Goal: Task Accomplishment & Management: Use online tool/utility

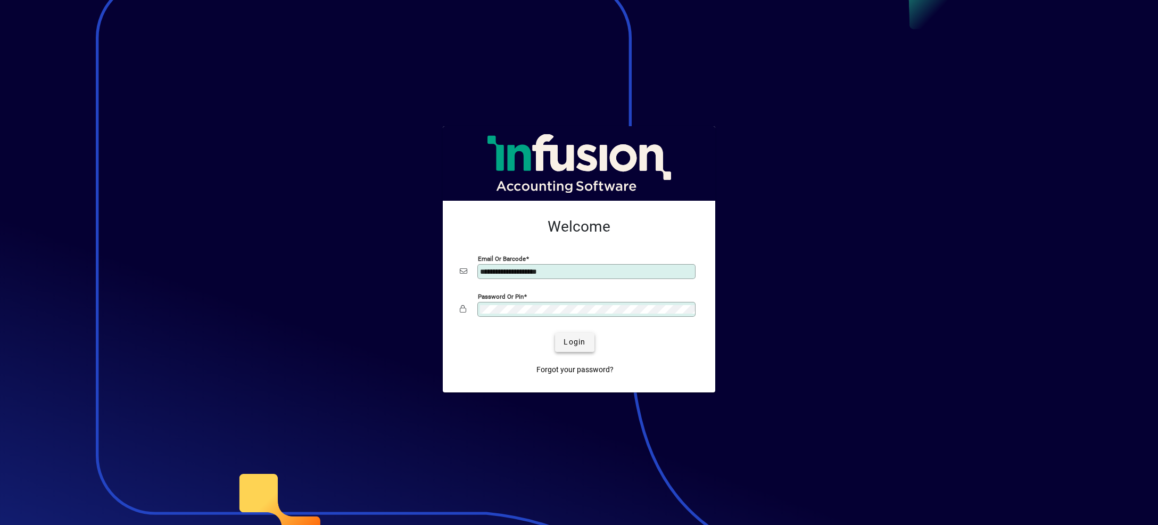
type input "**********"
click at [580, 342] on span "Login" at bounding box center [575, 341] width 22 height 11
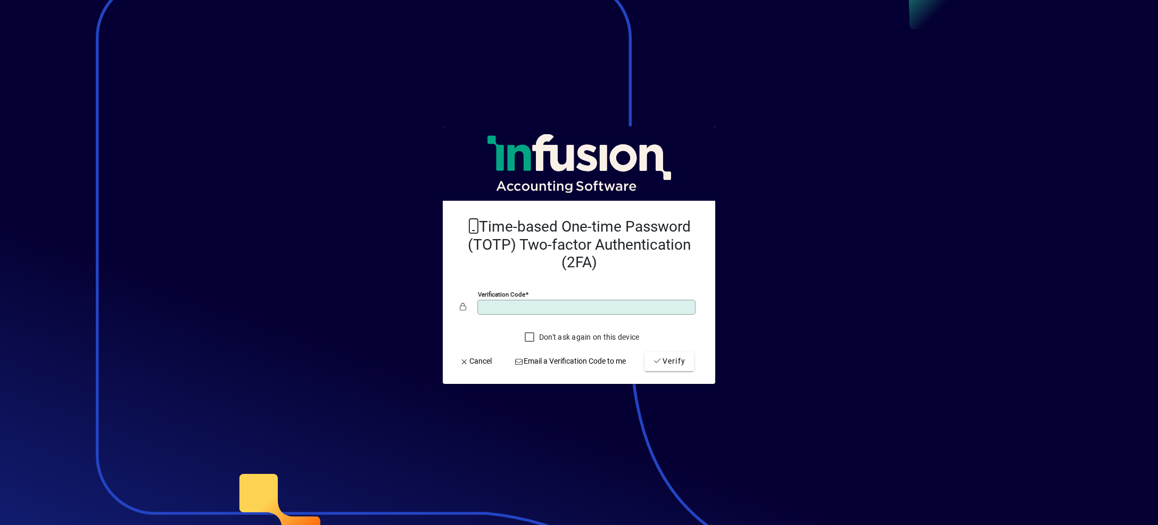
type input "******"
click at [645, 352] on button "Verify" at bounding box center [670, 361] width 50 height 19
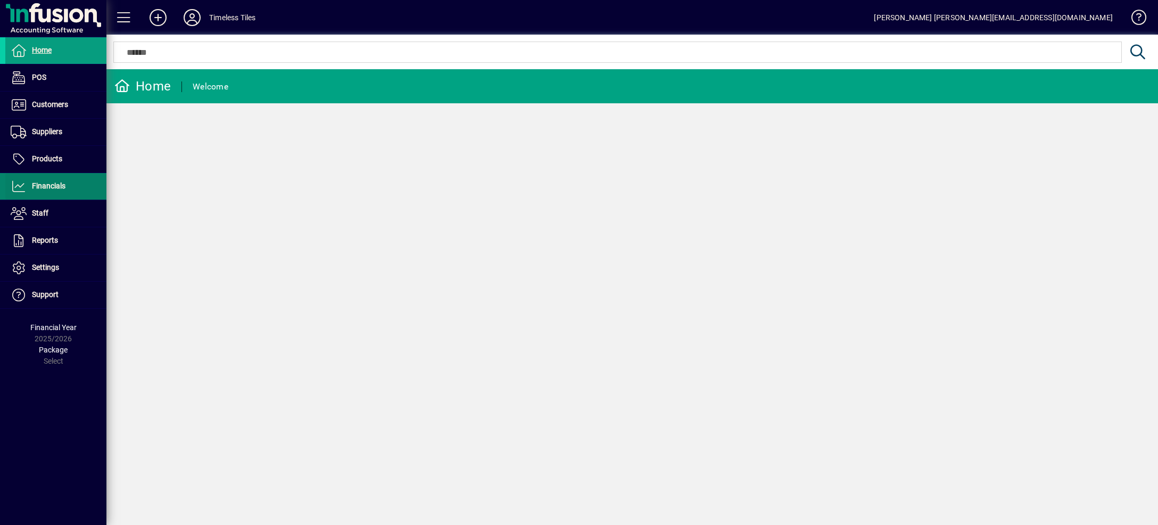
click at [55, 188] on span "Financials" at bounding box center [49, 186] width 34 height 9
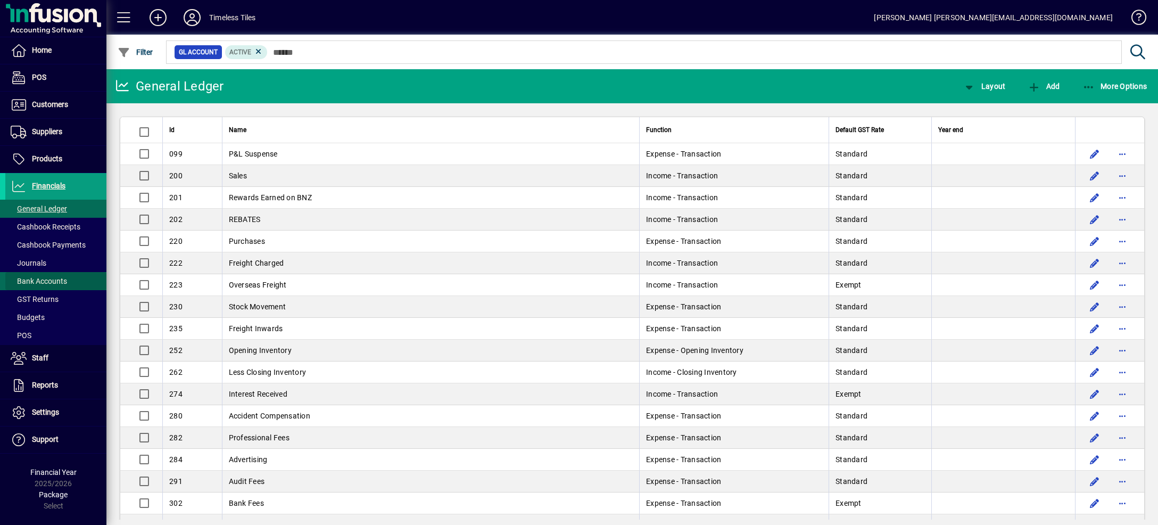
click at [66, 282] on span "Bank Accounts" at bounding box center [39, 281] width 56 height 9
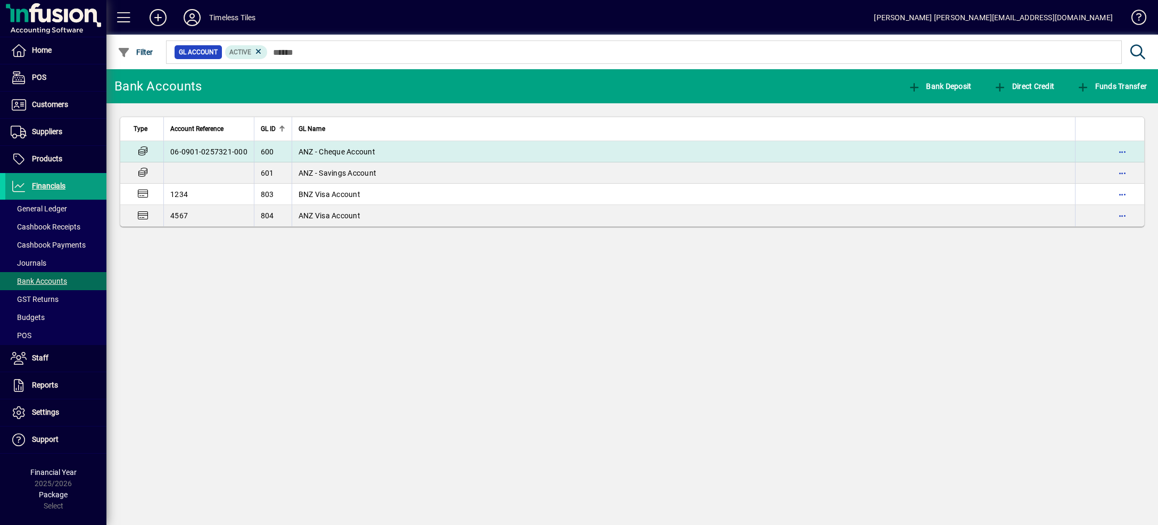
click at [340, 153] on span "ANZ - Cheque Account" at bounding box center [337, 151] width 77 height 9
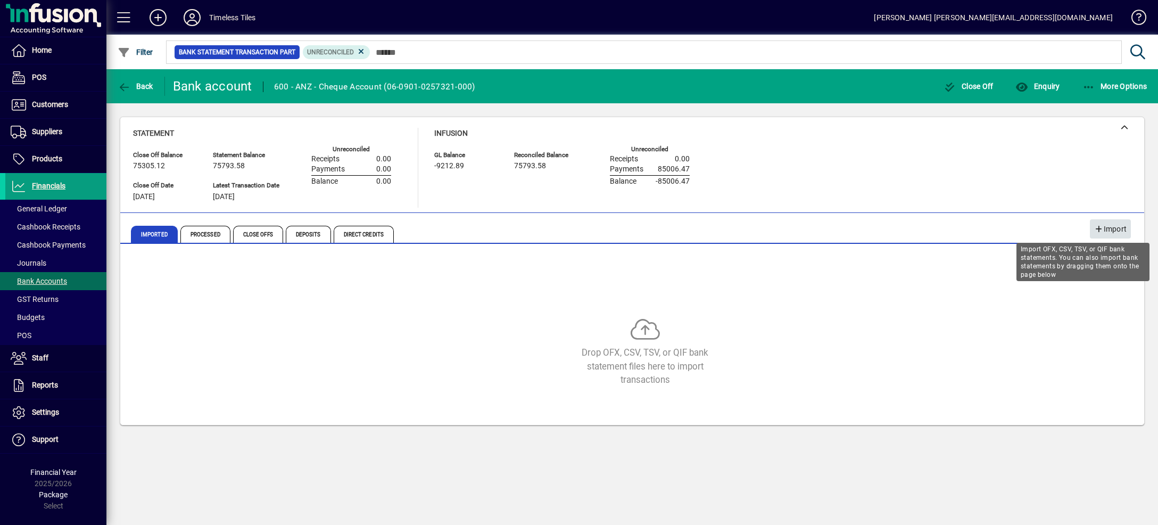
click at [1115, 236] on span "Import" at bounding box center [1111, 229] width 32 height 18
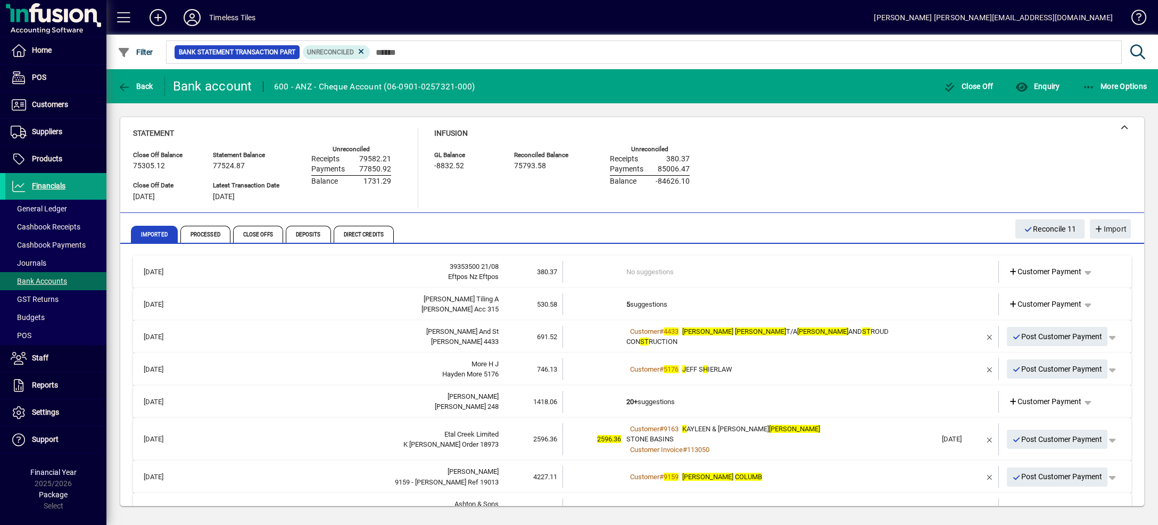
click at [735, 267] on td "No suggestions" at bounding box center [782, 272] width 310 height 22
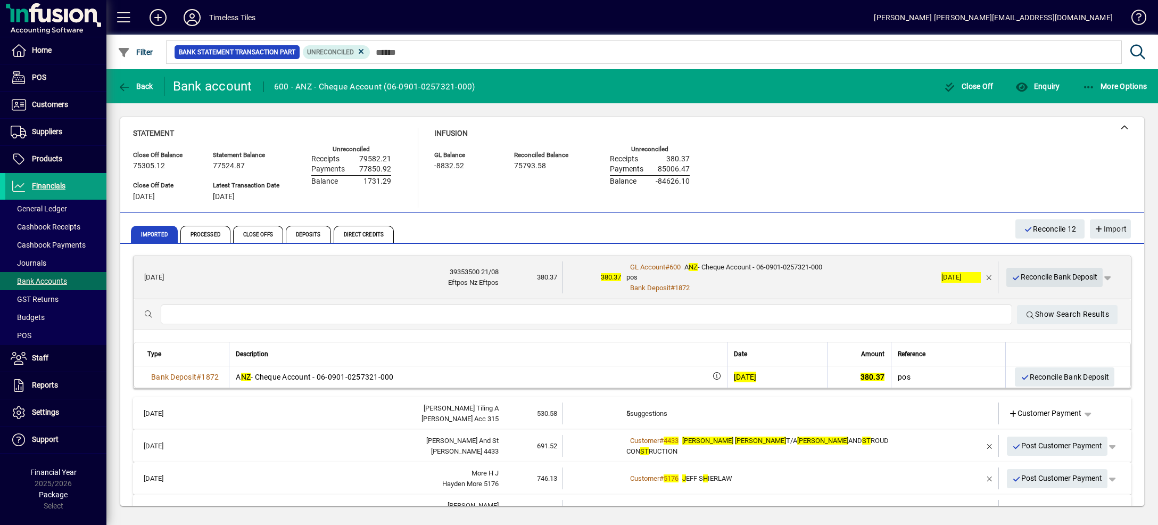
click at [1017, 276] on icon "button" at bounding box center [1017, 277] width 10 height 7
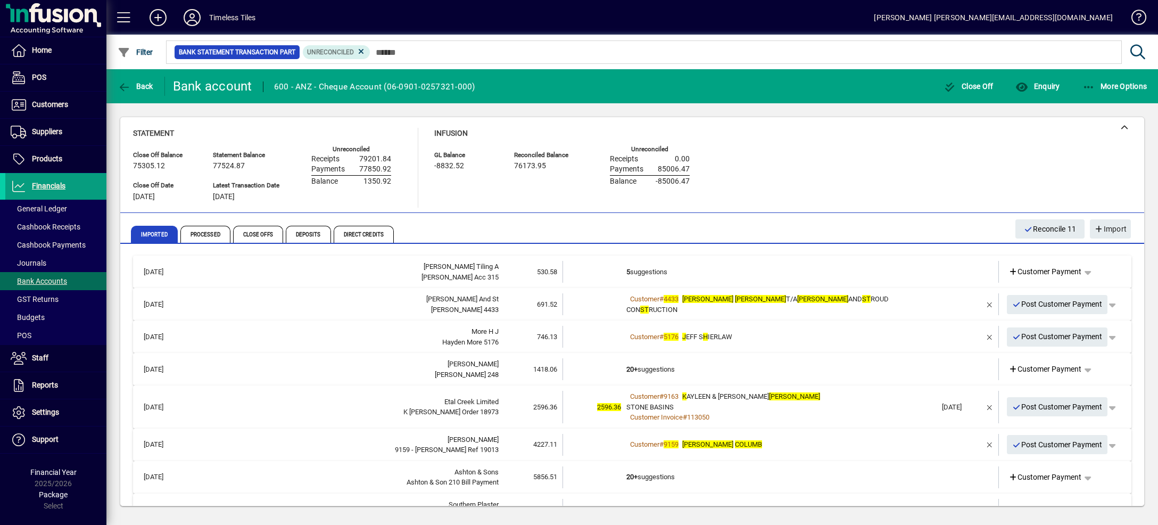
click at [876, 261] on td "5 suggestions" at bounding box center [782, 272] width 310 height 22
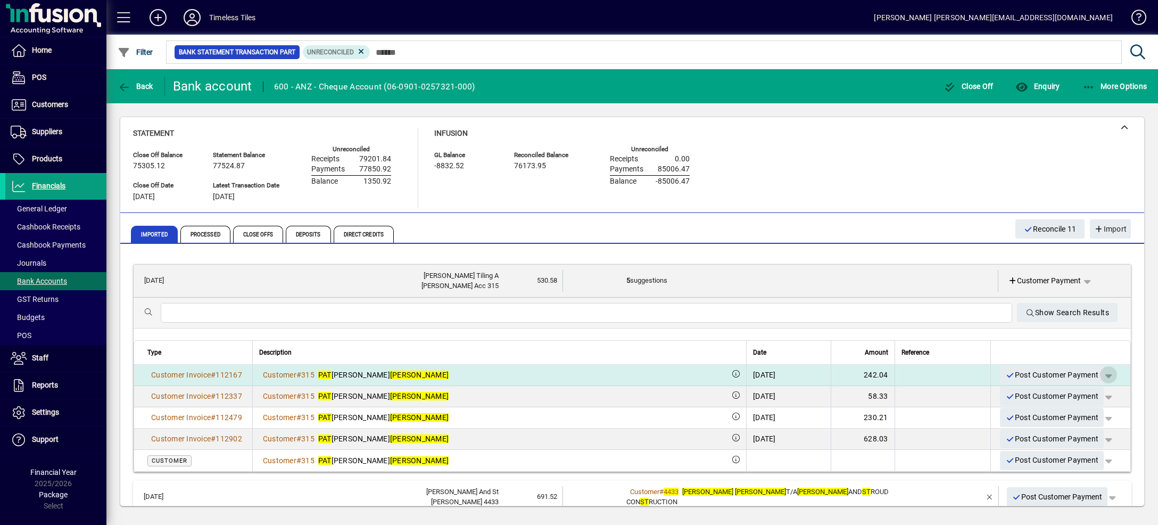
click at [1096, 374] on span "button" at bounding box center [1109, 375] width 26 height 26
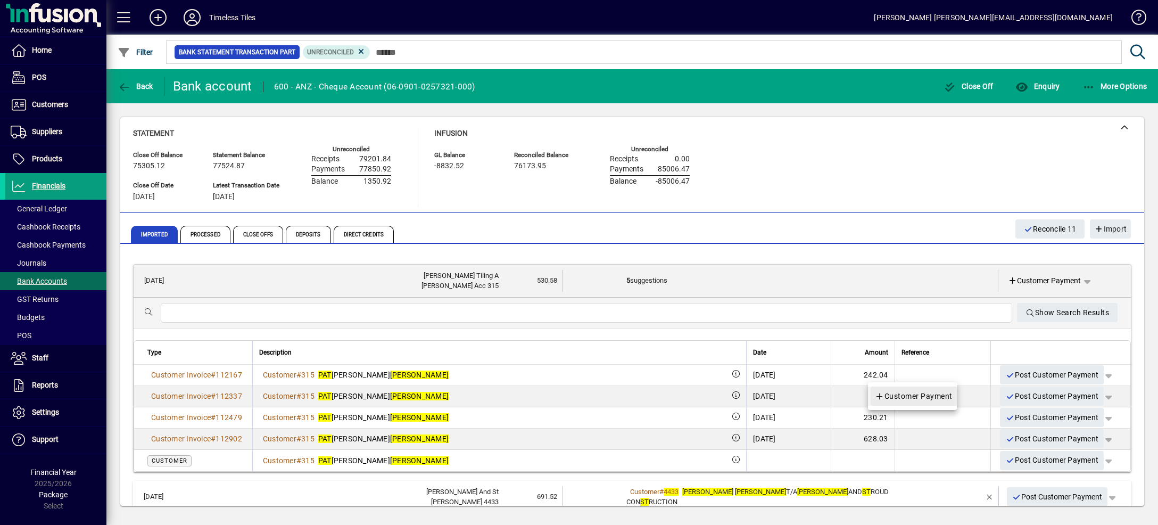
click at [935, 397] on span "Customer Payment" at bounding box center [914, 396] width 78 height 13
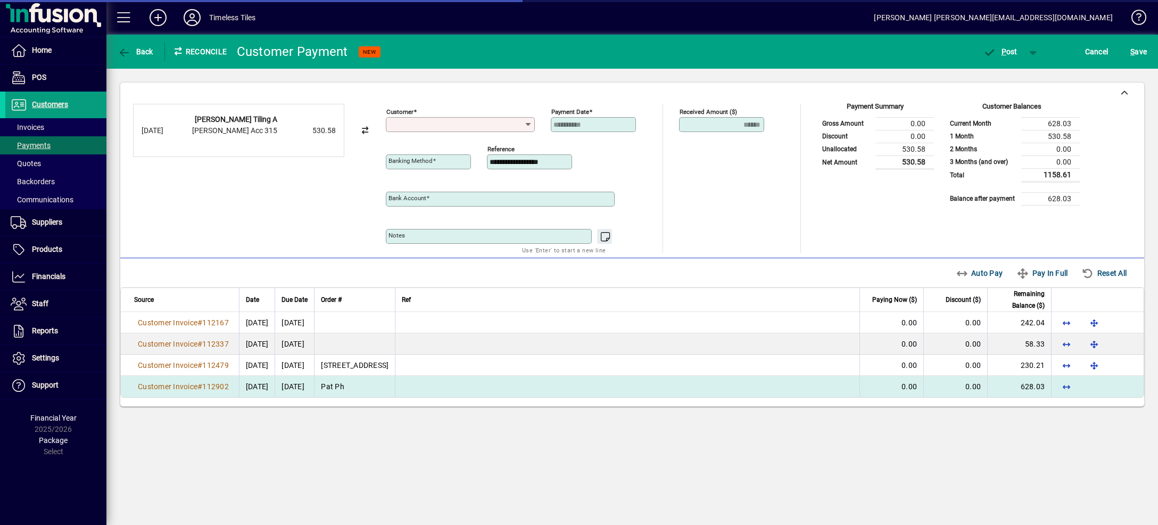
type input "**********"
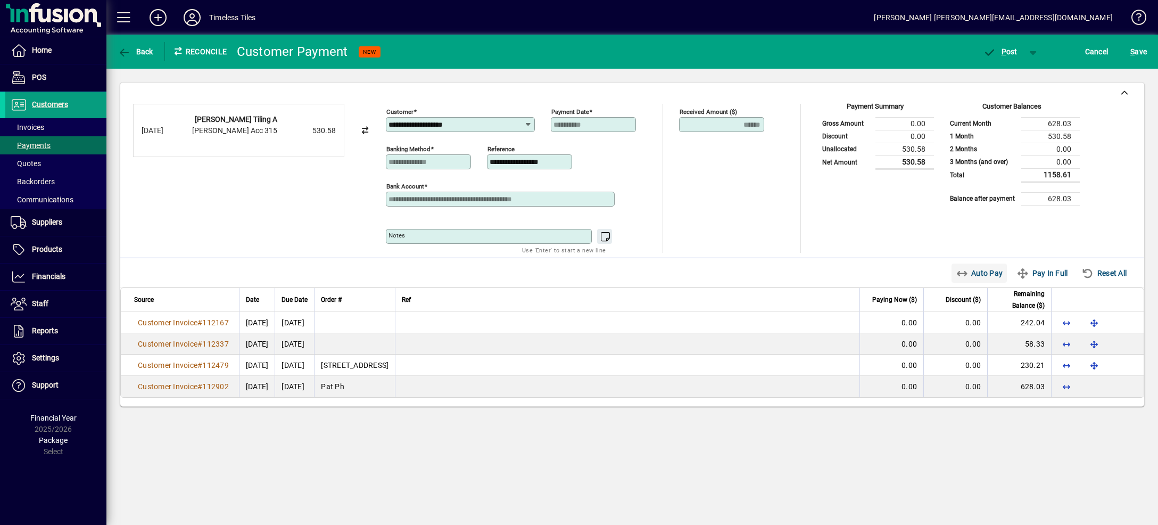
click at [969, 275] on span "Auto Pay" at bounding box center [979, 273] width 47 height 17
click at [1029, 54] on span "button" at bounding box center [1034, 52] width 26 height 26
click at [1003, 74] on span "P ost & Email" at bounding box center [995, 74] width 66 height 9
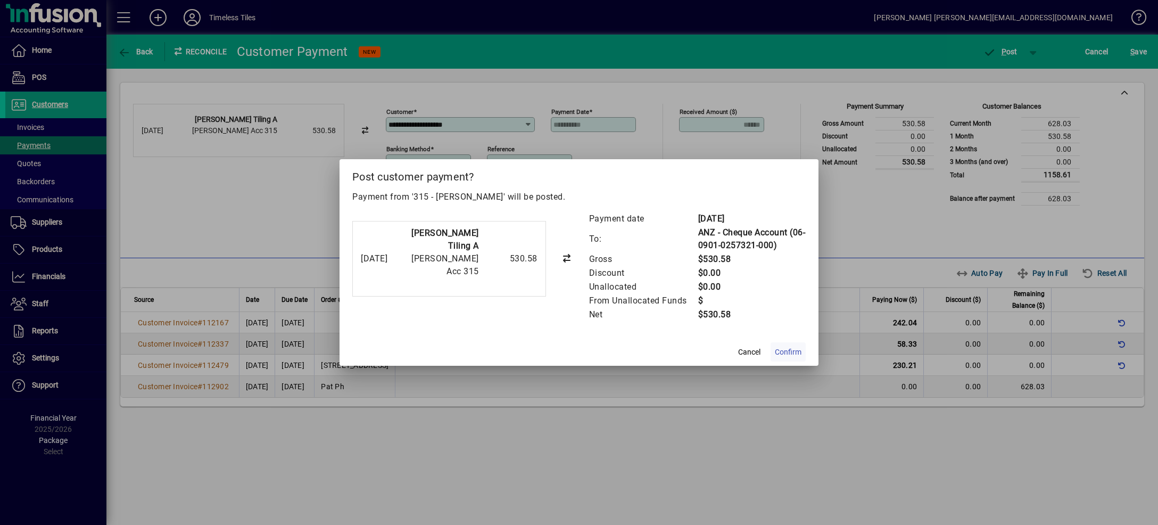
click at [783, 354] on span "Confirm" at bounding box center [788, 352] width 27 height 11
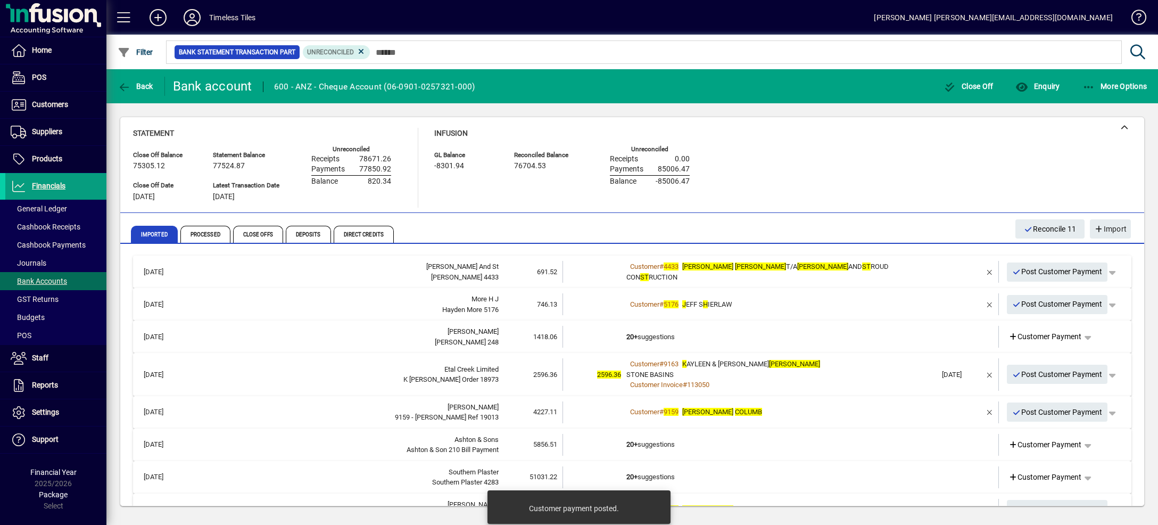
click at [926, 262] on td "Customer # 4433 [PERSON_NAME] T/A [PERSON_NAME] AND ST ROUD CON ST RUCTION" at bounding box center [782, 272] width 310 height 22
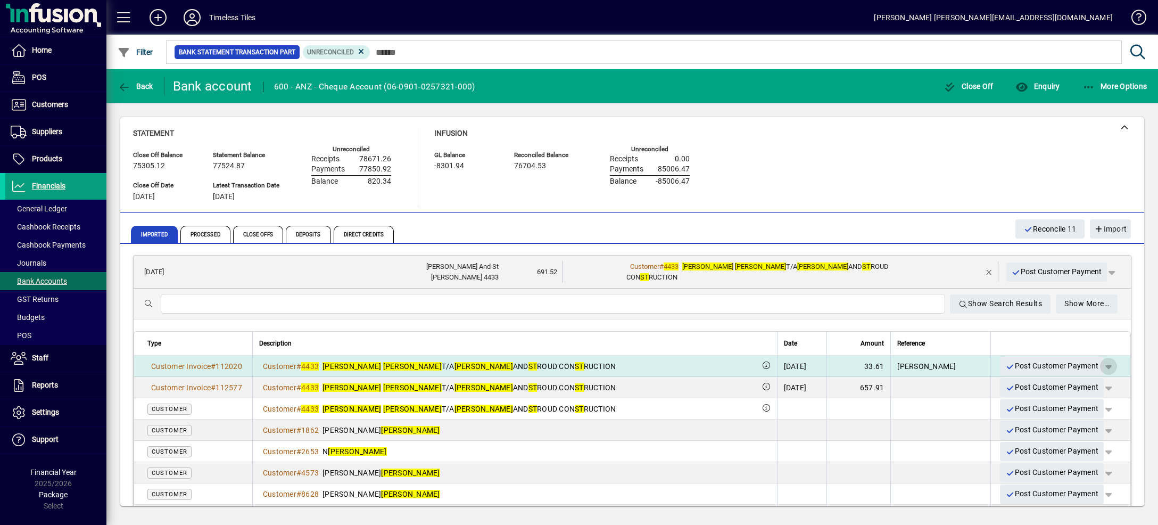
click at [1096, 366] on span "button" at bounding box center [1109, 367] width 26 height 26
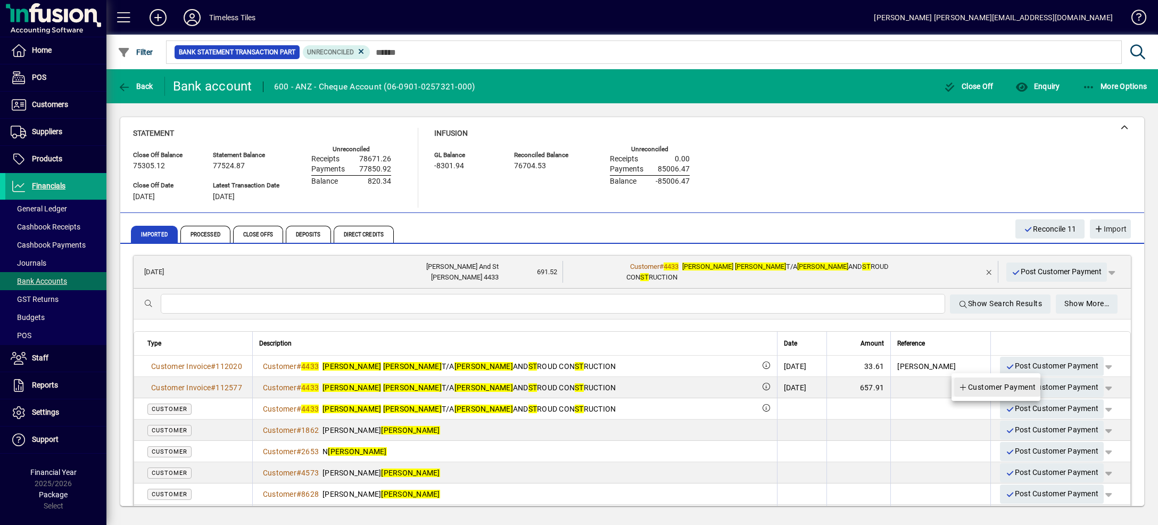
click at [1022, 391] on span "Customer Payment" at bounding box center [998, 387] width 78 height 13
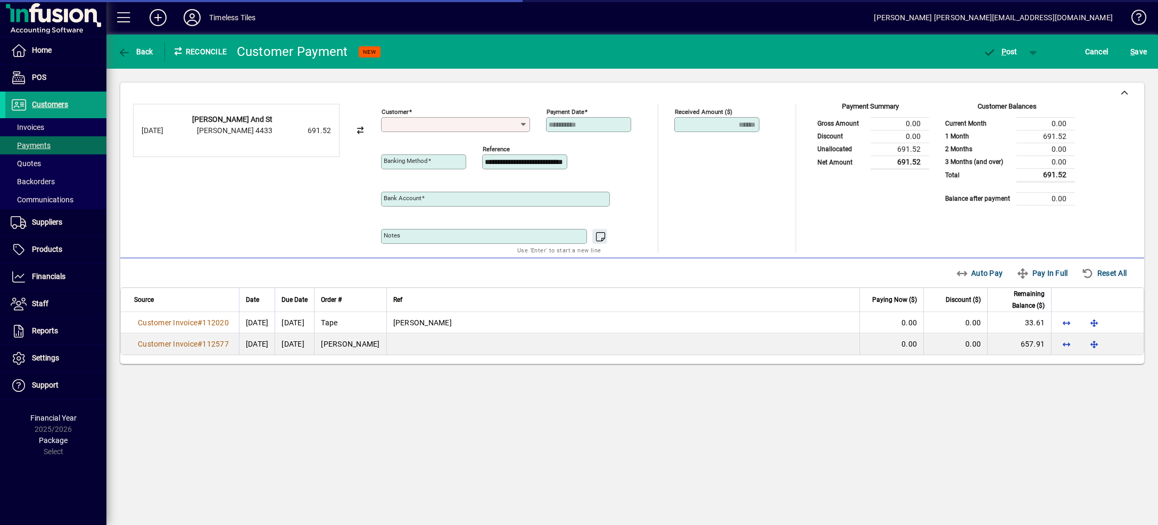
type input "**********"
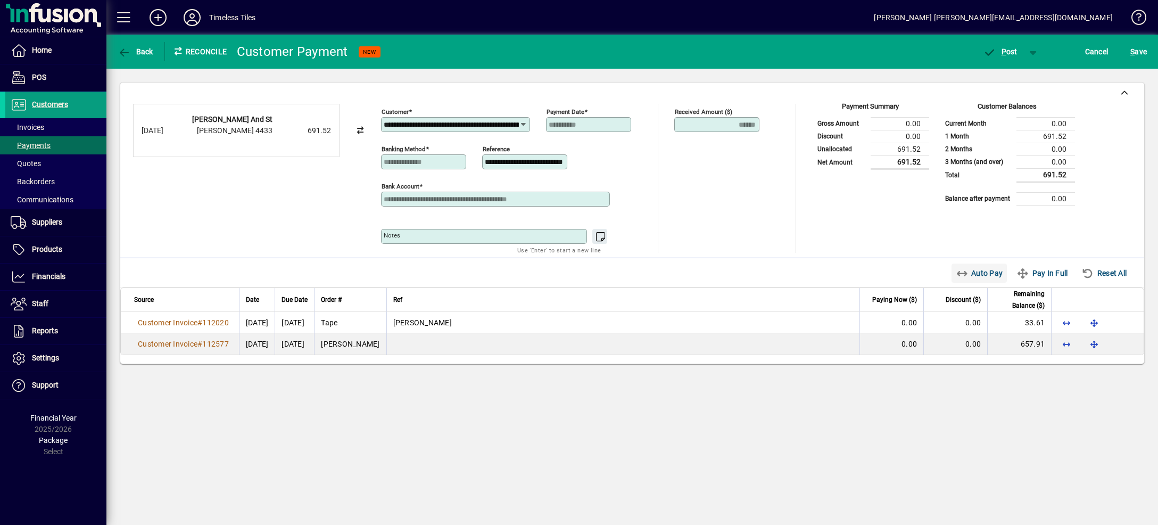
click at [958, 274] on span "Auto Pay" at bounding box center [979, 273] width 47 height 17
click at [1036, 46] on span "button" at bounding box center [1034, 52] width 26 height 26
click at [1023, 72] on span "P ost & Email" at bounding box center [995, 74] width 66 height 9
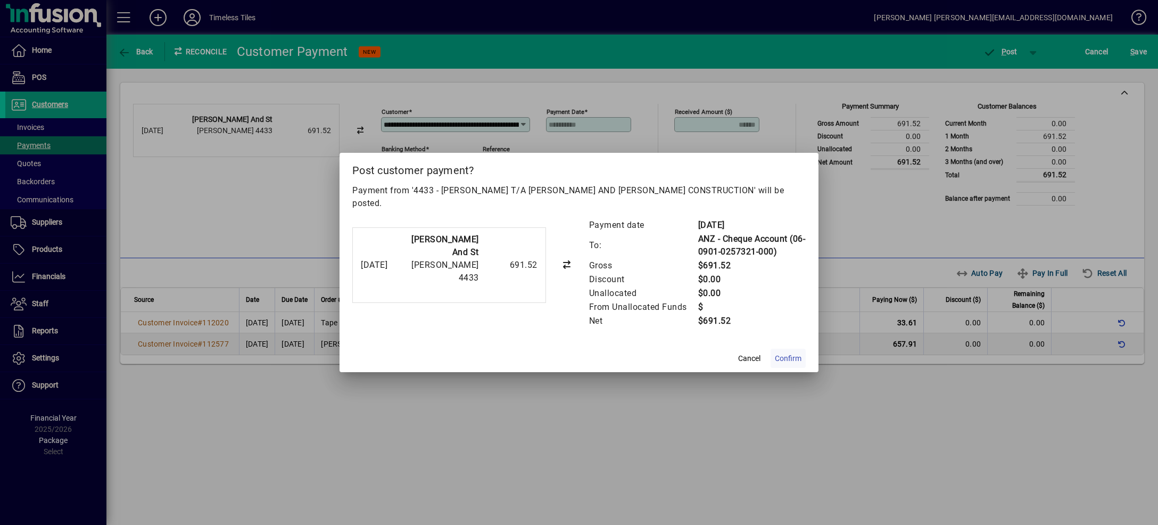
click at [784, 353] on span "Confirm" at bounding box center [788, 358] width 27 height 11
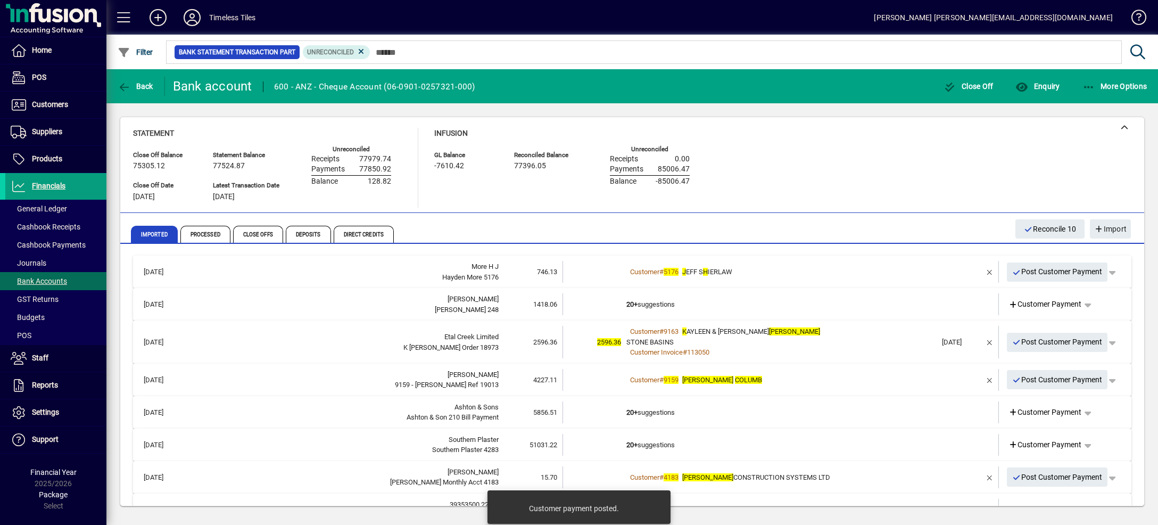
click at [802, 276] on div "Customer # 5176 J EFF S H IERLAW" at bounding box center [782, 272] width 310 height 11
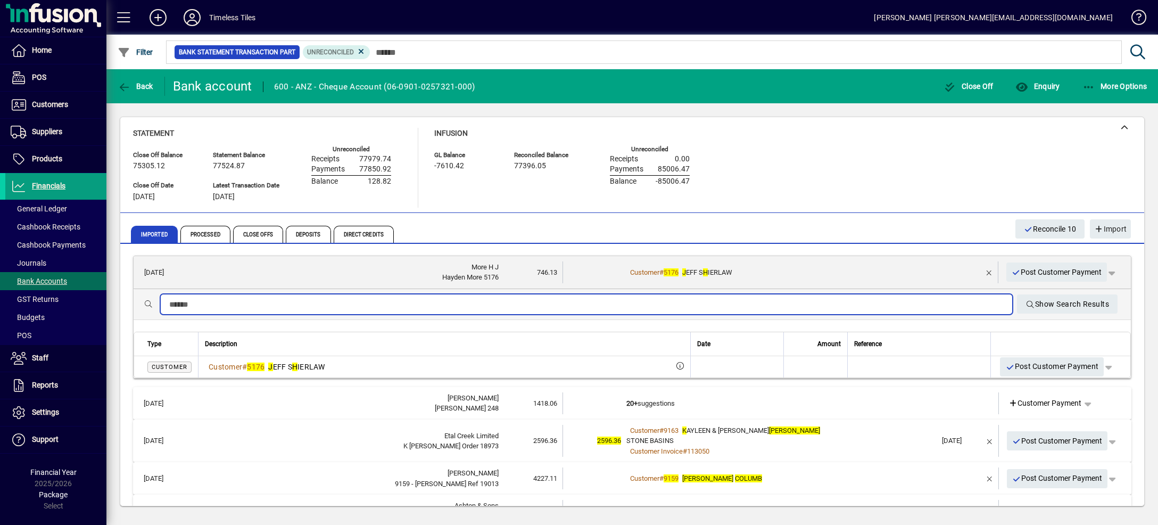
click at [796, 309] on input "text" at bounding box center [586, 304] width 835 height 13
type input "**********"
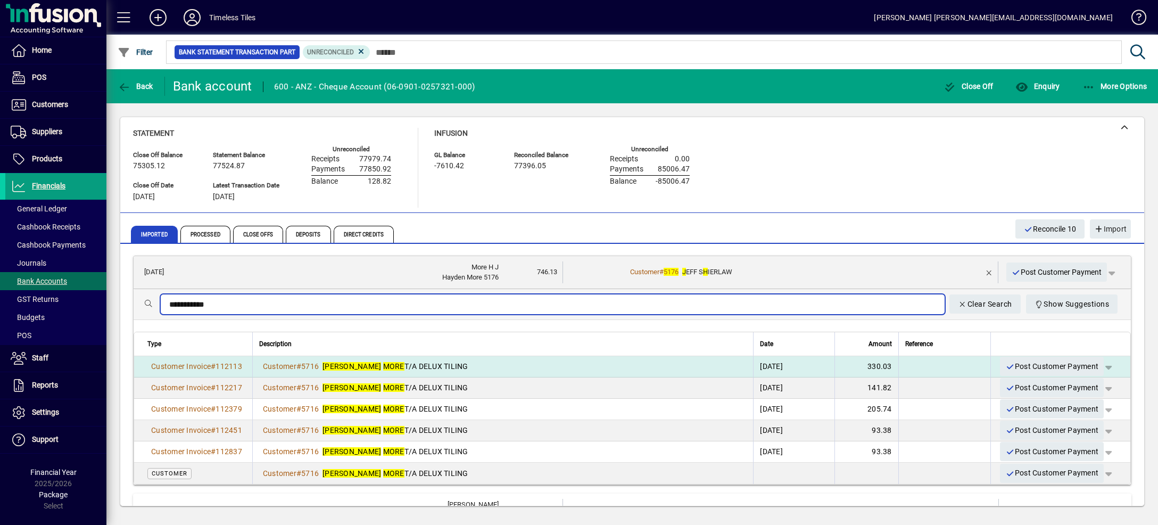
click at [1096, 367] on span "button" at bounding box center [1109, 367] width 26 height 26
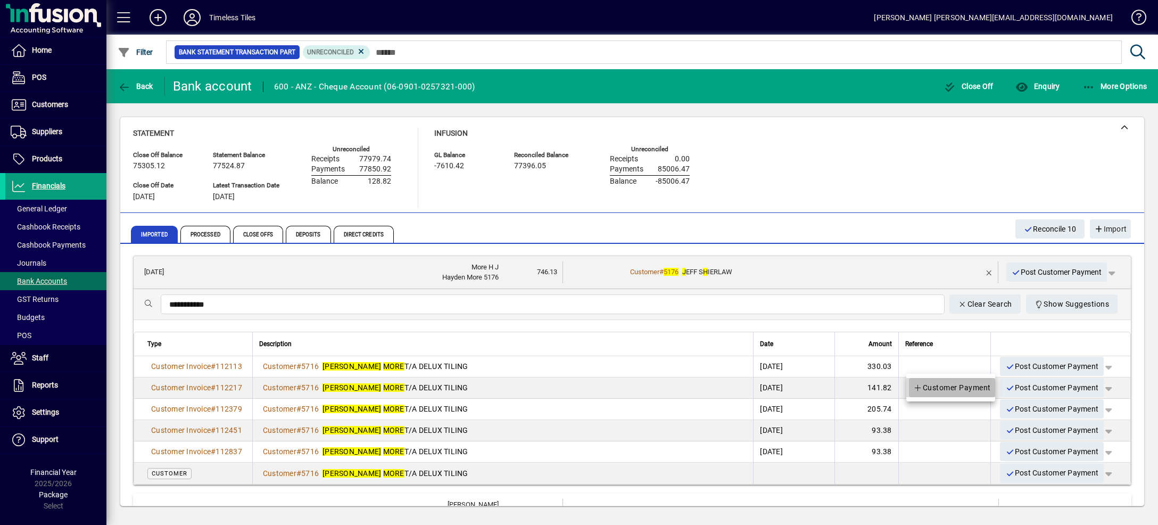
click at [974, 390] on span "Customer Payment" at bounding box center [953, 387] width 78 height 13
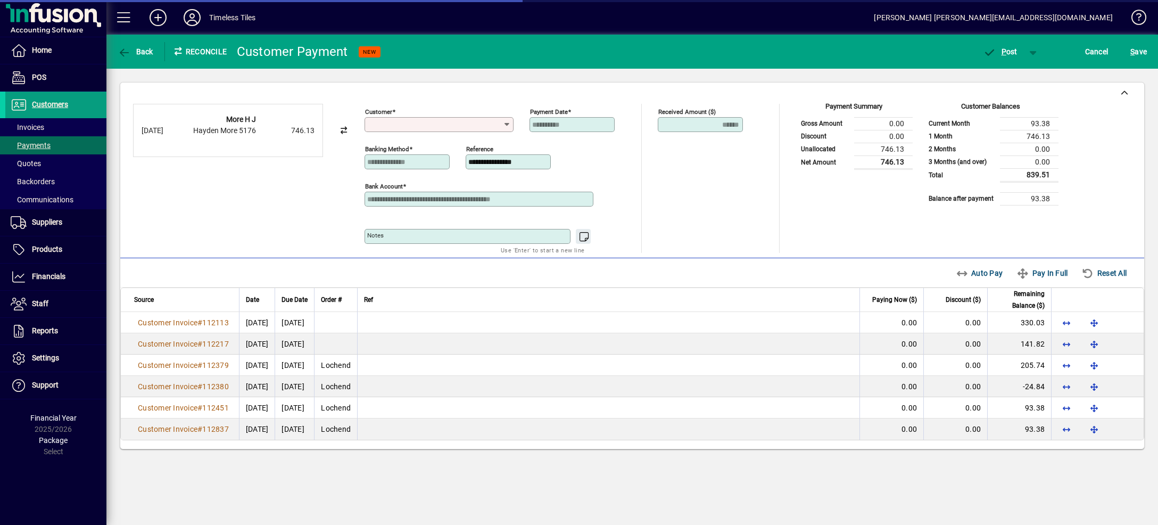
type input "**********"
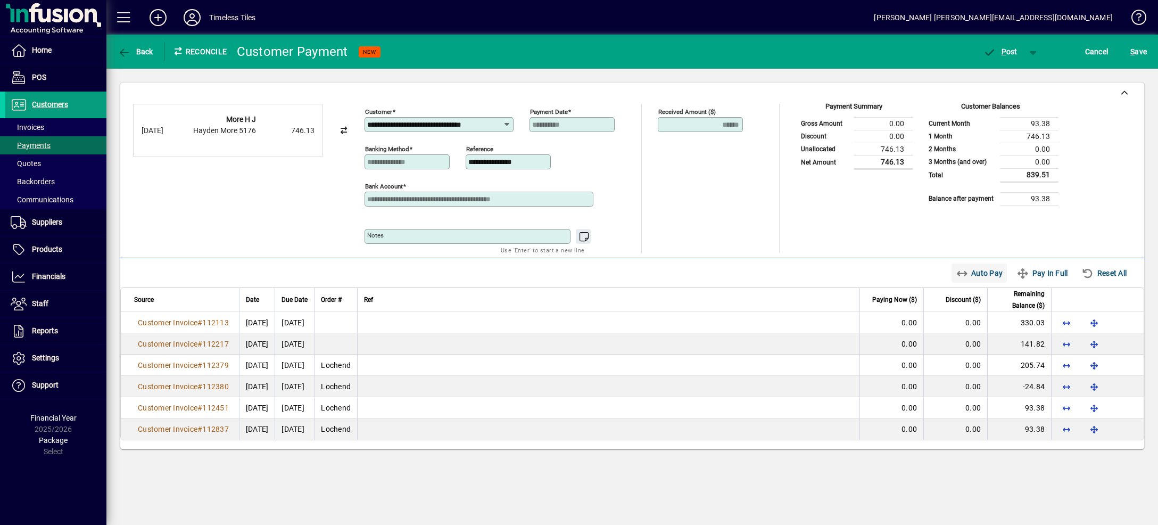
click at [968, 275] on span "Auto Pay" at bounding box center [979, 273] width 47 height 17
click at [1031, 53] on span "button" at bounding box center [1034, 52] width 26 height 26
click at [1022, 69] on span "button" at bounding box center [994, 74] width 71 height 26
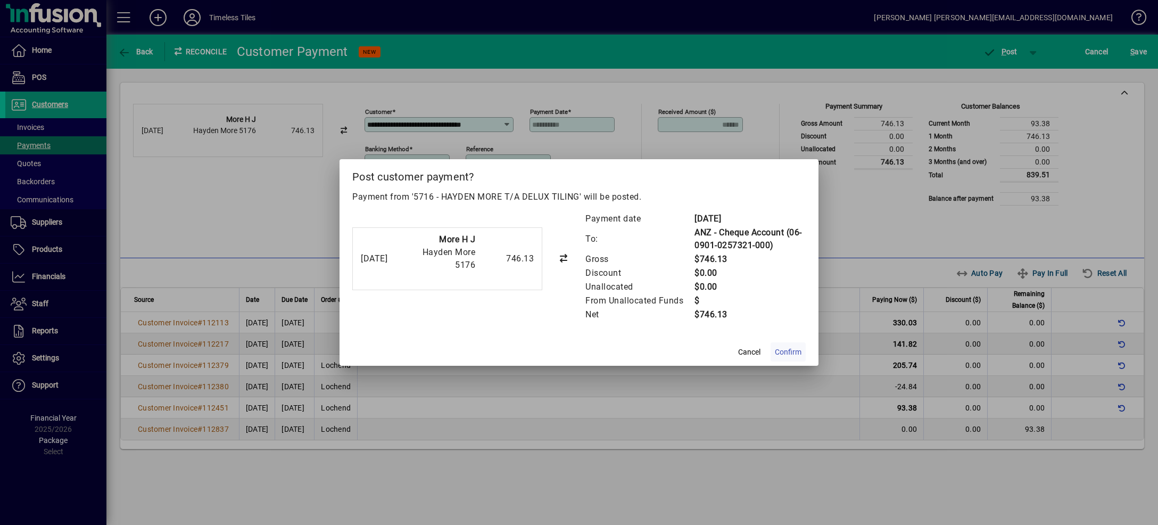
click at [785, 356] on span "Confirm" at bounding box center [788, 352] width 27 height 11
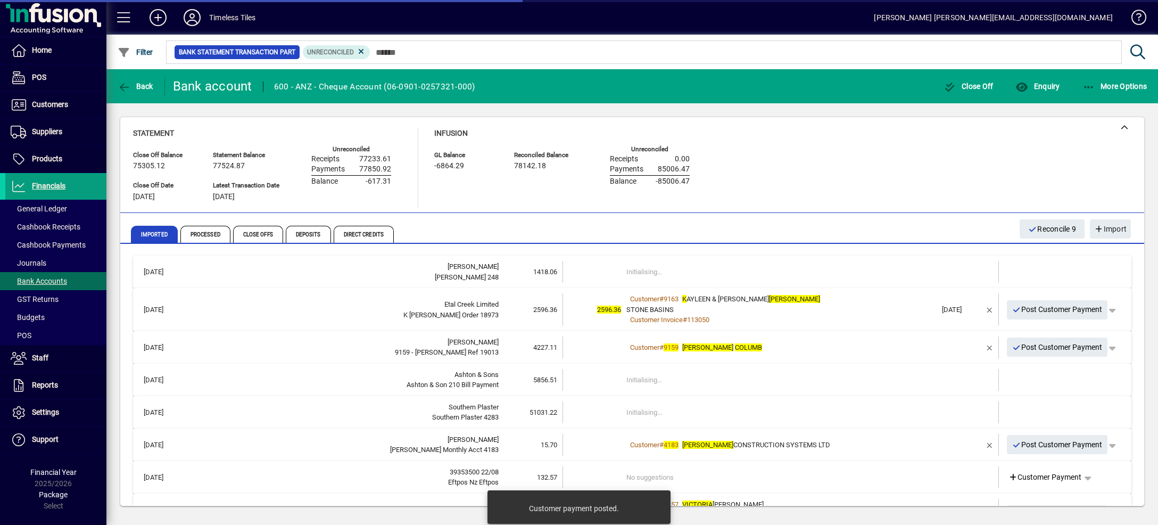
click at [869, 267] on td "Initialising..." at bounding box center [782, 272] width 310 height 22
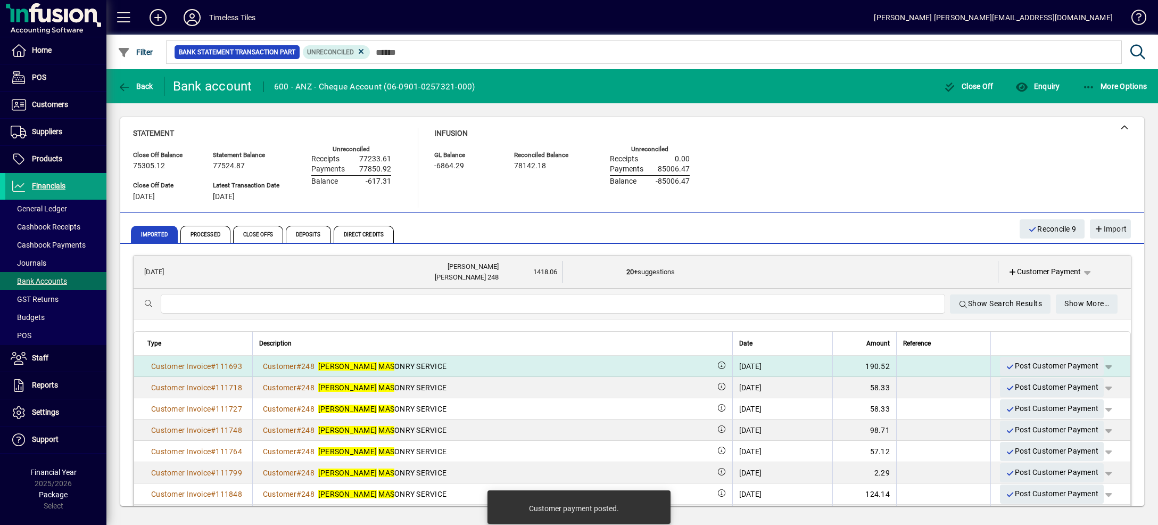
click at [1096, 364] on span "button" at bounding box center [1109, 367] width 26 height 26
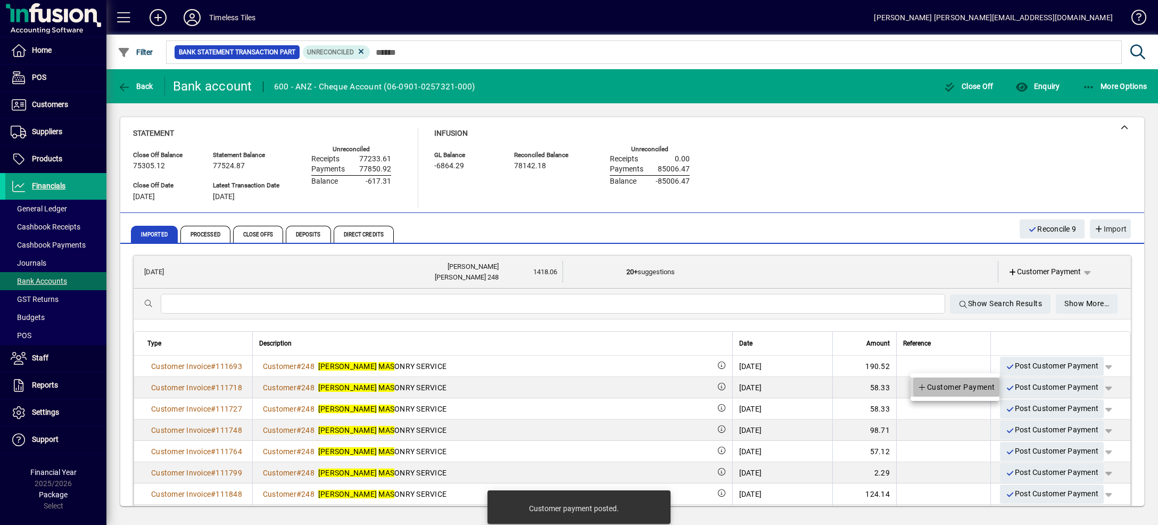
click at [979, 395] on span at bounding box center [957, 387] width 86 height 26
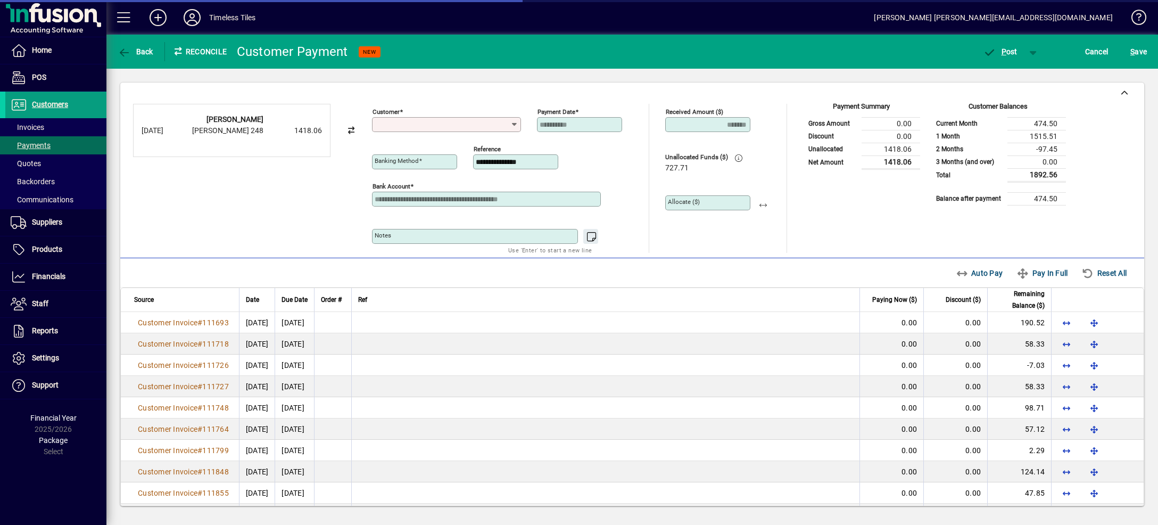
type input "**********"
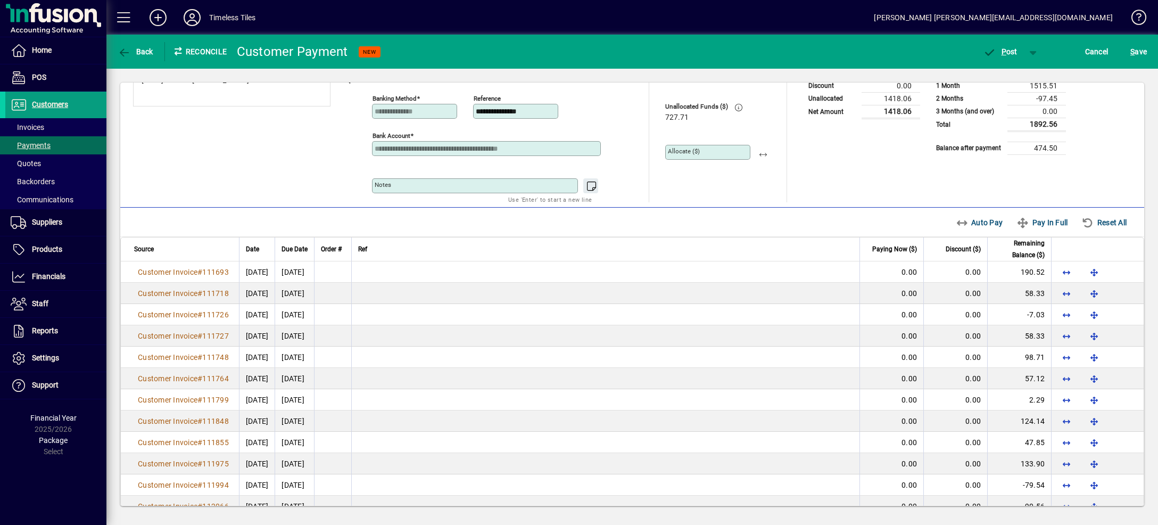
scroll to position [54, 0]
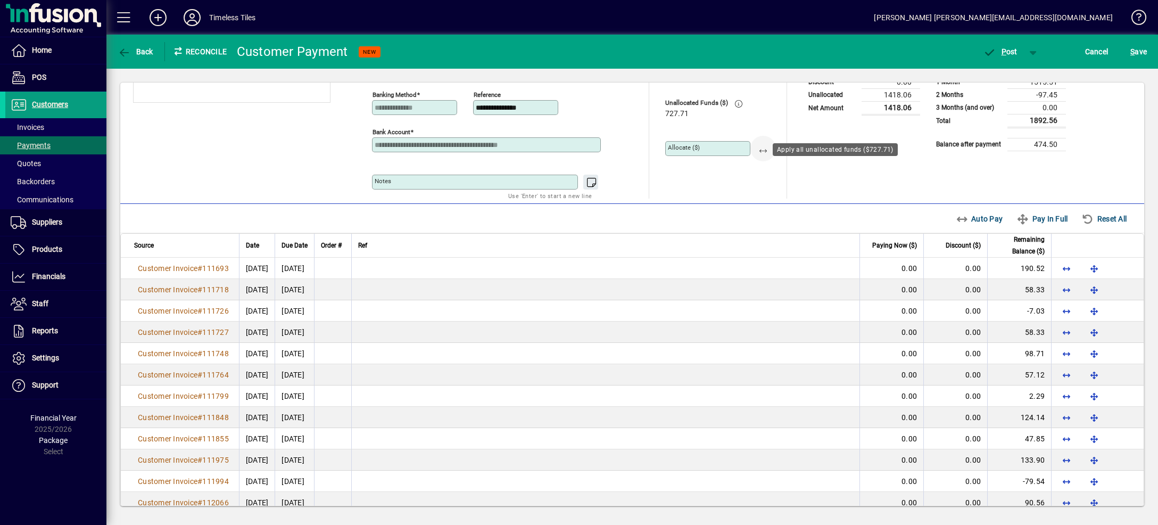
click at [755, 152] on span "button" at bounding box center [764, 149] width 26 height 26
type input "******"
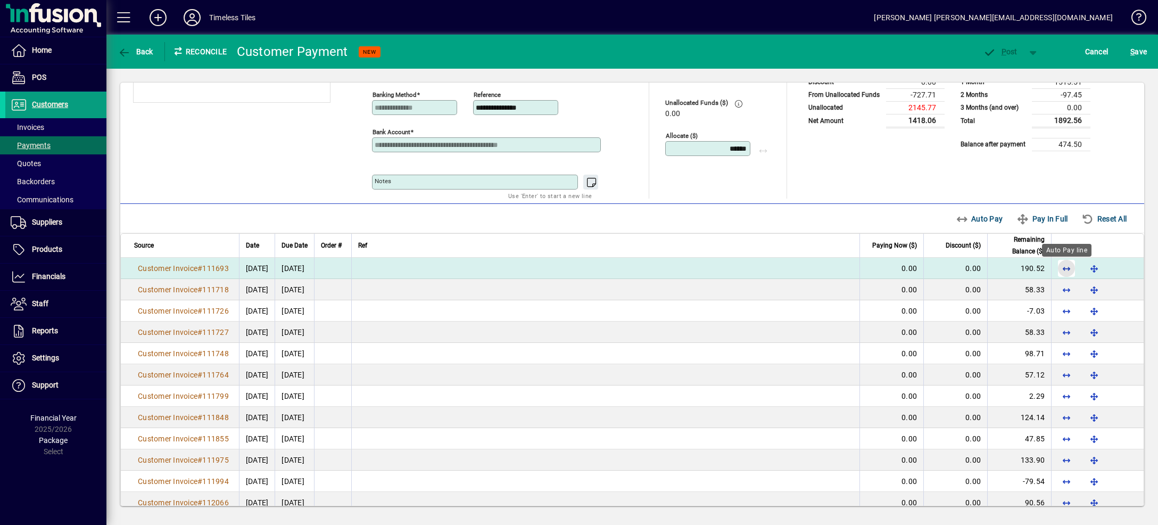
click at [1064, 272] on span "button" at bounding box center [1067, 269] width 26 height 26
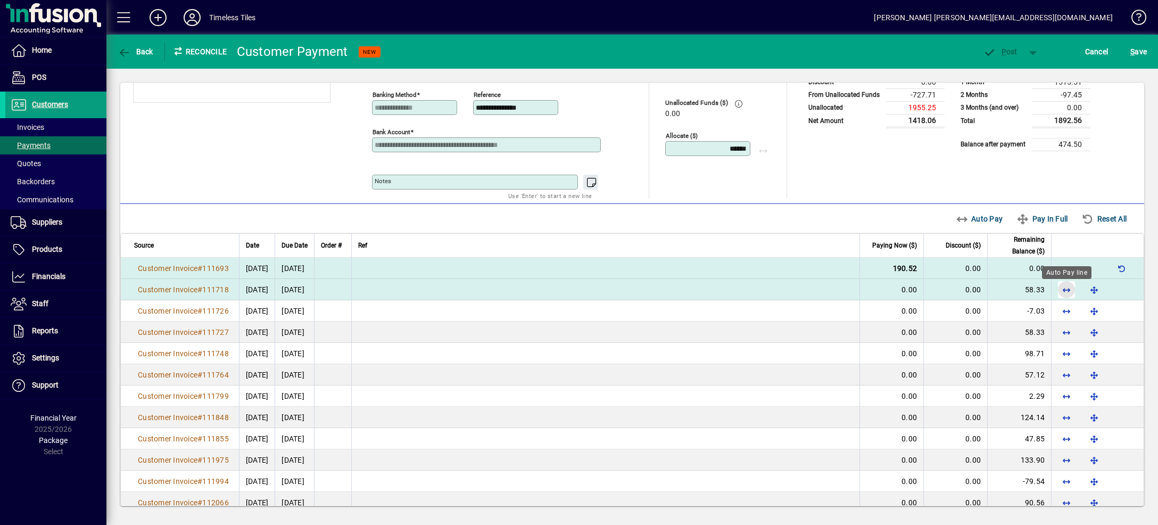
click at [1064, 291] on span "button" at bounding box center [1067, 290] width 26 height 26
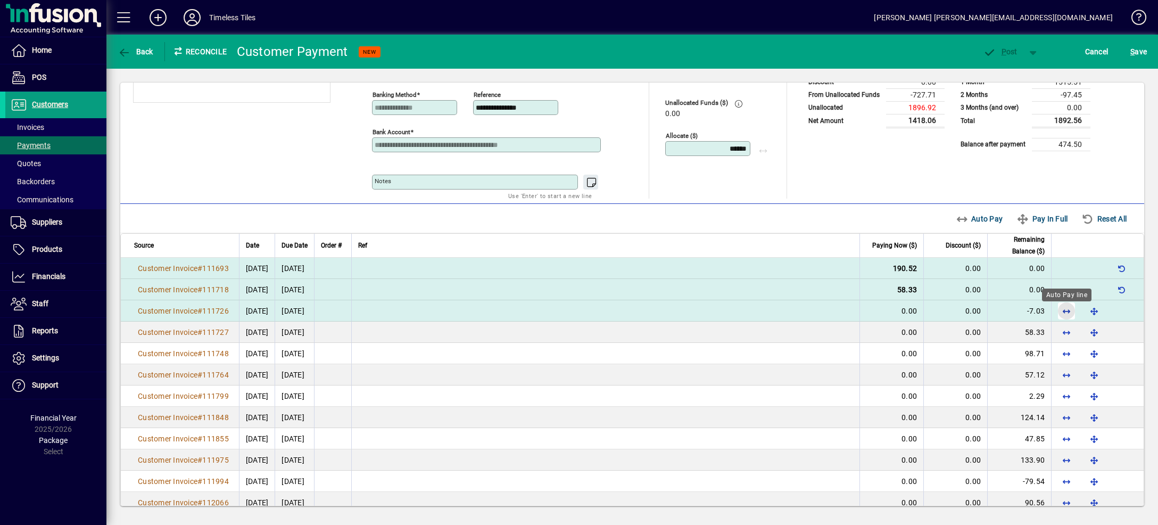
click at [1067, 317] on span "button" at bounding box center [1067, 311] width 26 height 26
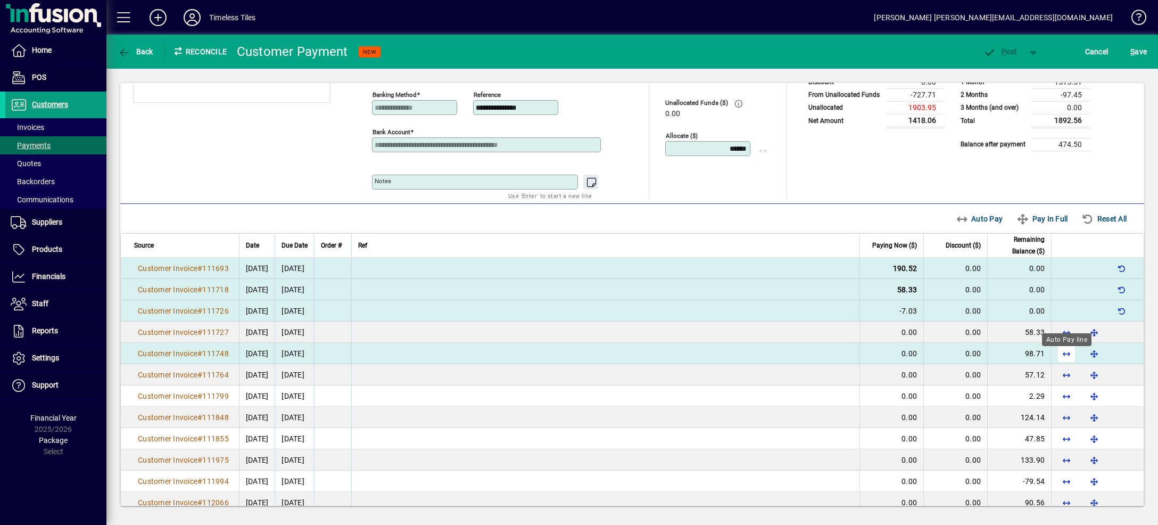
click at [1066, 358] on span "button" at bounding box center [1067, 354] width 26 height 26
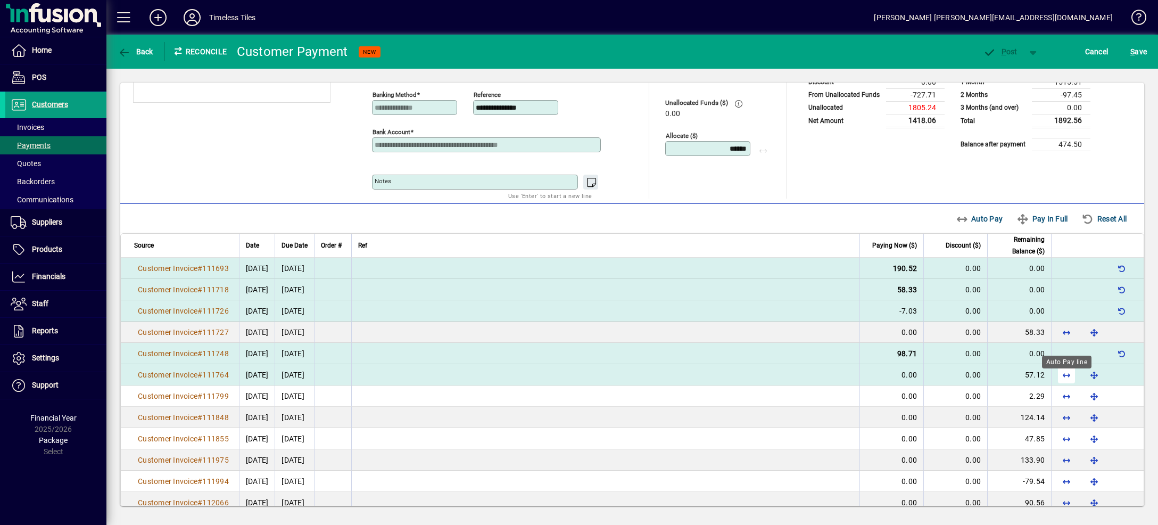
click at [1072, 385] on span "button" at bounding box center [1067, 375] width 26 height 26
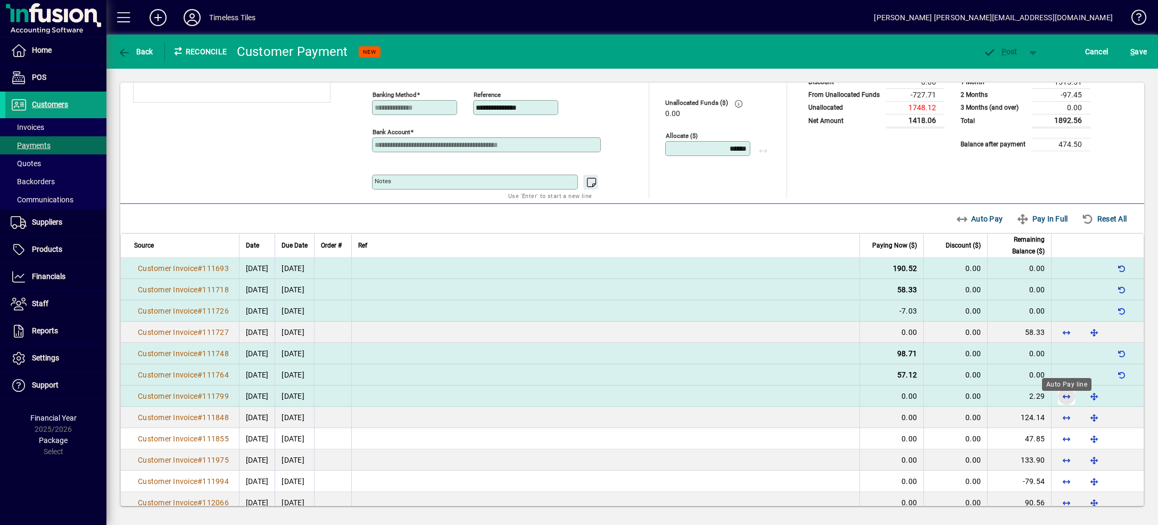
click at [1065, 407] on span "button" at bounding box center [1067, 396] width 26 height 26
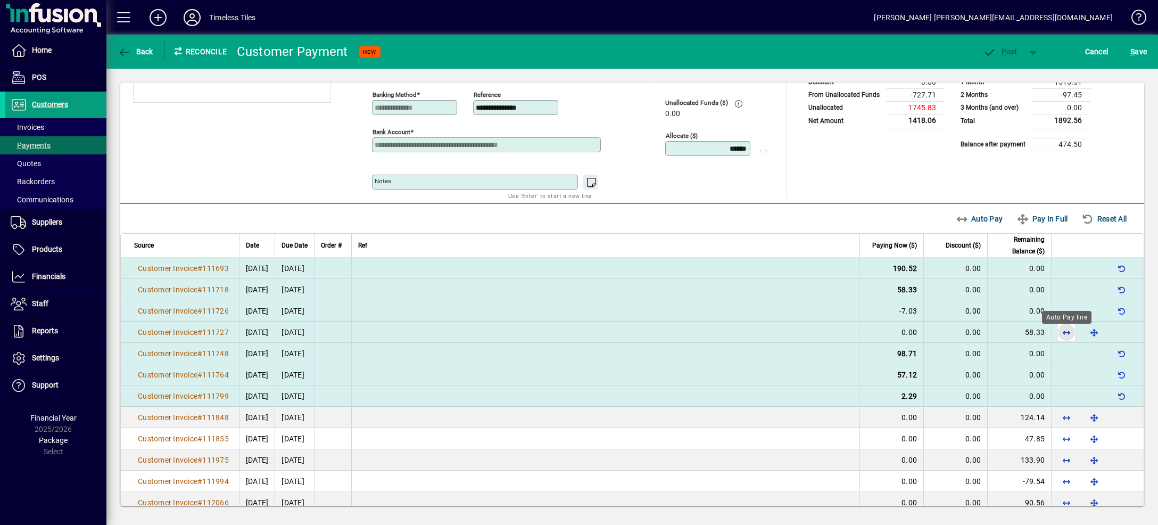
click at [1067, 336] on span "button" at bounding box center [1067, 332] width 26 height 26
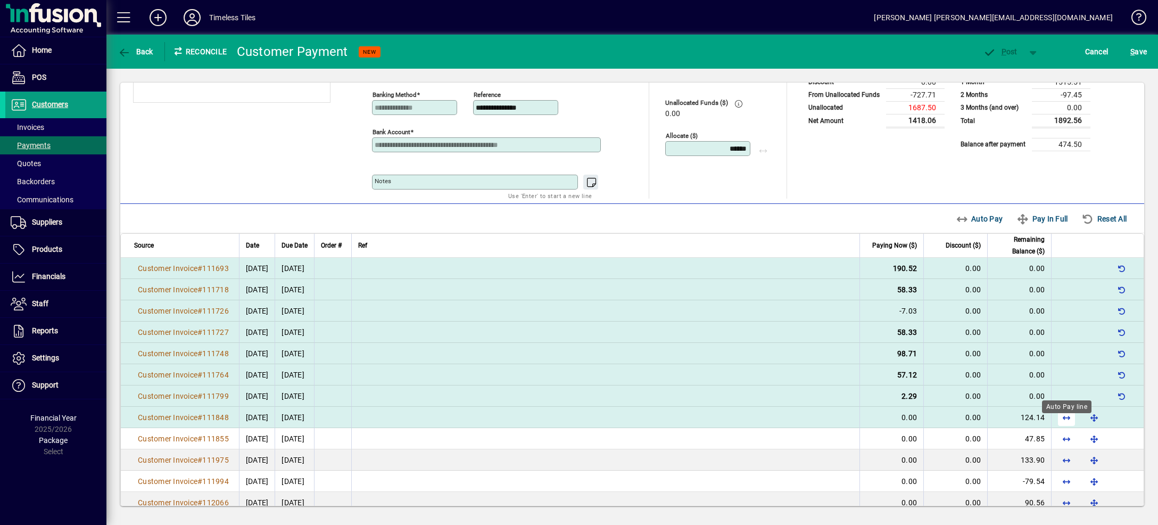
click at [1068, 430] on span "button" at bounding box center [1067, 418] width 26 height 26
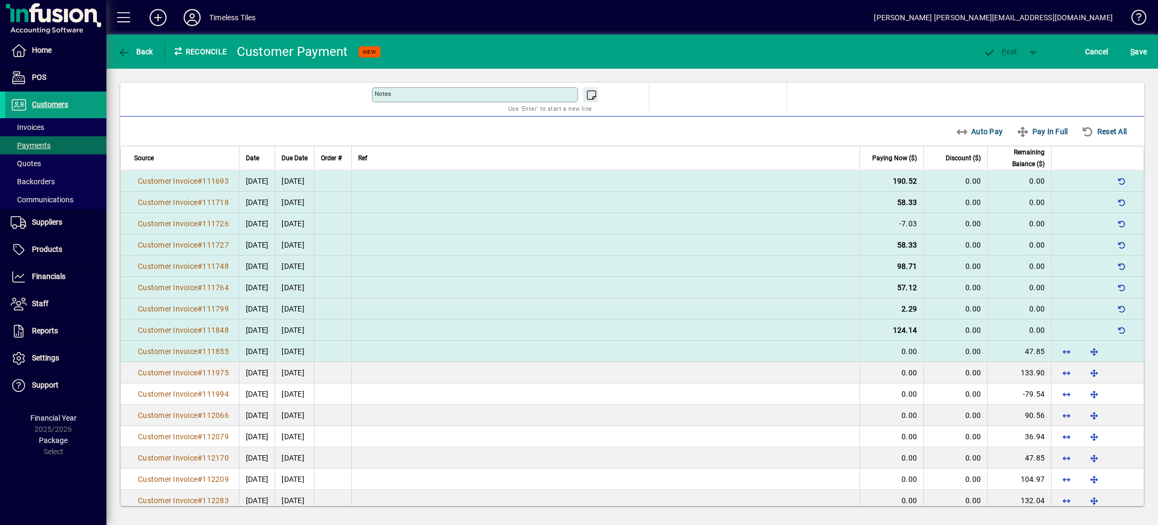
scroll to position [163, 0]
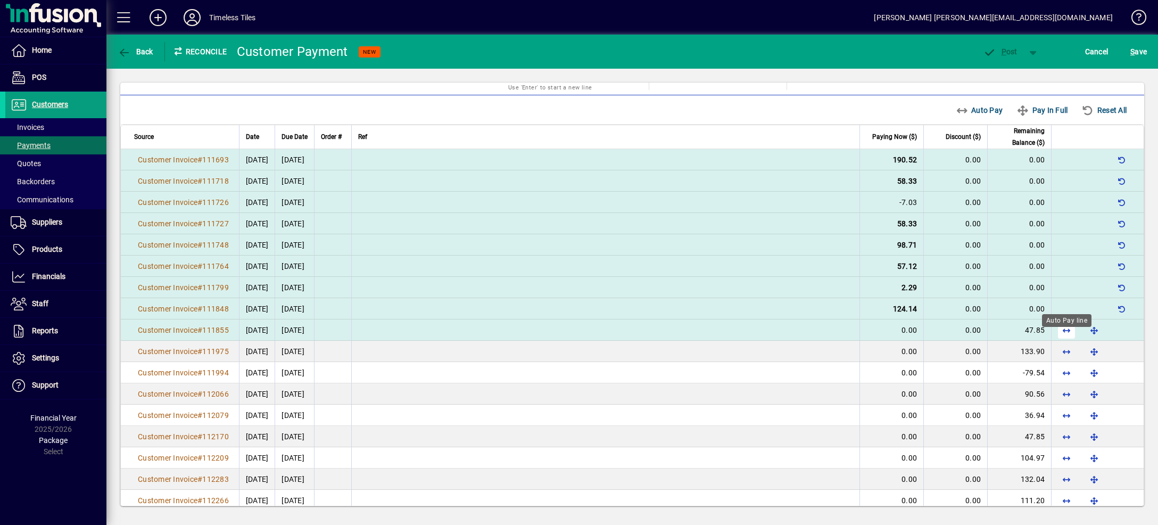
click at [1065, 338] on span "button" at bounding box center [1067, 330] width 26 height 26
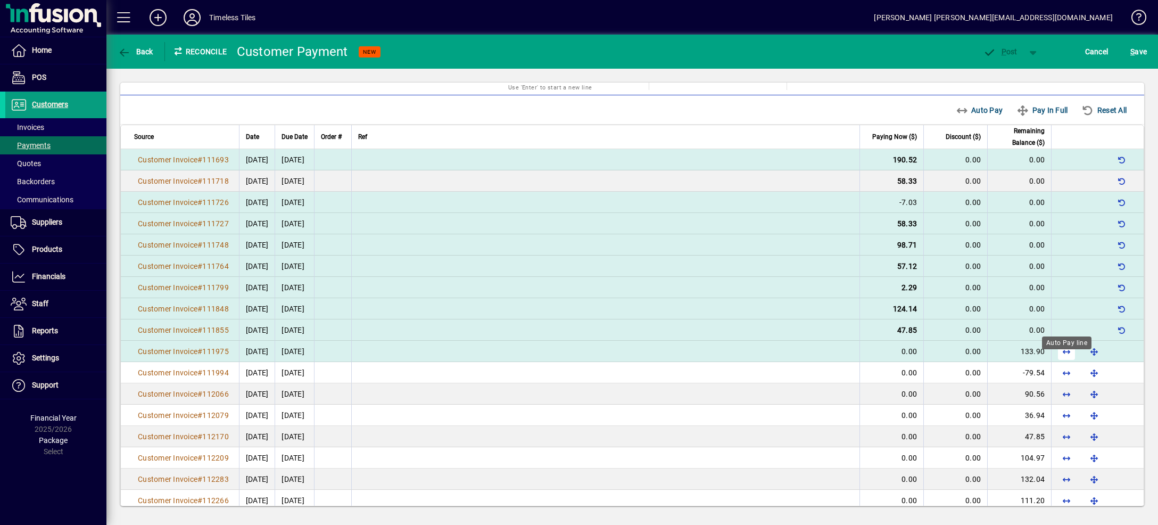
click at [1067, 364] on span "button" at bounding box center [1067, 352] width 26 height 26
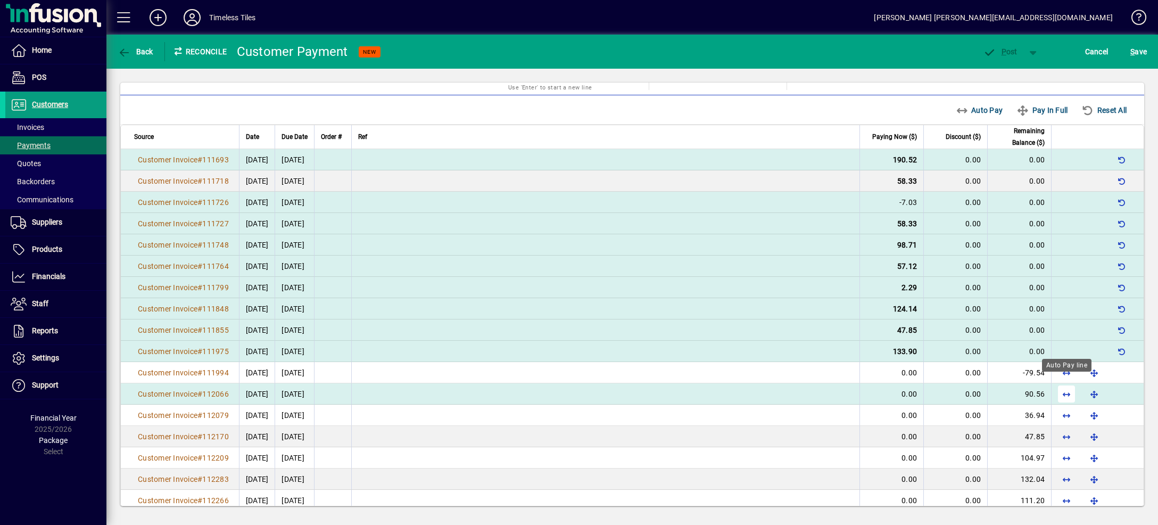
drag, startPoint x: 1065, startPoint y: 383, endPoint x: 1067, endPoint y: 397, distance: 14.1
click at [1065, 384] on span "button" at bounding box center [1067, 373] width 26 height 26
click at [1065, 406] on span "button" at bounding box center [1067, 394] width 26 height 26
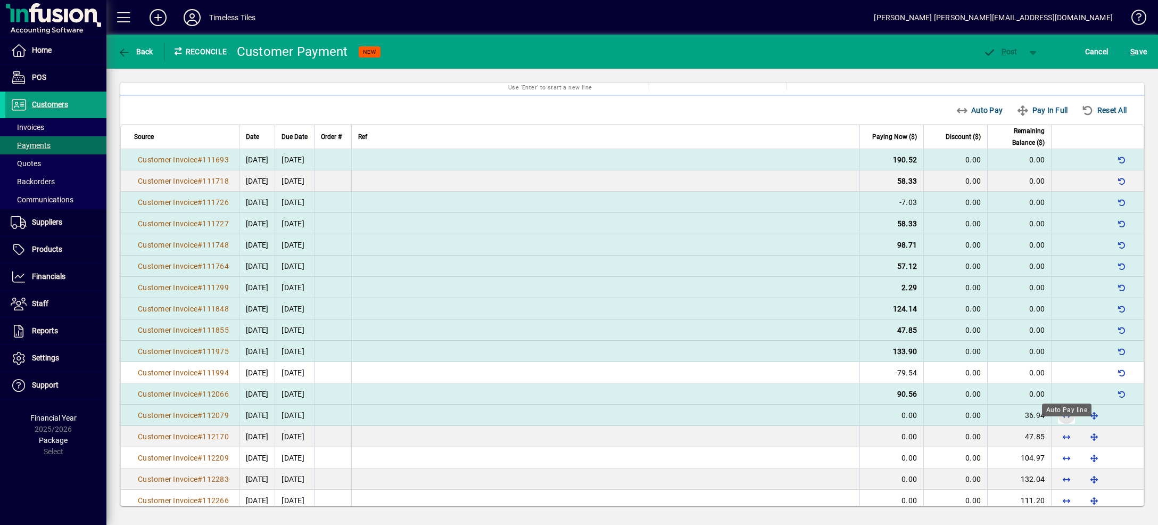
click at [1065, 427] on span "button" at bounding box center [1067, 415] width 26 height 26
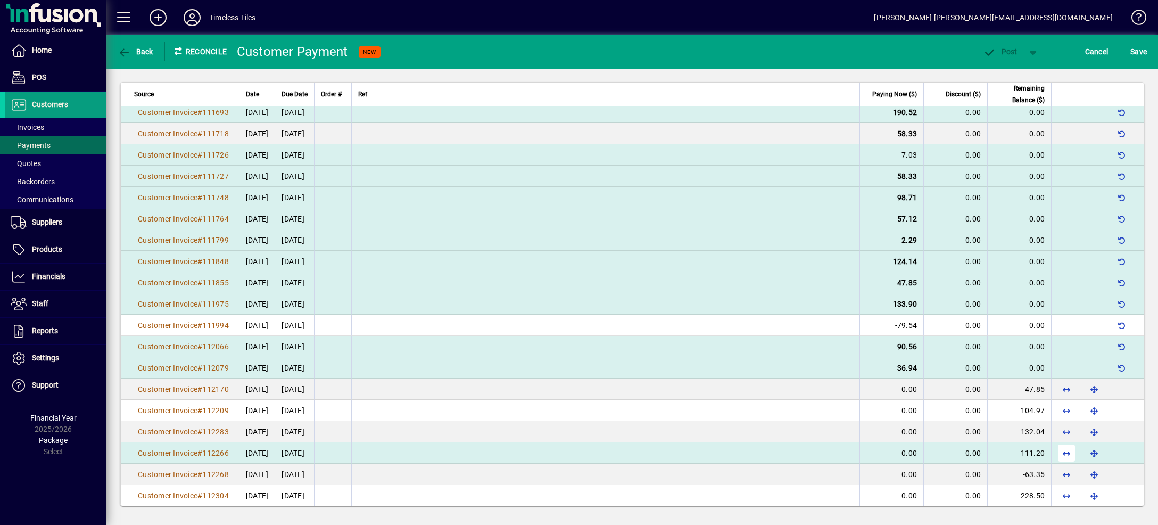
scroll to position [272, 0]
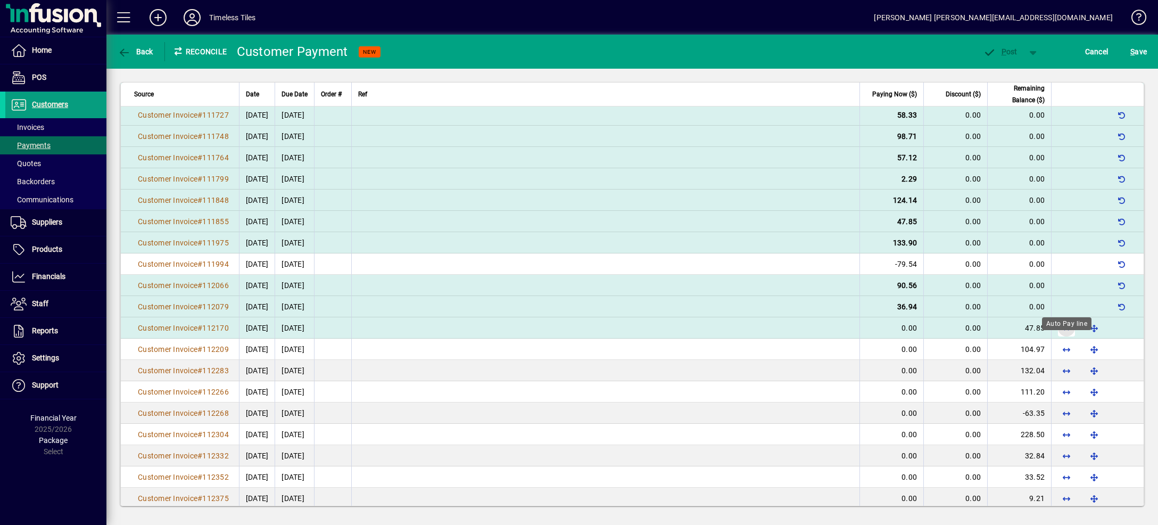
click at [1062, 341] on span "button" at bounding box center [1067, 328] width 26 height 26
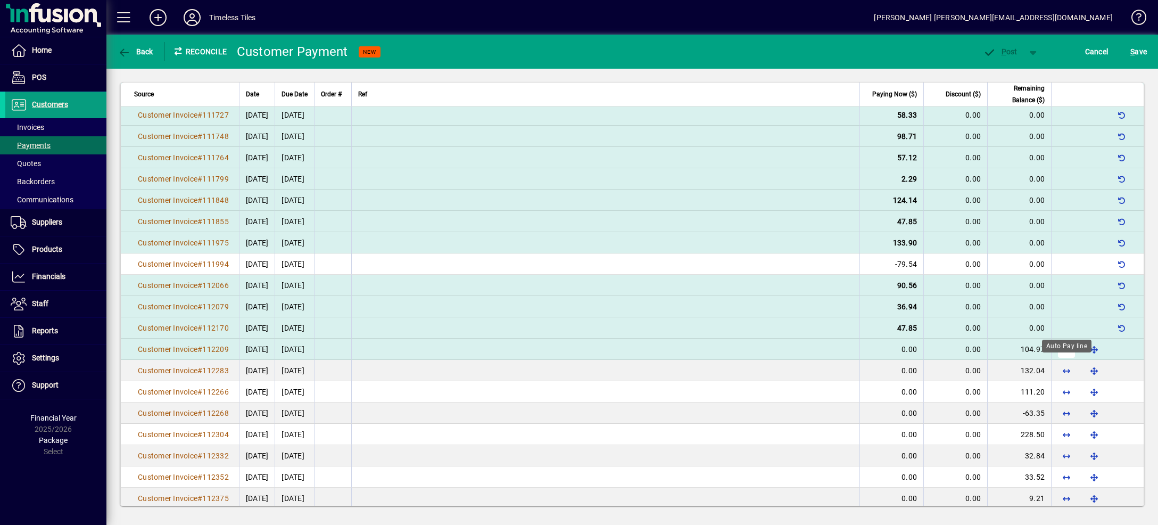
click at [1064, 362] on span "button" at bounding box center [1067, 349] width 26 height 26
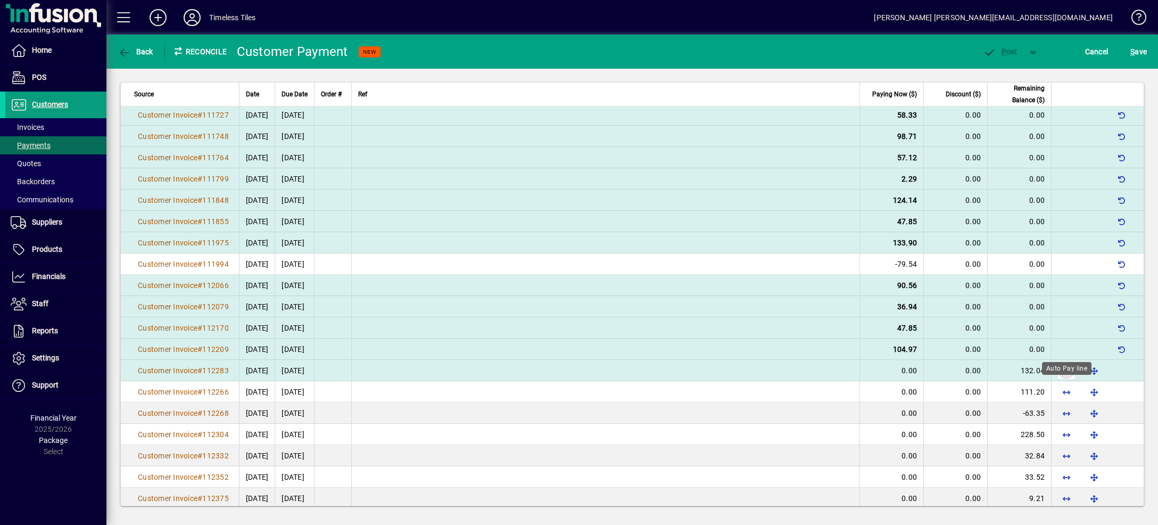
click at [1065, 383] on span "button" at bounding box center [1067, 371] width 26 height 26
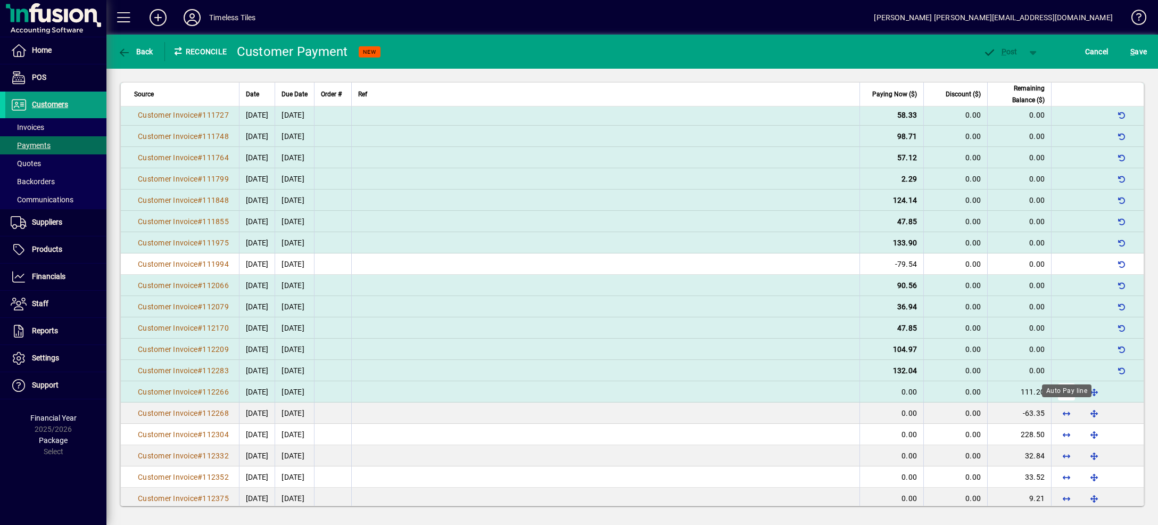
click at [1064, 405] on span "button" at bounding box center [1067, 392] width 26 height 26
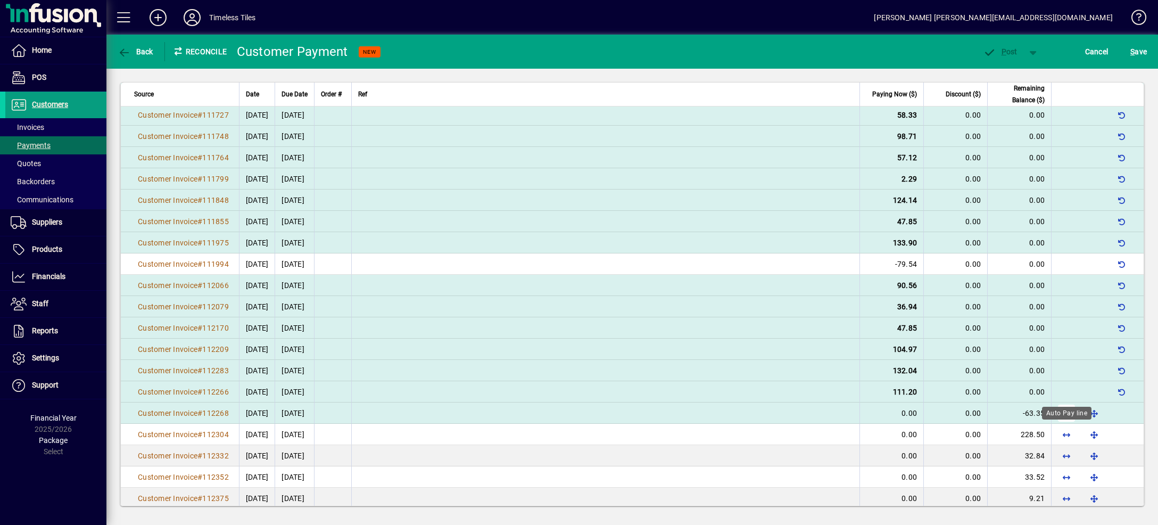
click at [1060, 426] on span "button" at bounding box center [1067, 413] width 26 height 26
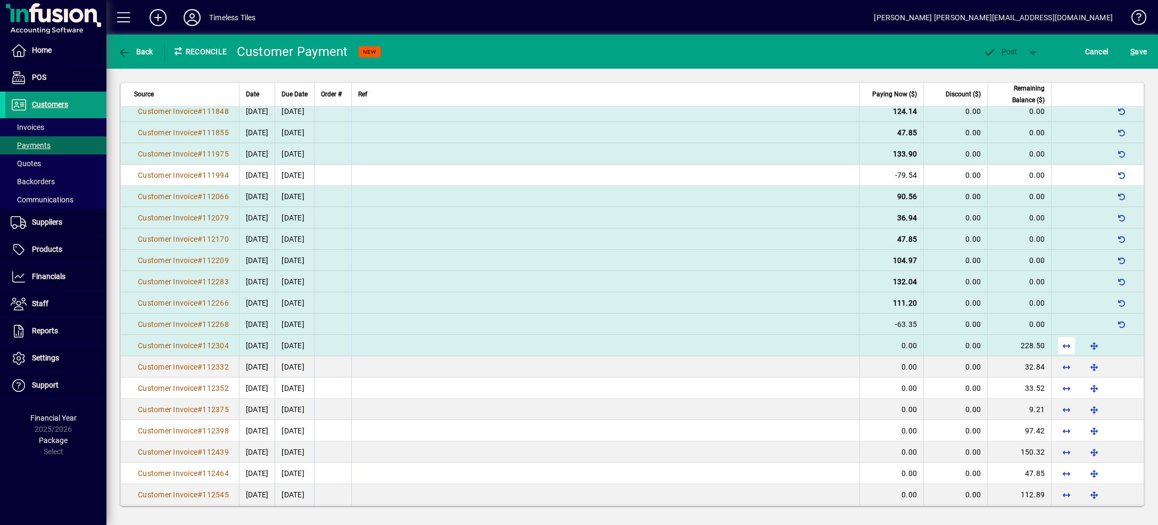
scroll to position [380, 0]
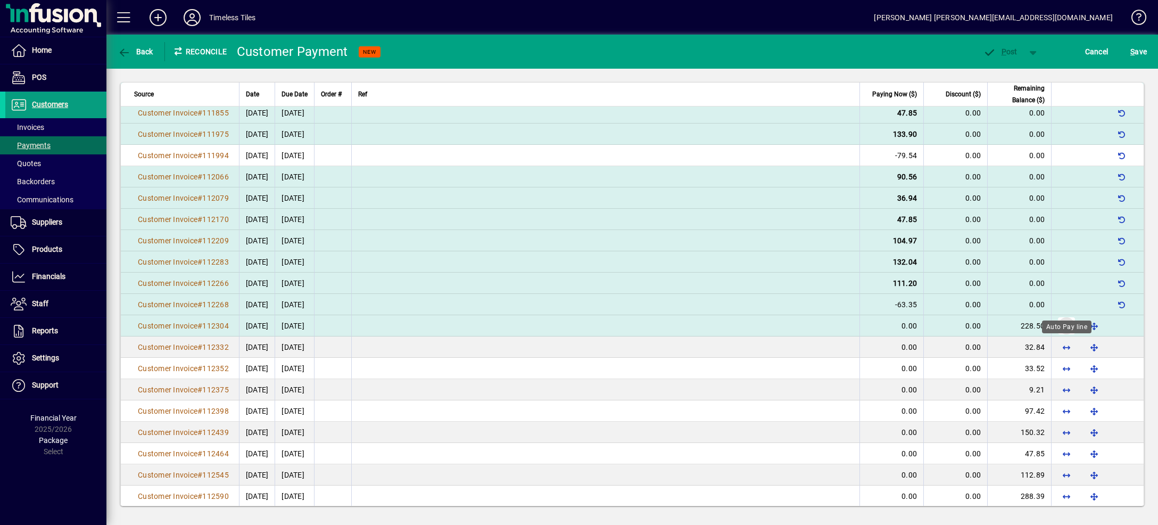
click at [1067, 339] on span "button" at bounding box center [1067, 326] width 26 height 26
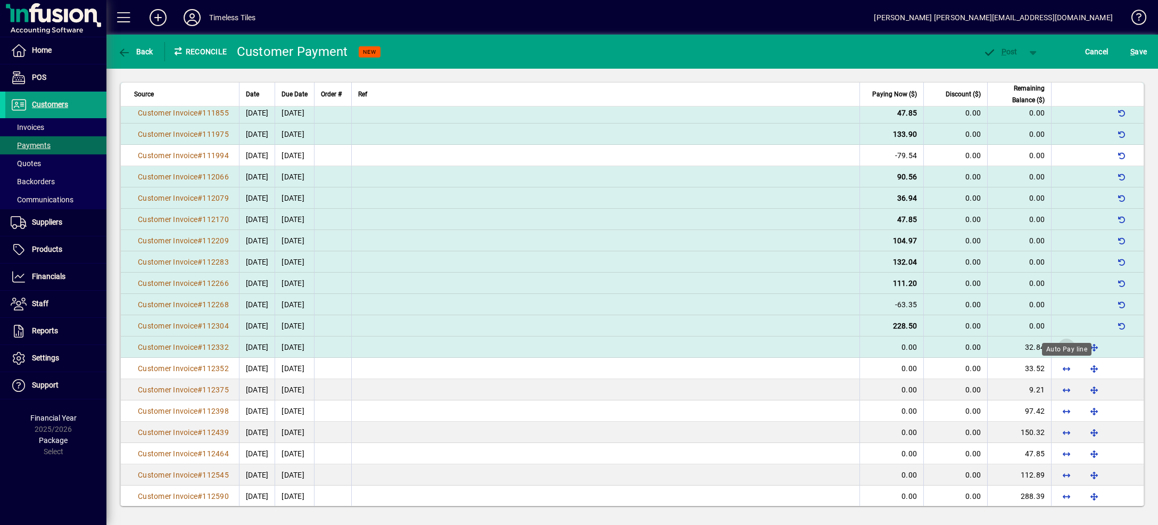
click at [1065, 360] on span "button" at bounding box center [1067, 347] width 26 height 26
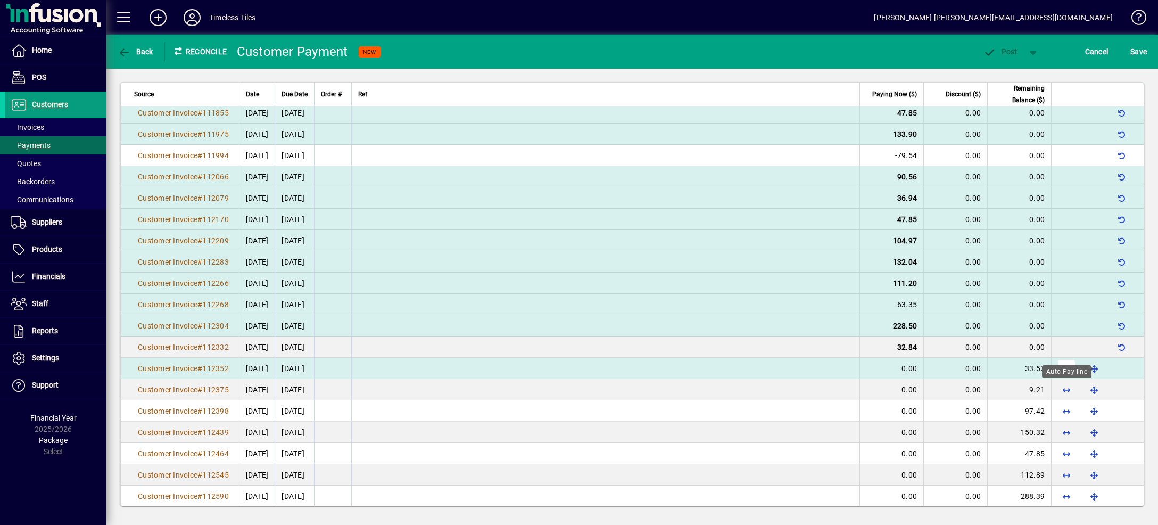
click at [1067, 381] on span "button" at bounding box center [1067, 369] width 26 height 26
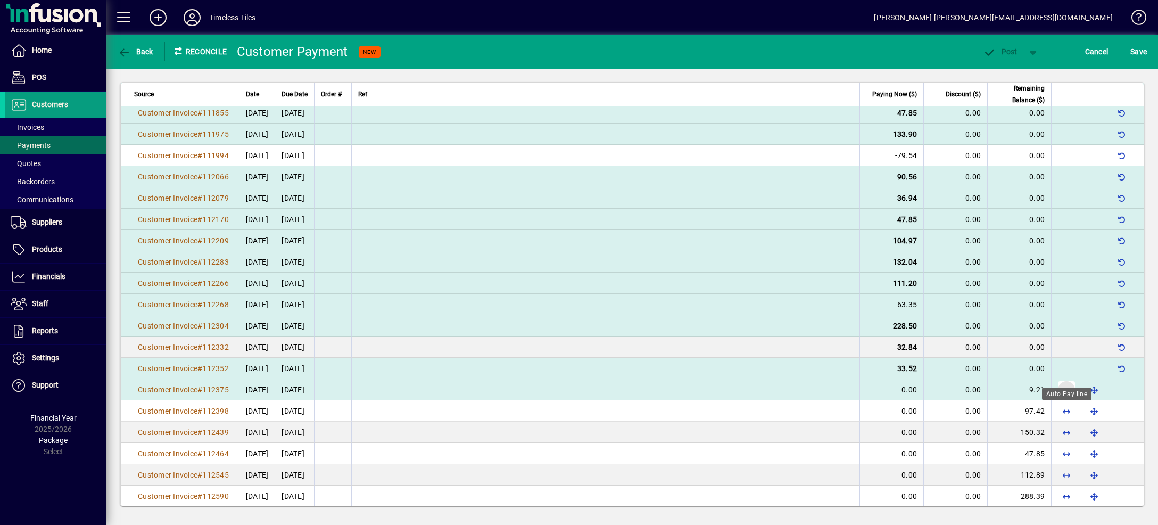
click at [1063, 402] on span "button" at bounding box center [1067, 390] width 26 height 26
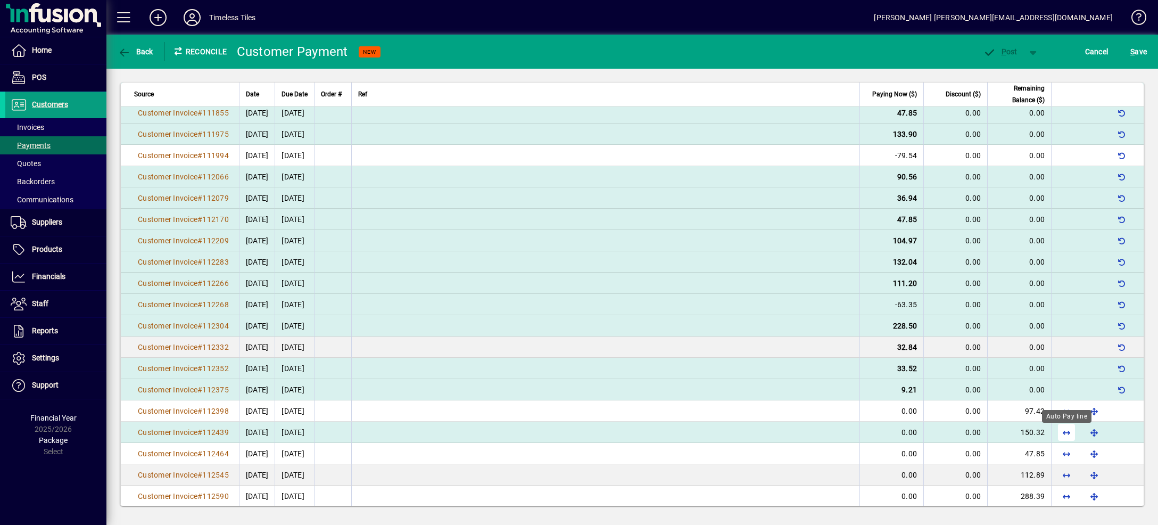
drag, startPoint x: 1067, startPoint y: 437, endPoint x: 1069, endPoint y: 453, distance: 15.6
click at [1067, 424] on span "button" at bounding box center [1067, 411] width 26 height 26
click at [1070, 445] on span "button" at bounding box center [1067, 433] width 26 height 26
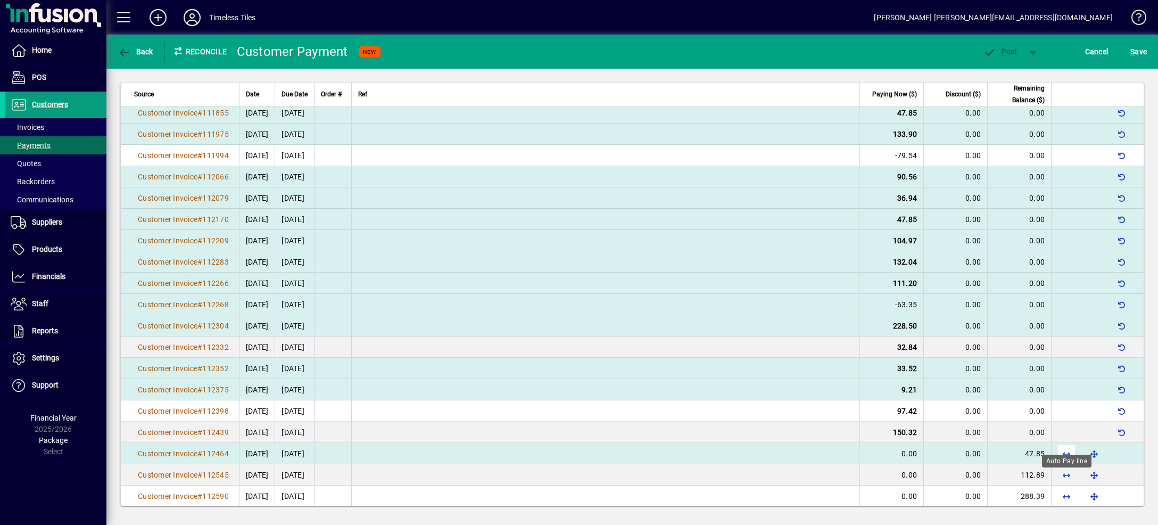
click at [1067, 466] on span "button" at bounding box center [1067, 454] width 26 height 26
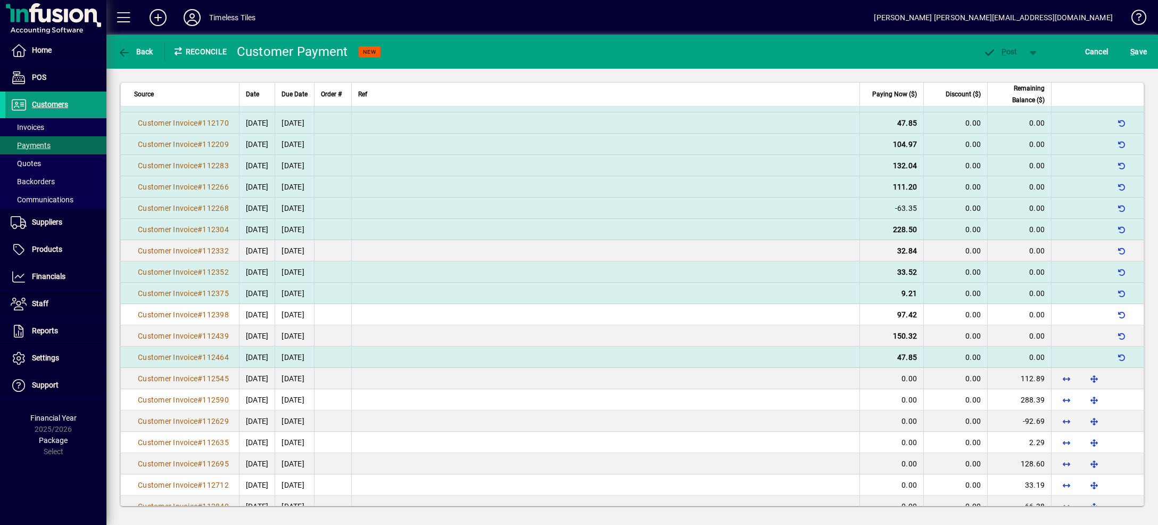
scroll to position [543, 0]
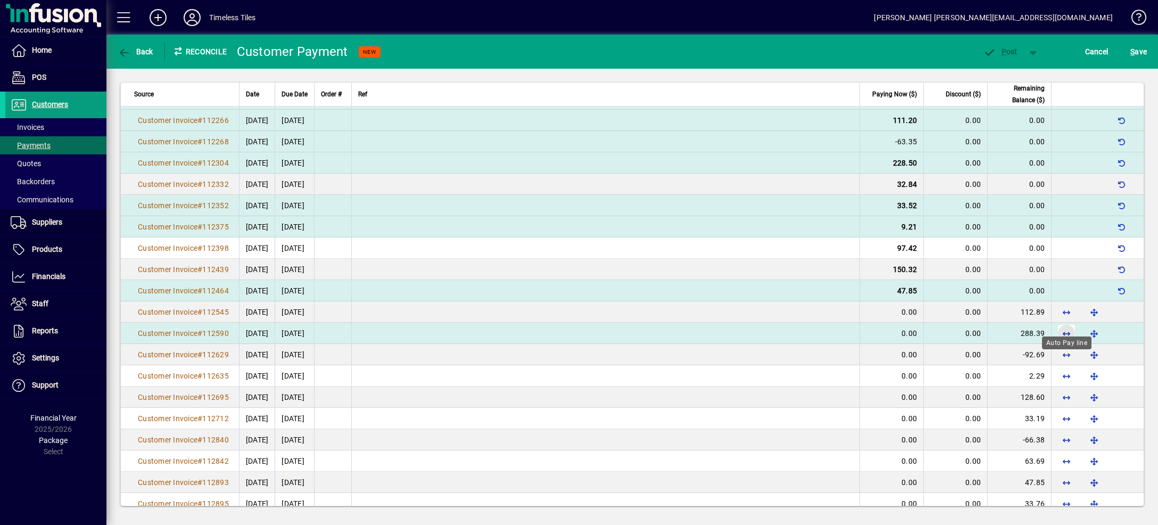
click at [1065, 346] on span "button" at bounding box center [1067, 333] width 26 height 26
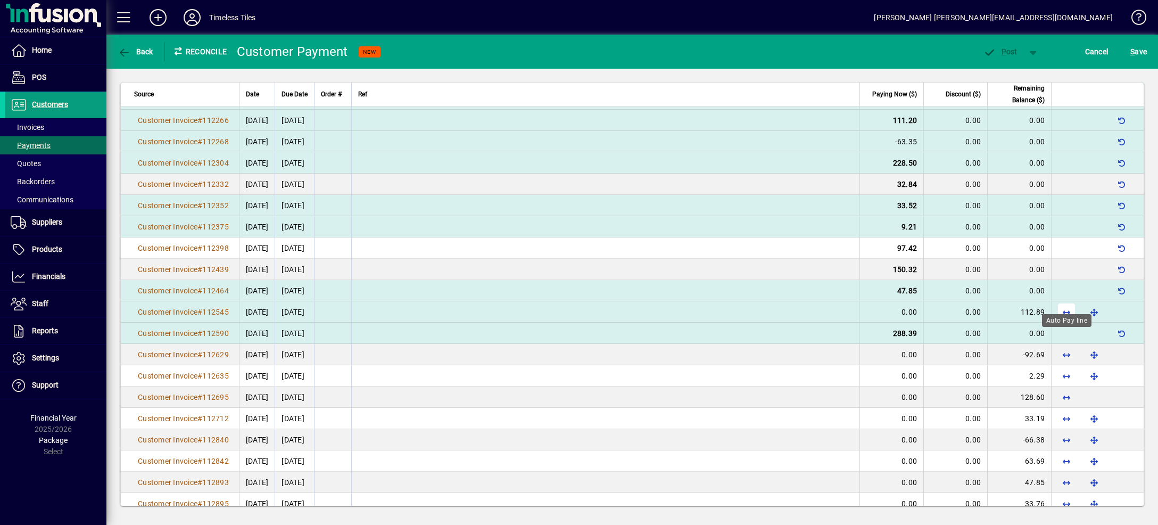
click at [1068, 325] on span "button" at bounding box center [1067, 312] width 26 height 26
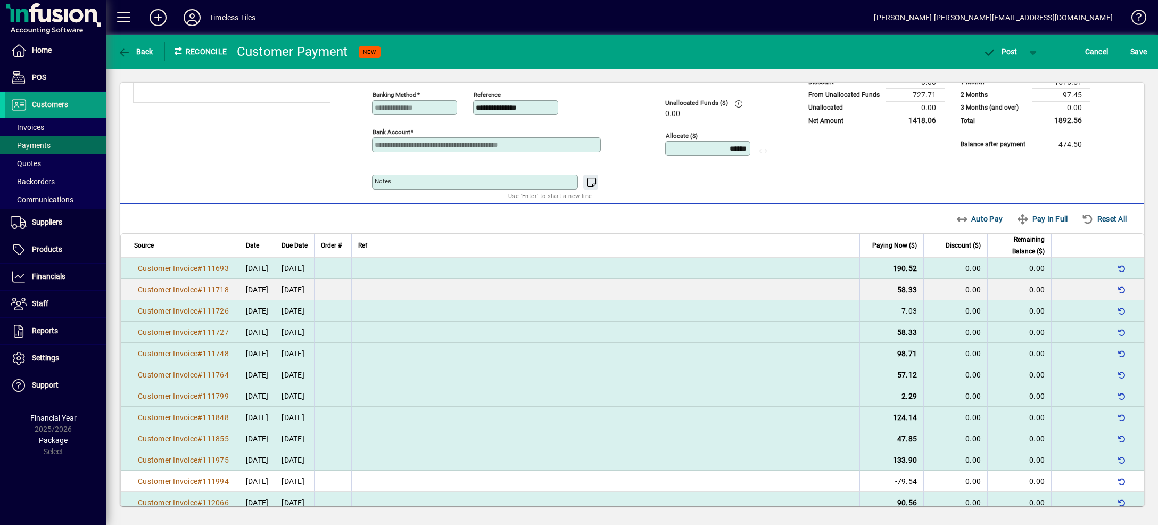
scroll to position [0, 0]
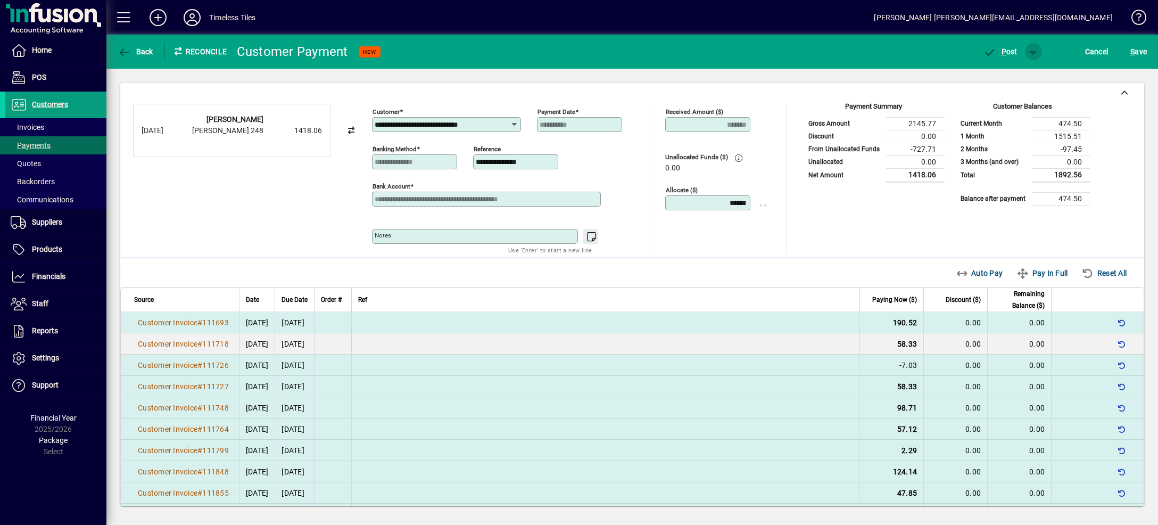
click at [1031, 50] on span "button" at bounding box center [1034, 52] width 26 height 26
click at [1026, 72] on span "P ost & Email" at bounding box center [995, 74] width 66 height 9
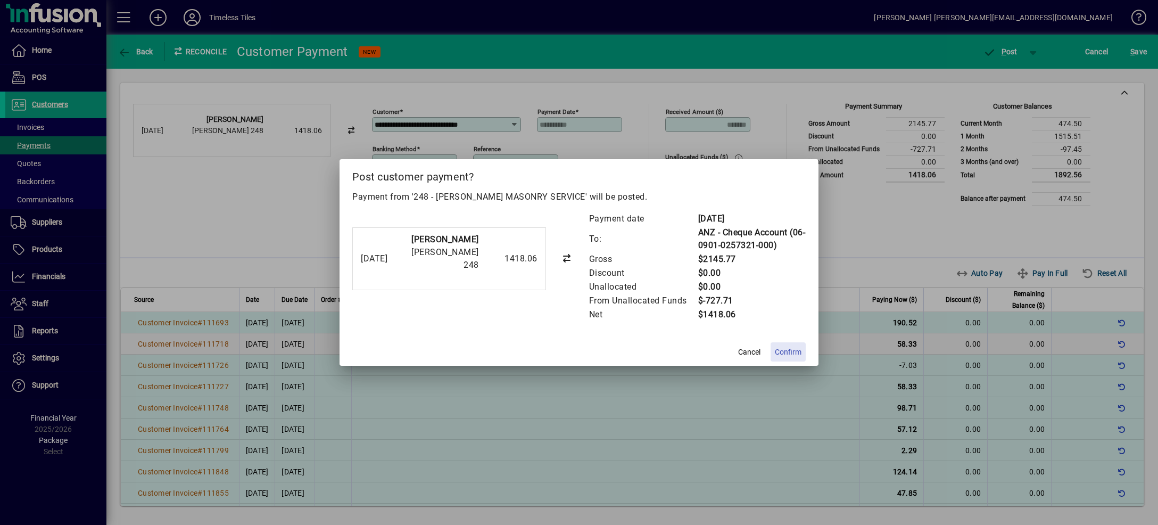
click at [795, 355] on span "Confirm" at bounding box center [788, 352] width 27 height 11
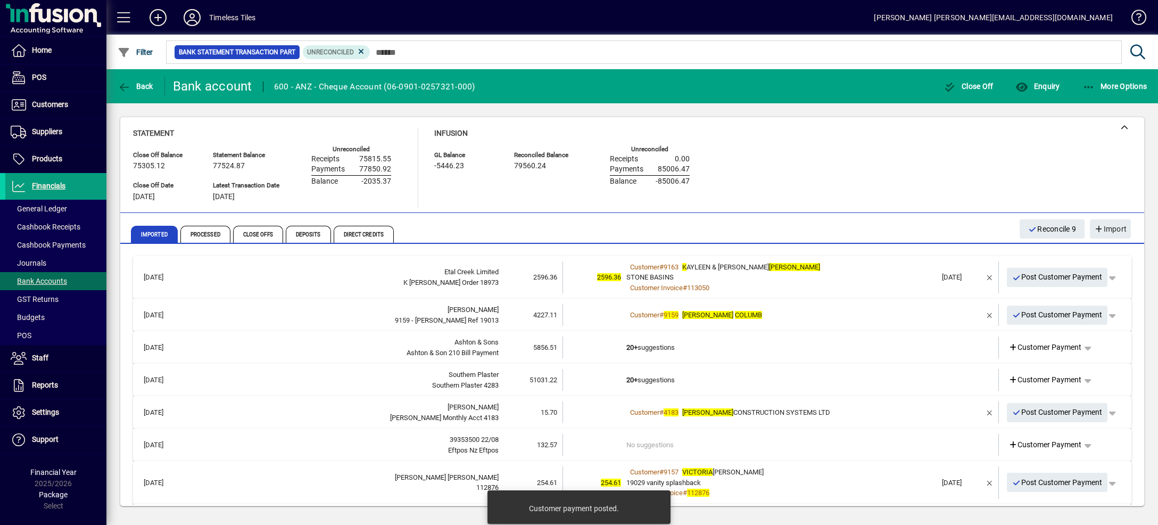
click at [859, 268] on div "Customer # 9163 [PERSON_NAME] & [PERSON_NAME]" at bounding box center [782, 267] width 310 height 11
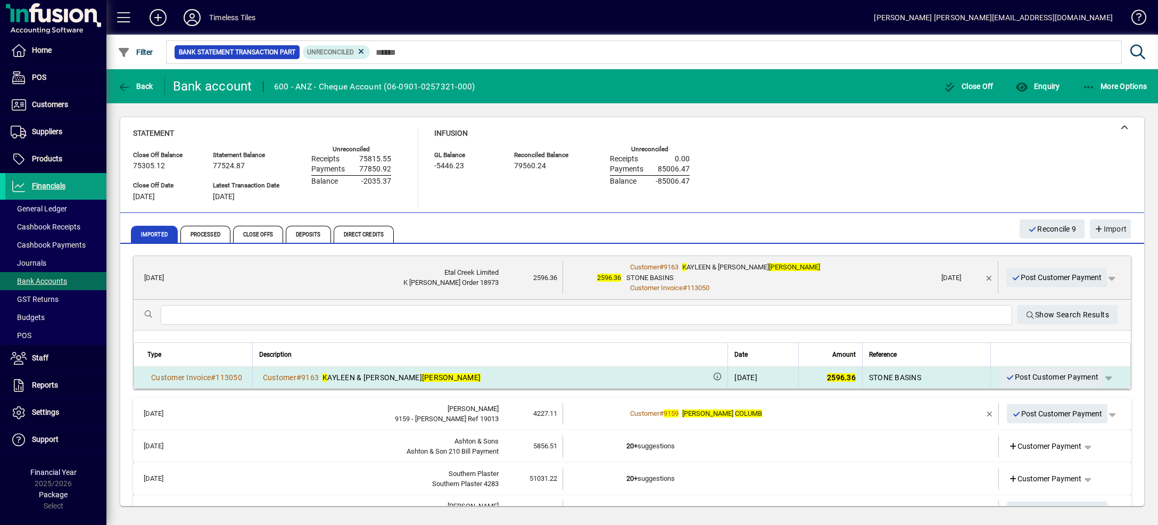
click at [1096, 375] on span "button" at bounding box center [1109, 378] width 26 height 26
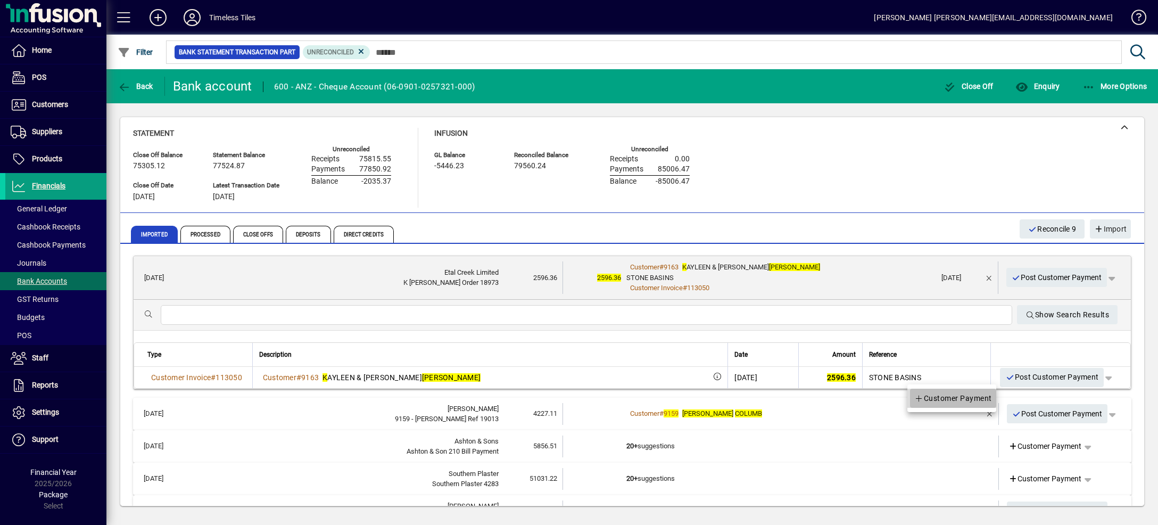
click at [976, 400] on span "Customer Payment" at bounding box center [954, 398] width 78 height 13
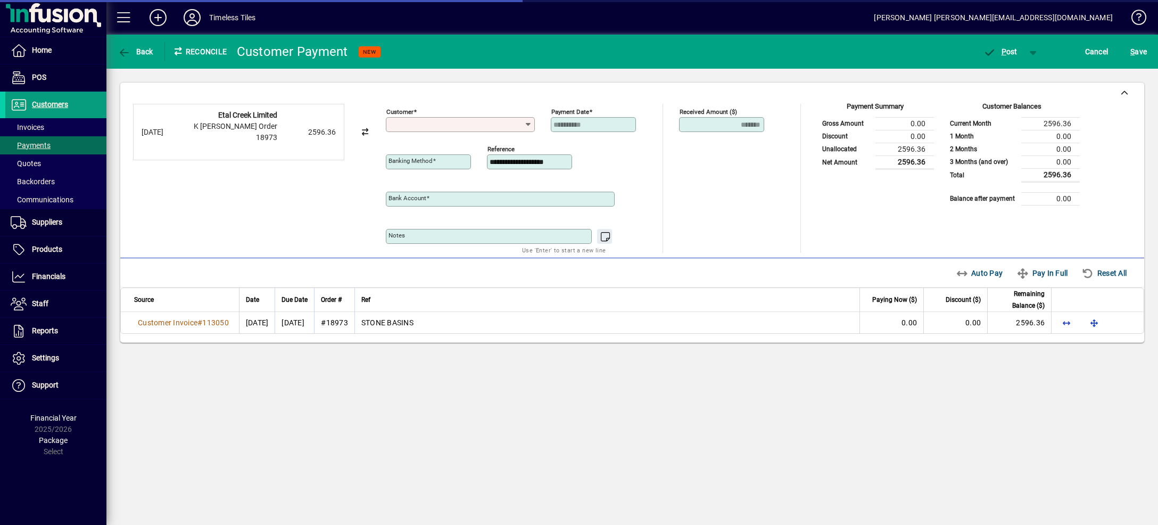
type input "**********"
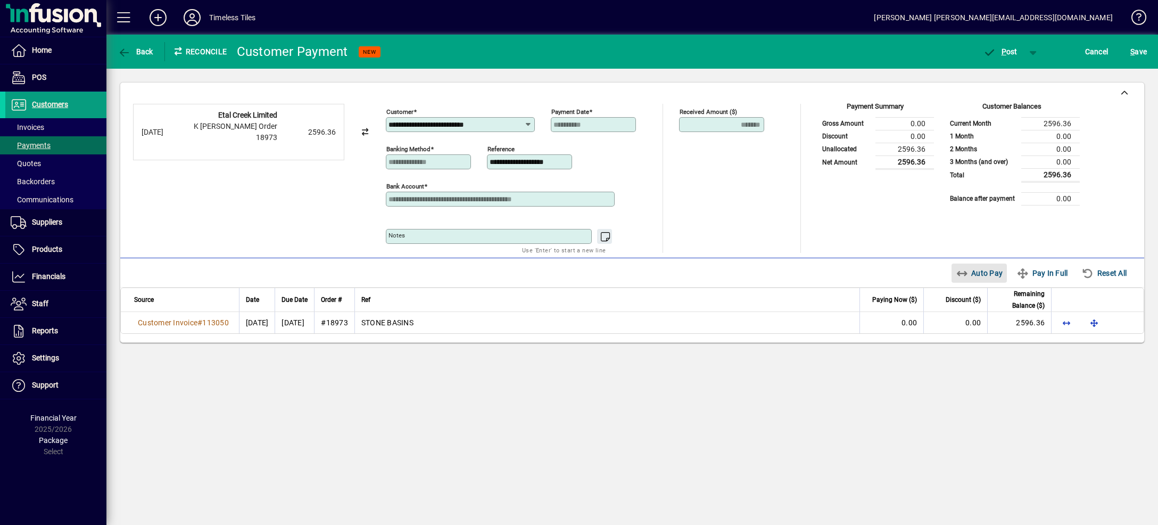
drag, startPoint x: 982, startPoint y: 269, endPoint x: 985, endPoint y: 275, distance: 6.9
click at [981, 269] on span "Auto Pay" at bounding box center [979, 273] width 47 height 17
click at [1029, 52] on span "button" at bounding box center [1034, 52] width 26 height 26
click at [1020, 76] on span "P ost & Email" at bounding box center [995, 74] width 66 height 9
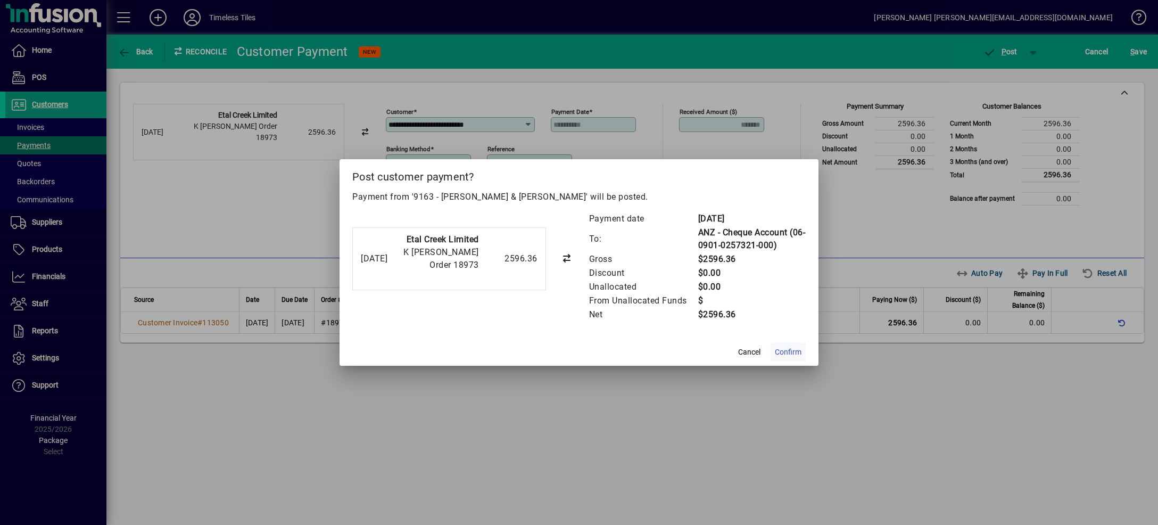
click at [787, 352] on span "Confirm" at bounding box center [788, 352] width 27 height 11
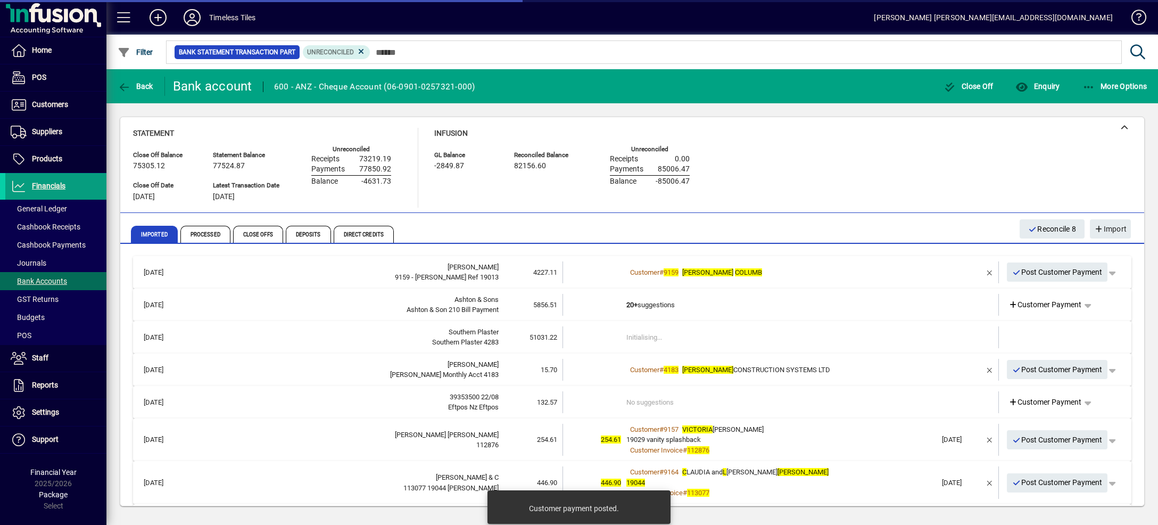
click at [815, 264] on td "Customer # 9159 [PERSON_NAME]" at bounding box center [782, 272] width 310 height 22
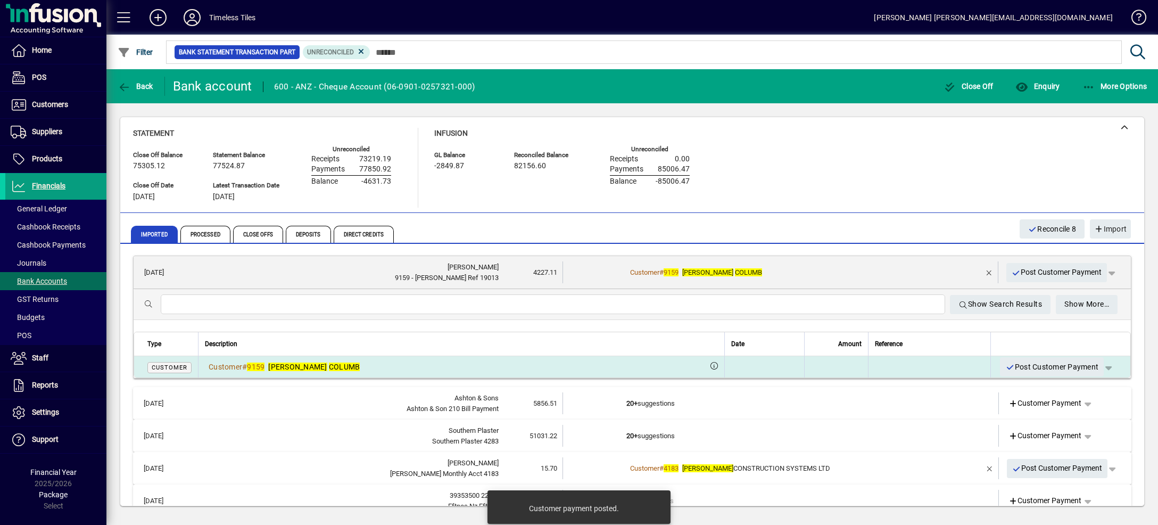
click at [1096, 367] on span "button" at bounding box center [1109, 367] width 26 height 26
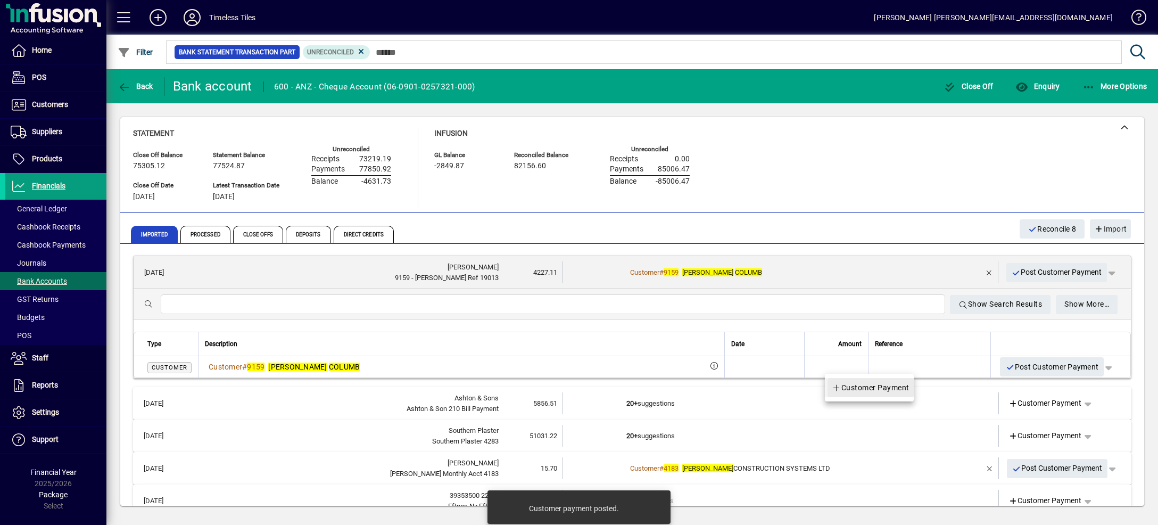
click at [891, 385] on span "Customer Payment" at bounding box center [871, 387] width 78 height 13
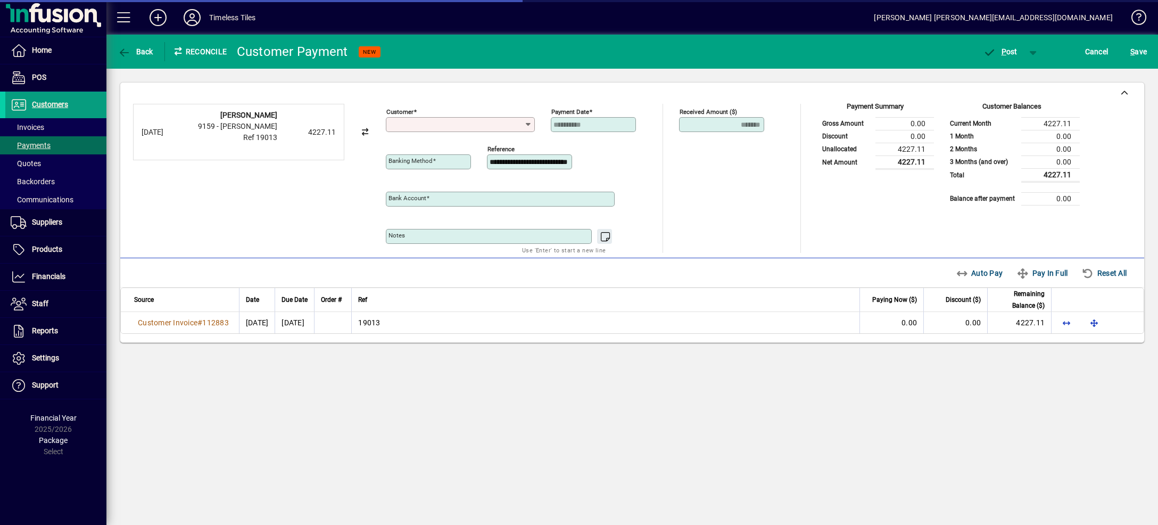
type input "**********"
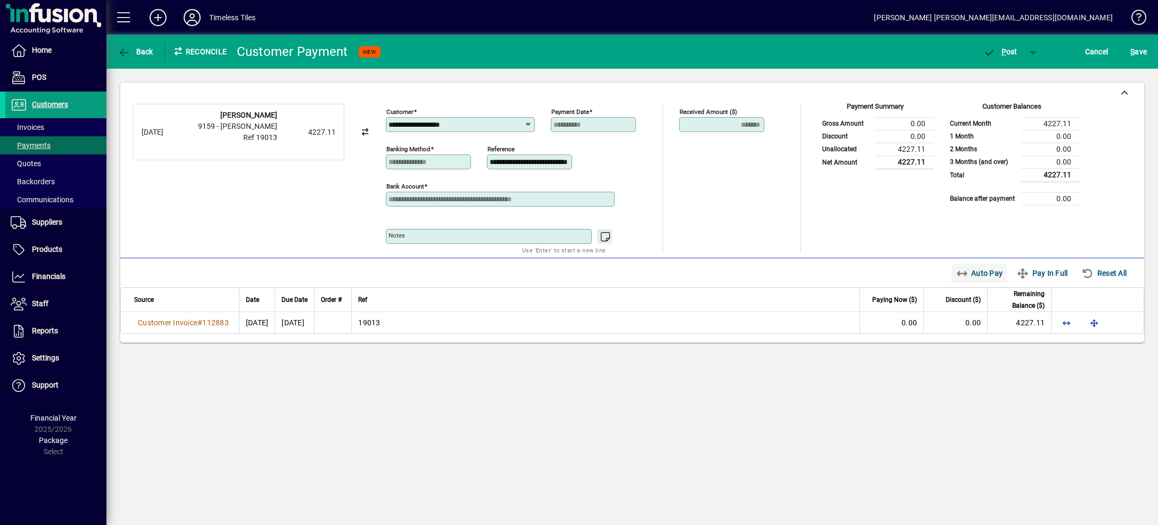
click at [961, 275] on span "Auto Pay" at bounding box center [979, 273] width 47 height 17
click at [1032, 49] on span "button" at bounding box center [1034, 52] width 26 height 26
click at [1018, 68] on span "button" at bounding box center [994, 74] width 71 height 26
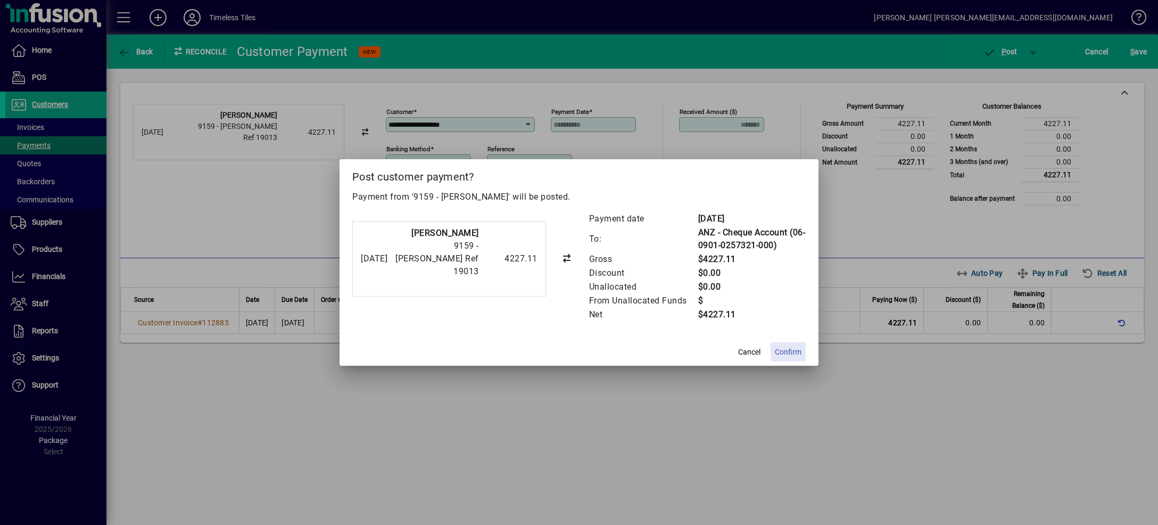
click at [783, 348] on span "Confirm" at bounding box center [788, 352] width 27 height 11
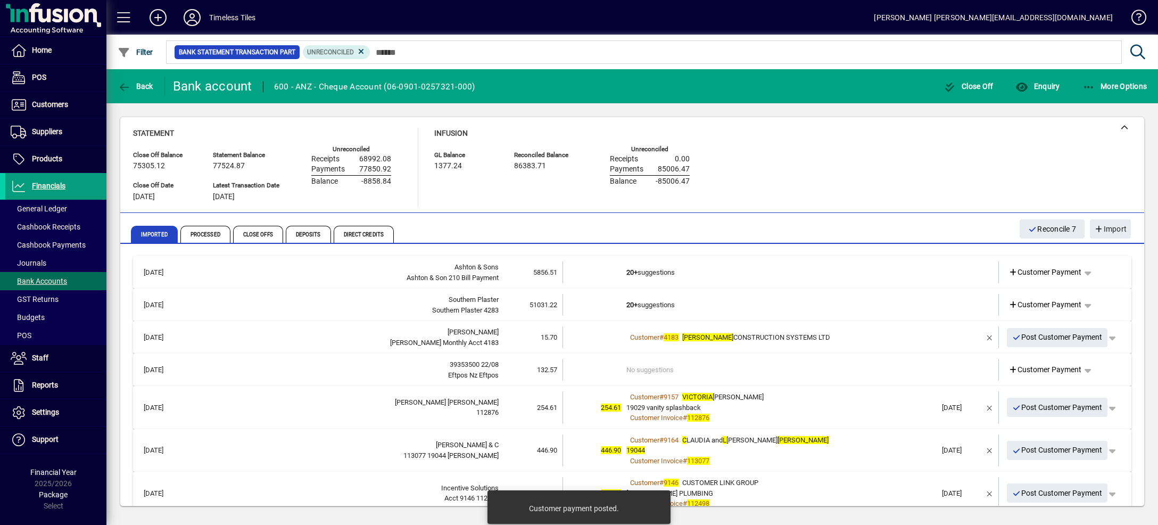
click at [803, 264] on td "20+ suggestions" at bounding box center [782, 272] width 310 height 22
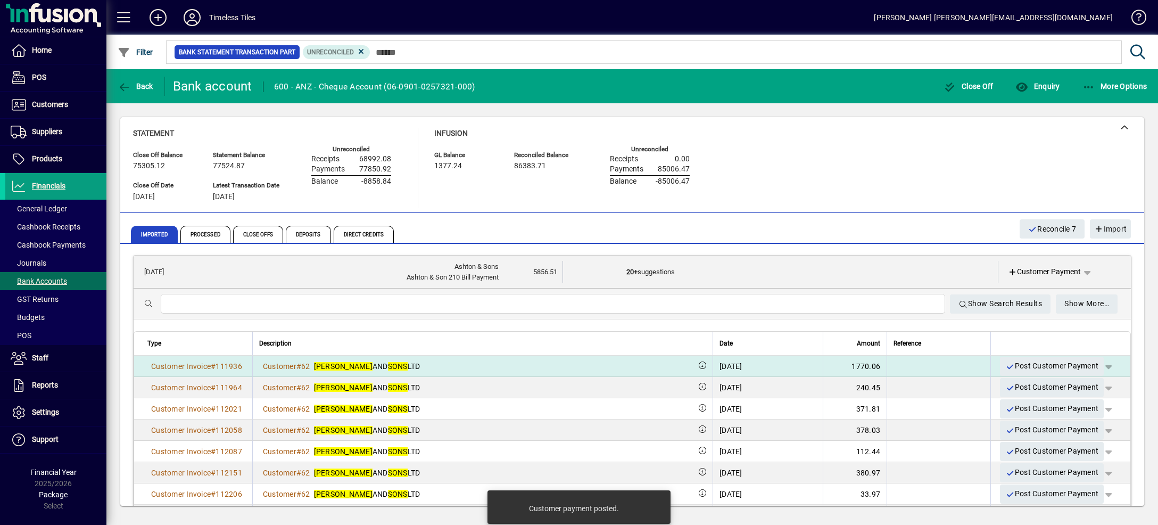
click at [1096, 367] on span "button" at bounding box center [1109, 367] width 26 height 26
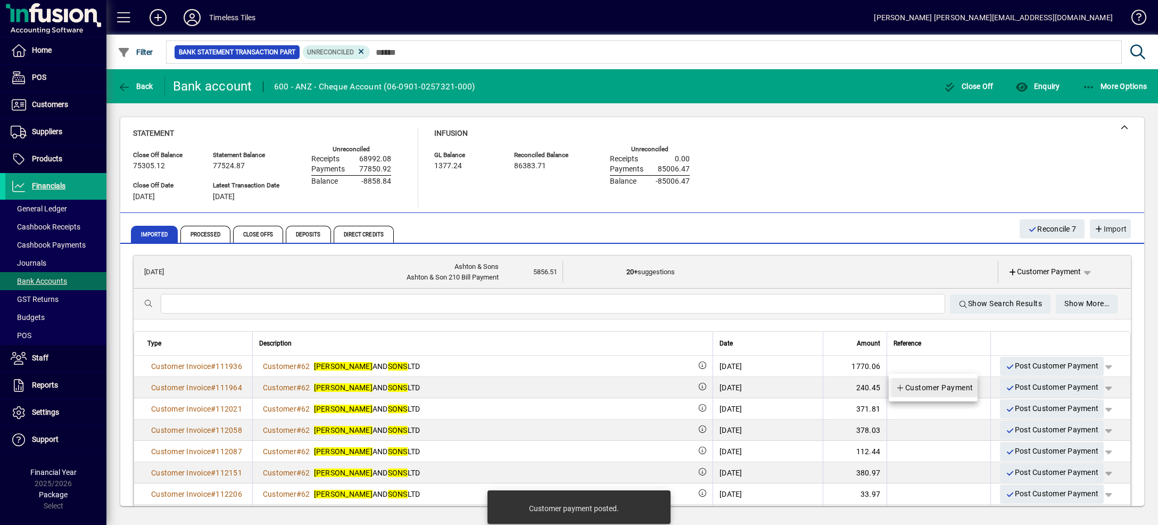
click at [964, 387] on span "Customer Payment" at bounding box center [935, 387] width 78 height 13
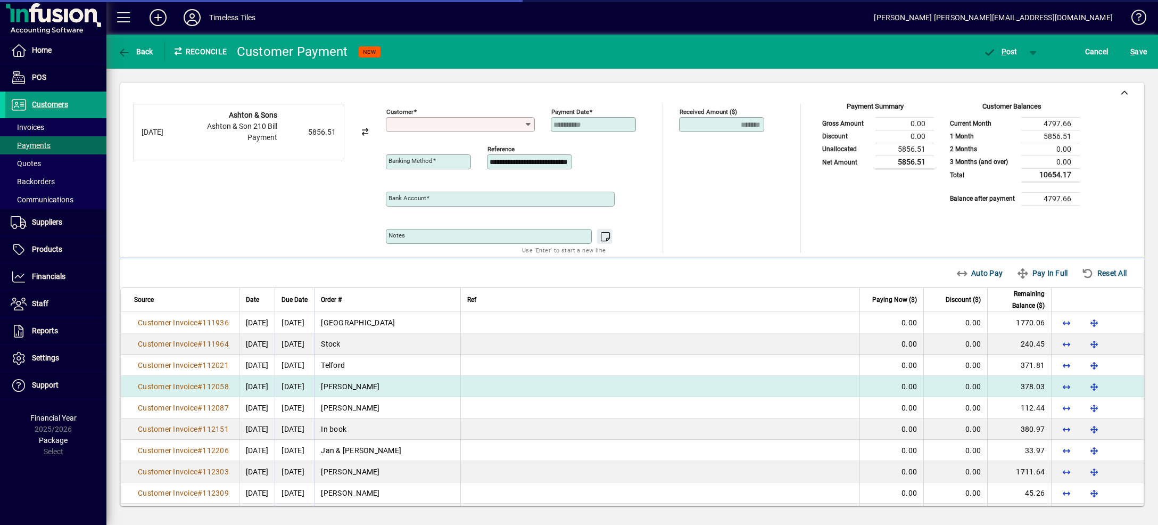
type input "**********"
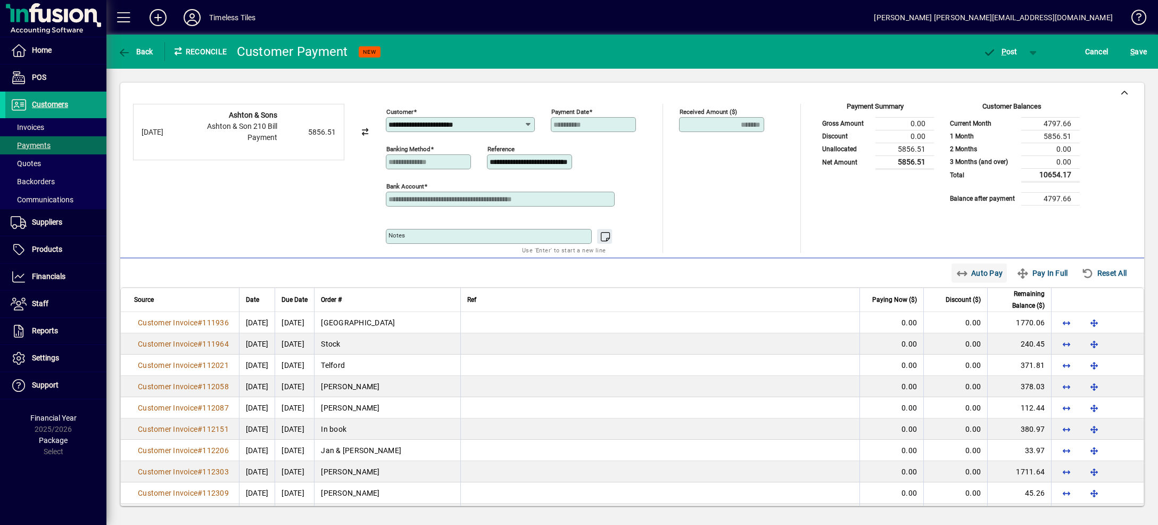
click at [972, 273] on span "Auto Pay" at bounding box center [979, 273] width 47 height 17
click at [1030, 39] on span "button" at bounding box center [1034, 52] width 26 height 26
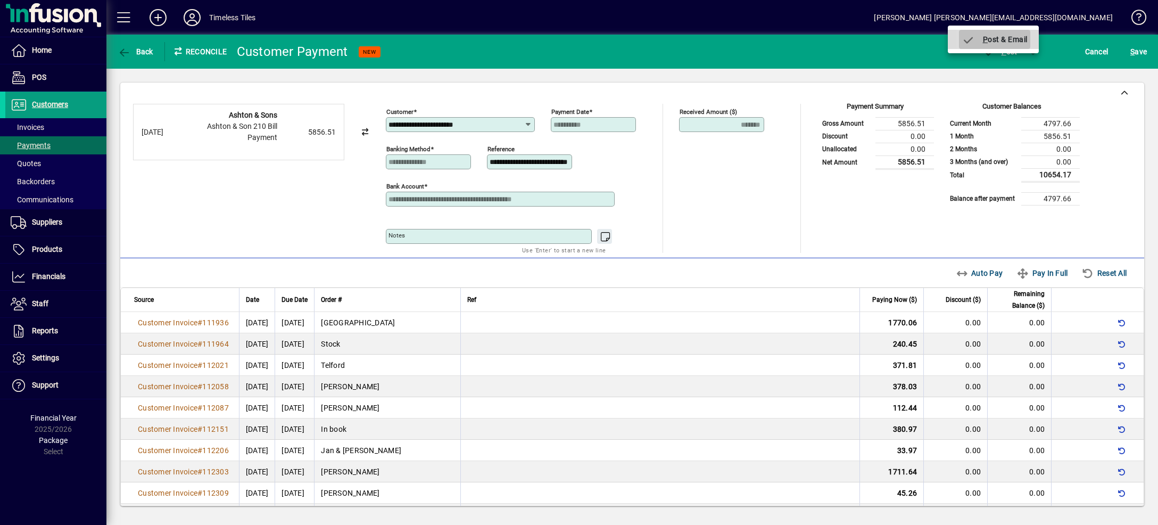
click at [1026, 36] on span "P ost & Email" at bounding box center [995, 39] width 66 height 9
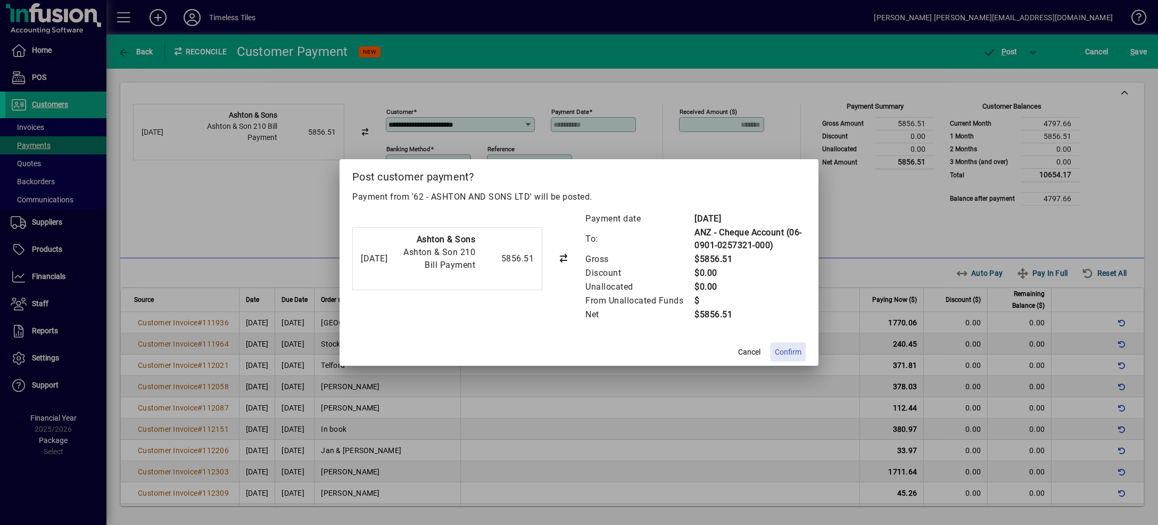
click at [784, 353] on span "Confirm" at bounding box center [788, 352] width 27 height 11
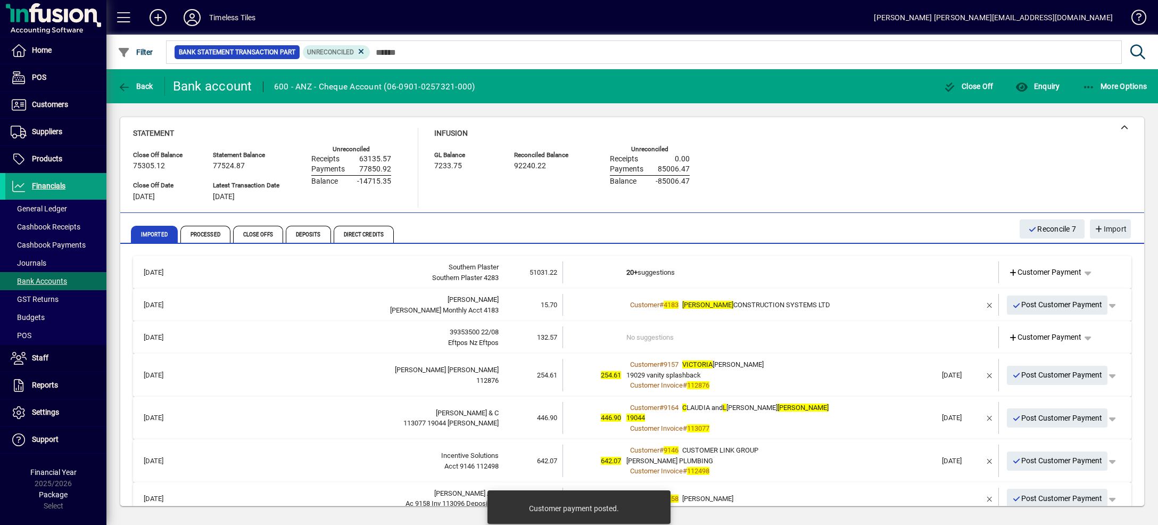
click at [854, 265] on td "20+ suggestions" at bounding box center [782, 272] width 310 height 22
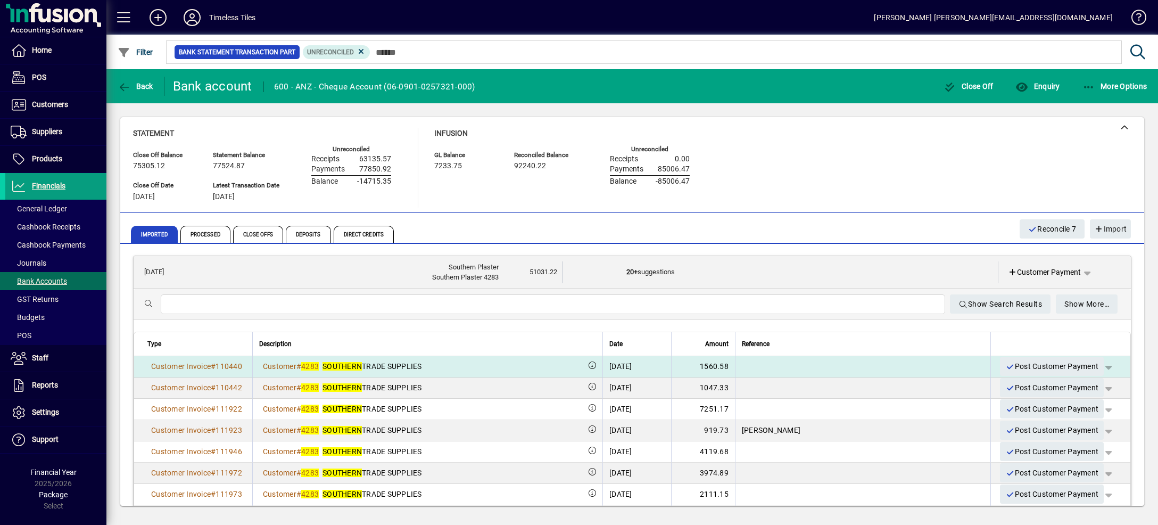
click at [1096, 367] on span "button" at bounding box center [1109, 367] width 26 height 26
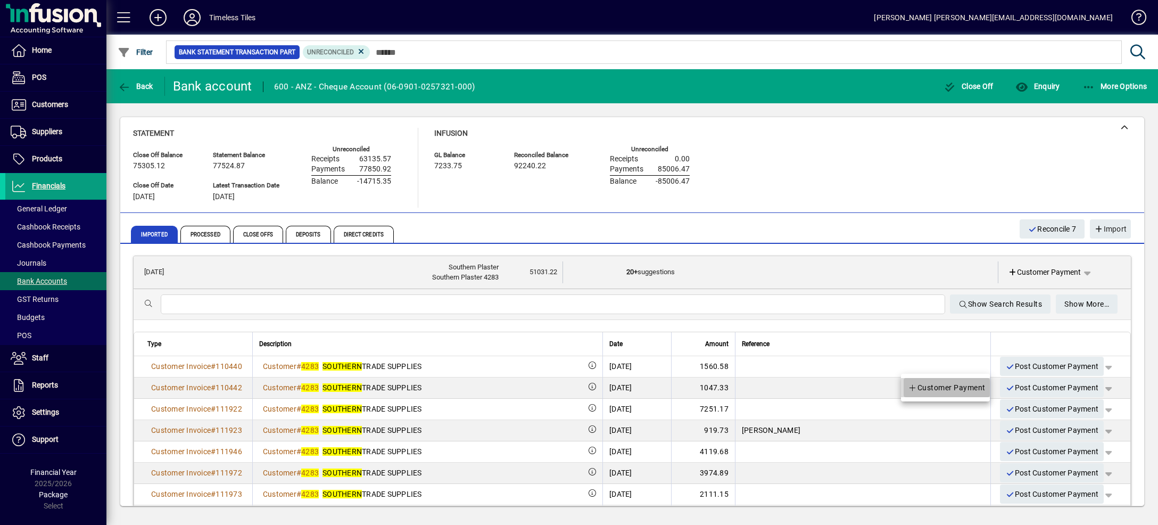
click at [968, 391] on span "Customer Payment" at bounding box center [947, 387] width 78 height 13
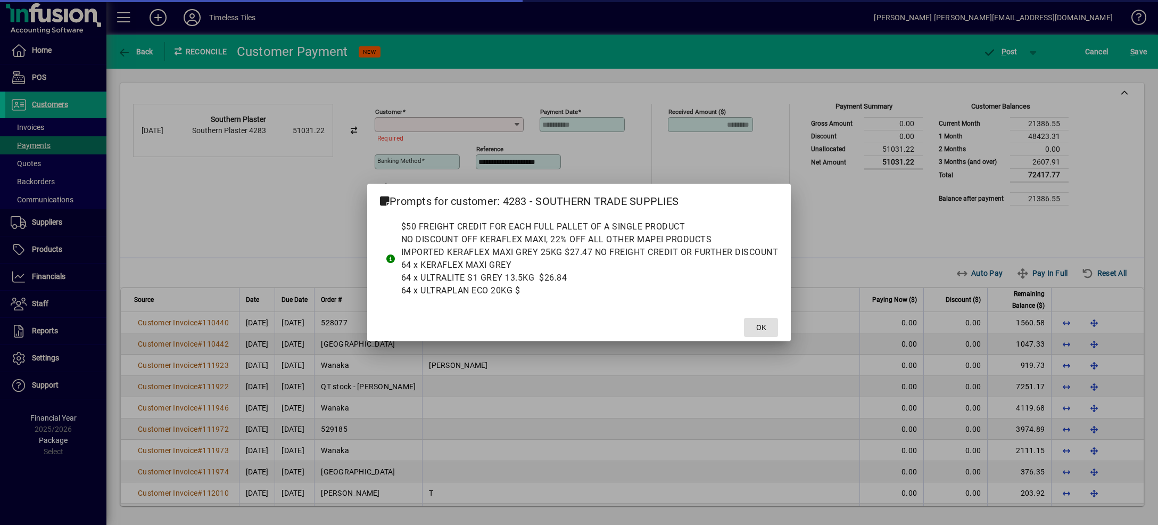
type input "**********"
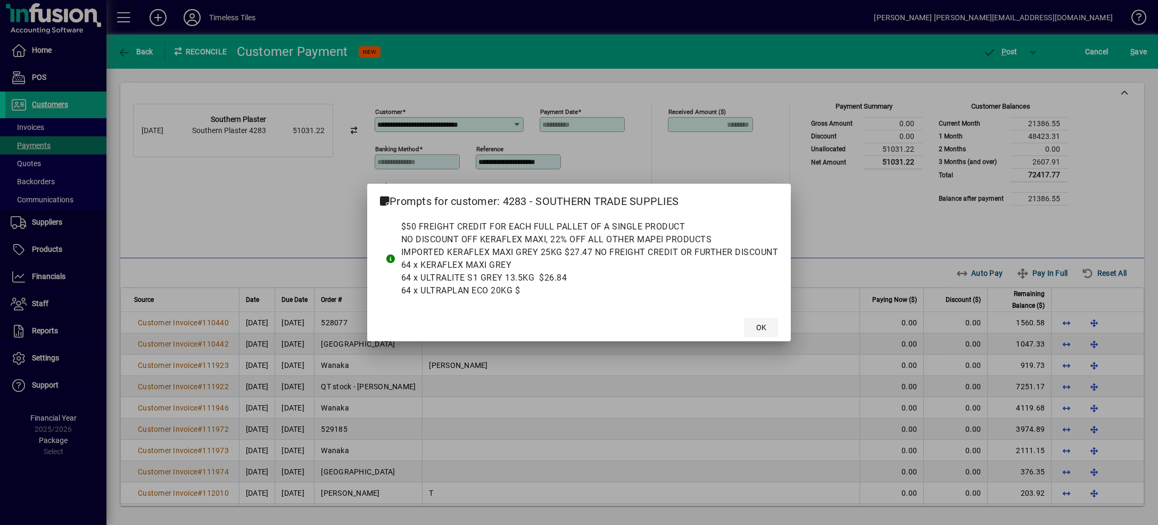
click at [778, 327] on mat-dialog-actions "OK" at bounding box center [579, 327] width 424 height 28
click at [772, 327] on span at bounding box center [761, 328] width 34 height 26
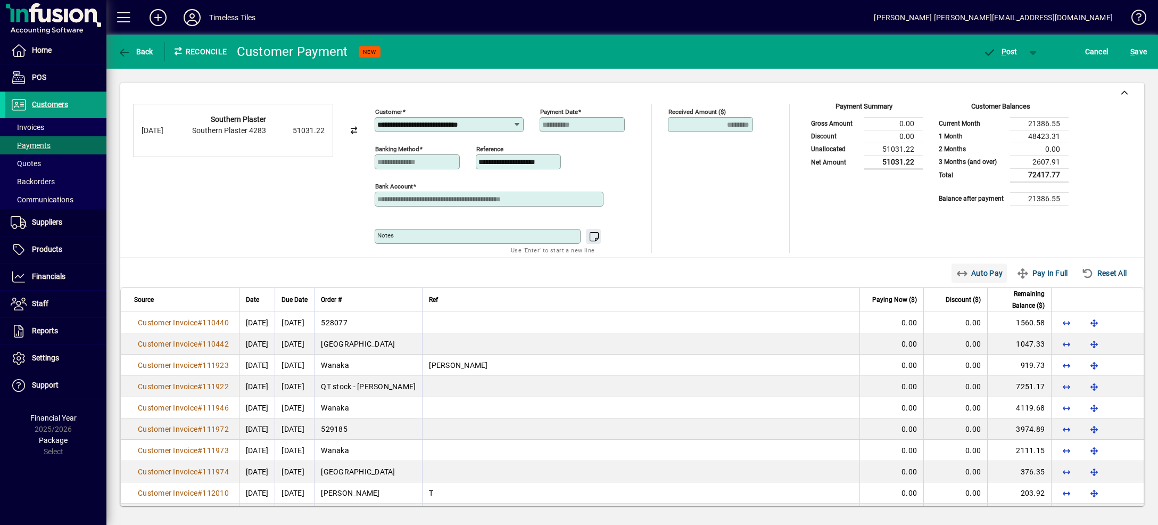
click at [963, 275] on span "Auto Pay" at bounding box center [979, 273] width 47 height 17
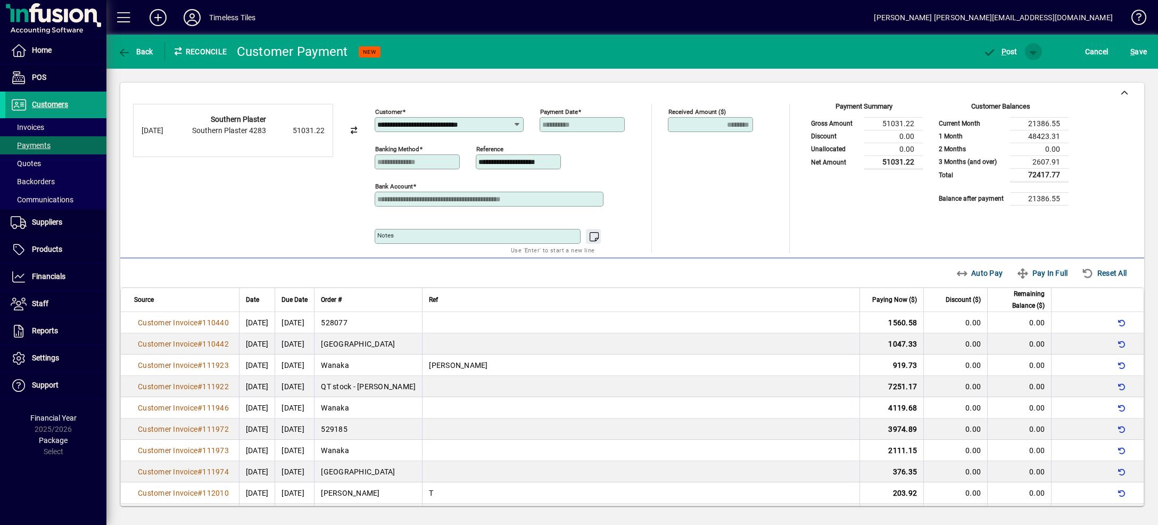
click at [1029, 44] on span "button" at bounding box center [1034, 52] width 26 height 26
click at [1026, 77] on span "P ost & Email" at bounding box center [995, 74] width 66 height 9
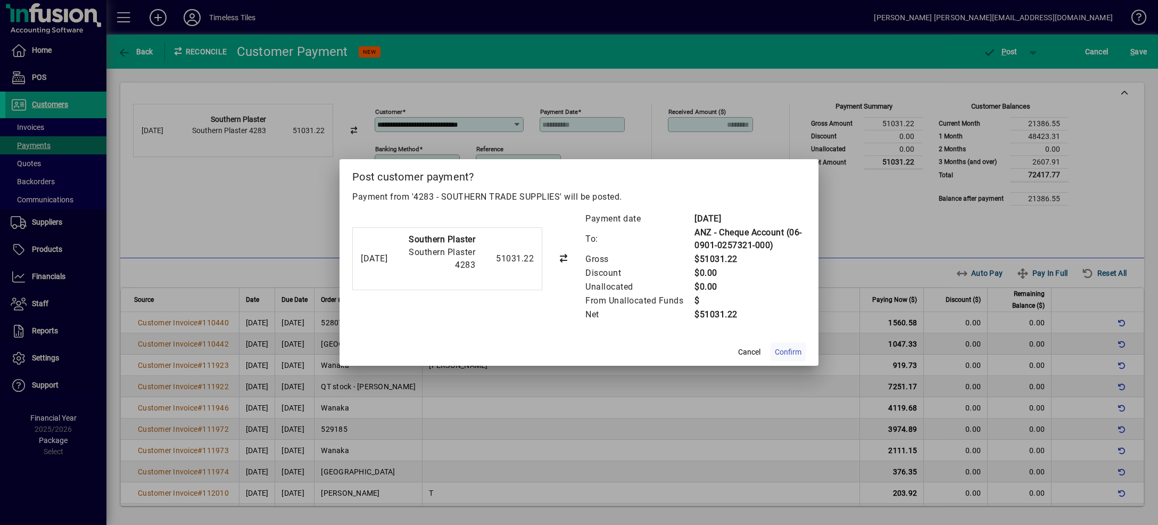
click at [785, 356] on span "Confirm" at bounding box center [788, 352] width 27 height 11
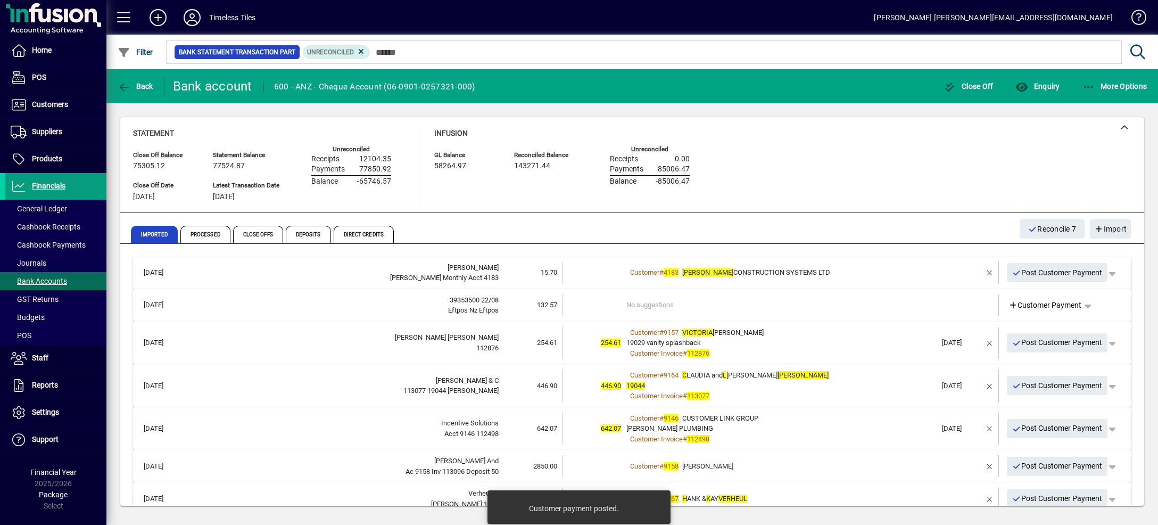
click at [868, 264] on td "Customer # 4183 [PERSON_NAME] CONSTRUCTION SYSTEMS LTD" at bounding box center [782, 273] width 310 height 22
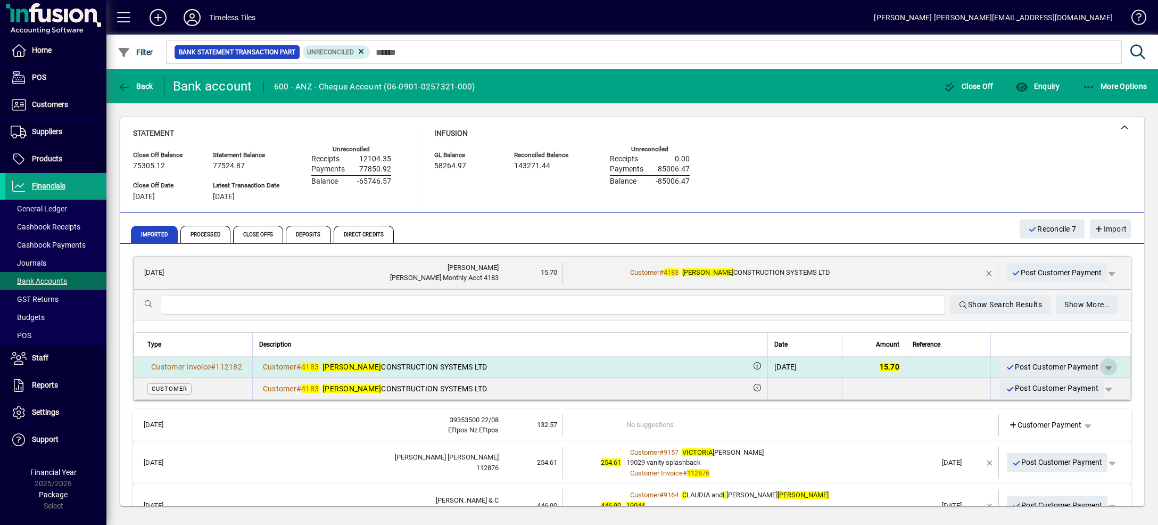
click at [1096, 367] on span "button" at bounding box center [1109, 367] width 26 height 26
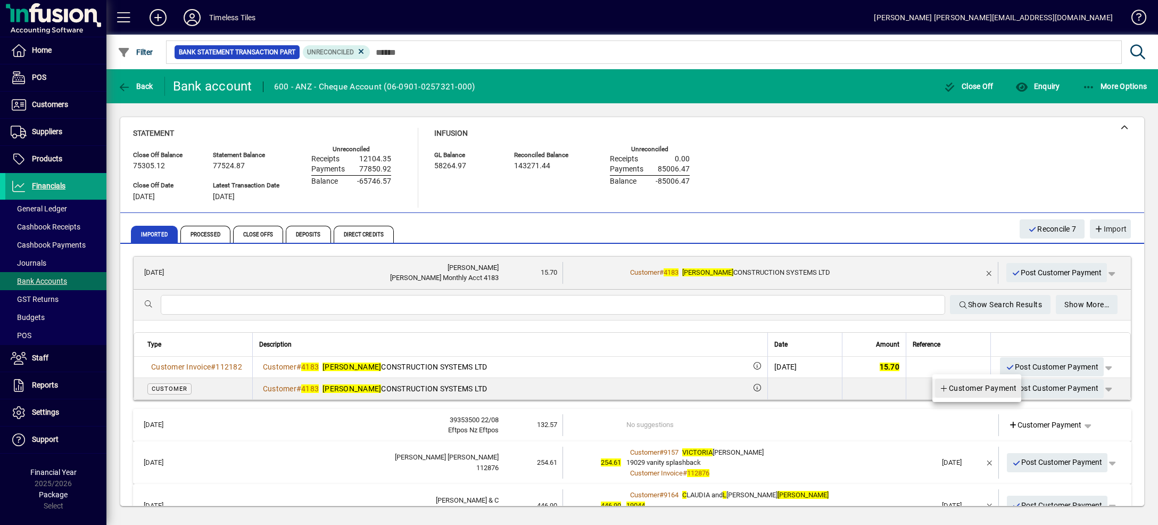
click at [1001, 390] on span "Customer Payment" at bounding box center [979, 388] width 78 height 13
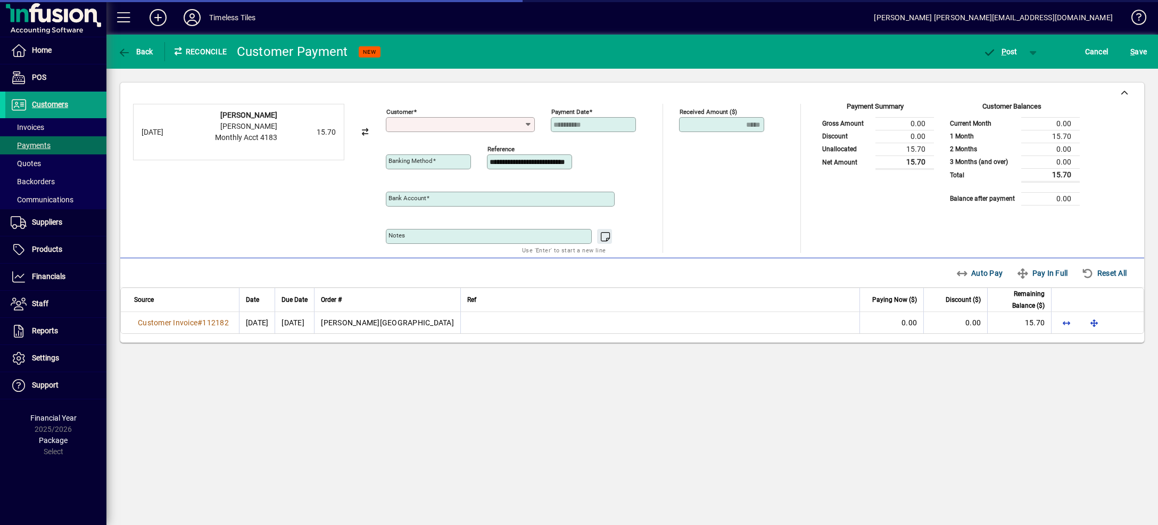
type input "**********"
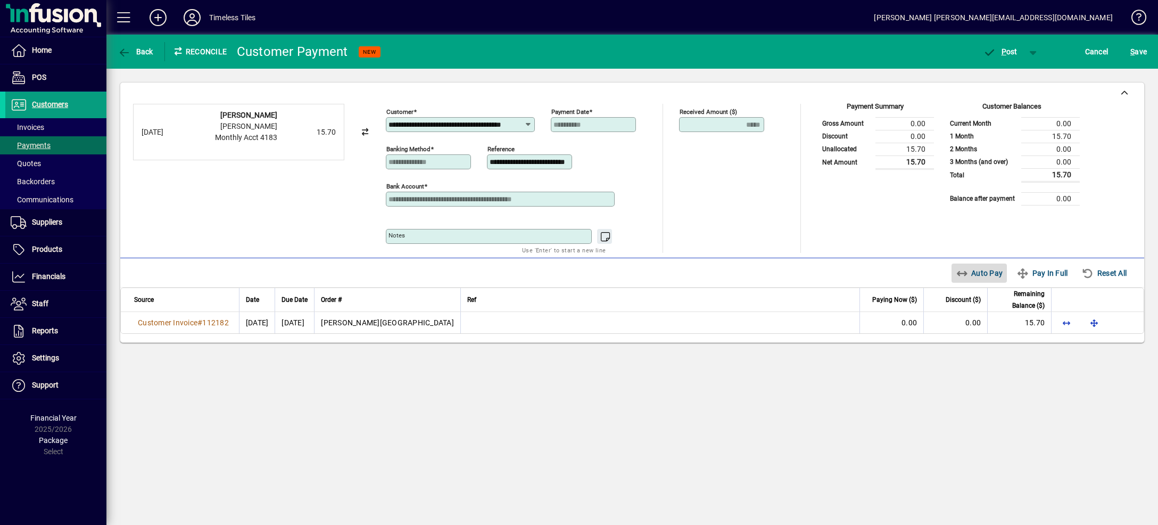
click at [972, 273] on span "Auto Pay" at bounding box center [979, 273] width 47 height 17
click at [1031, 53] on span "button" at bounding box center [1034, 52] width 26 height 26
click at [1015, 77] on span "P ost & Email" at bounding box center [995, 74] width 66 height 9
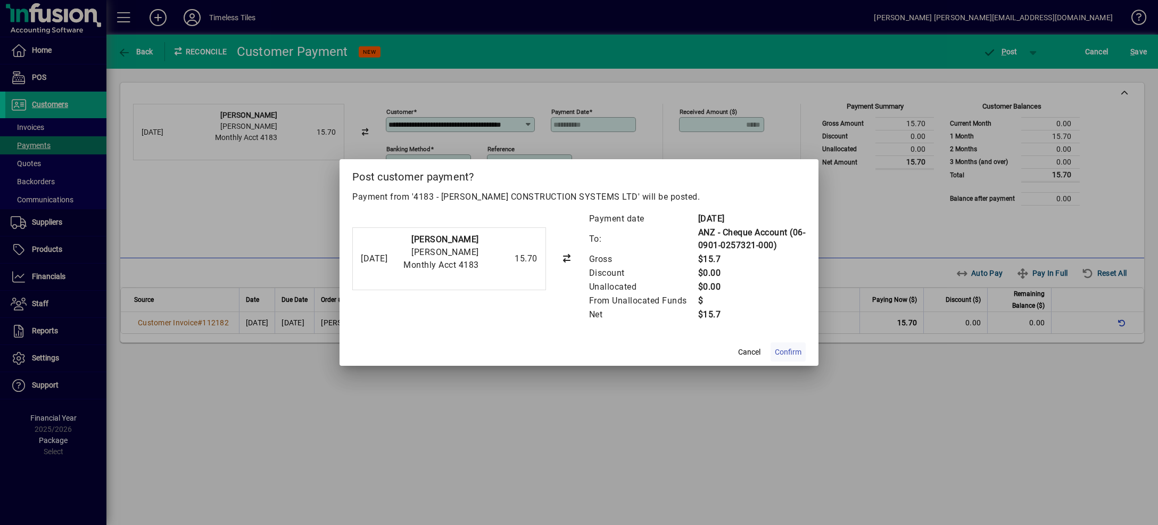
click at [795, 350] on span "Confirm" at bounding box center [788, 352] width 27 height 11
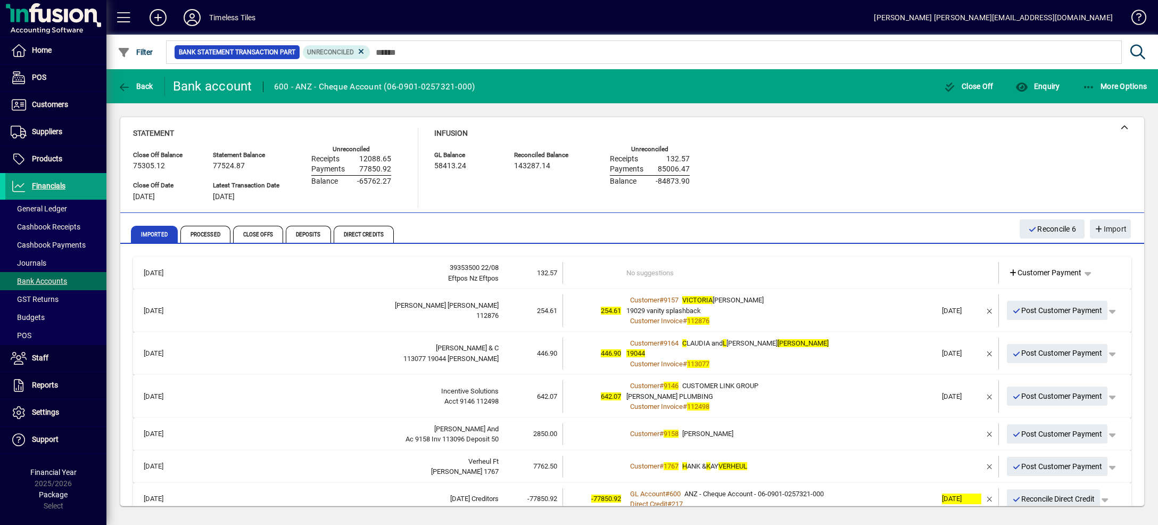
click at [765, 263] on td "No suggestions" at bounding box center [782, 273] width 310 height 22
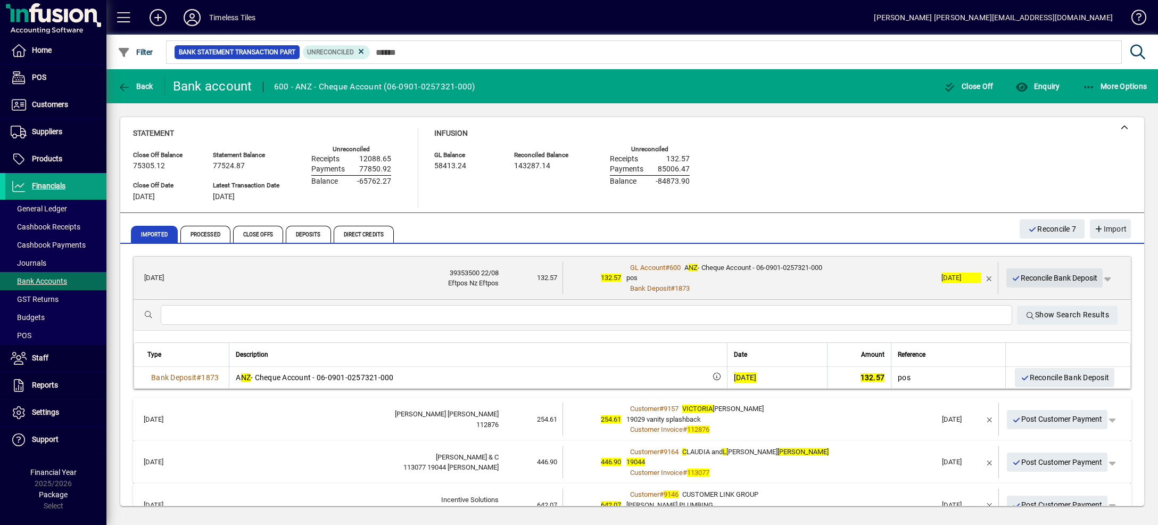
click at [1020, 279] on icon "button" at bounding box center [1017, 278] width 10 height 7
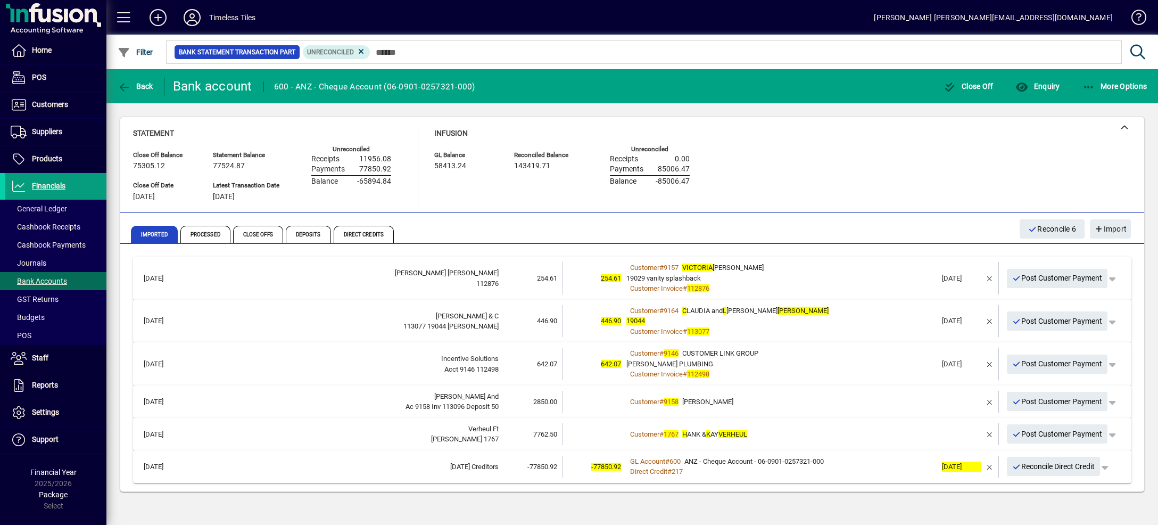
click at [889, 268] on div "Customer # 9157 [PERSON_NAME]" at bounding box center [782, 267] width 310 height 11
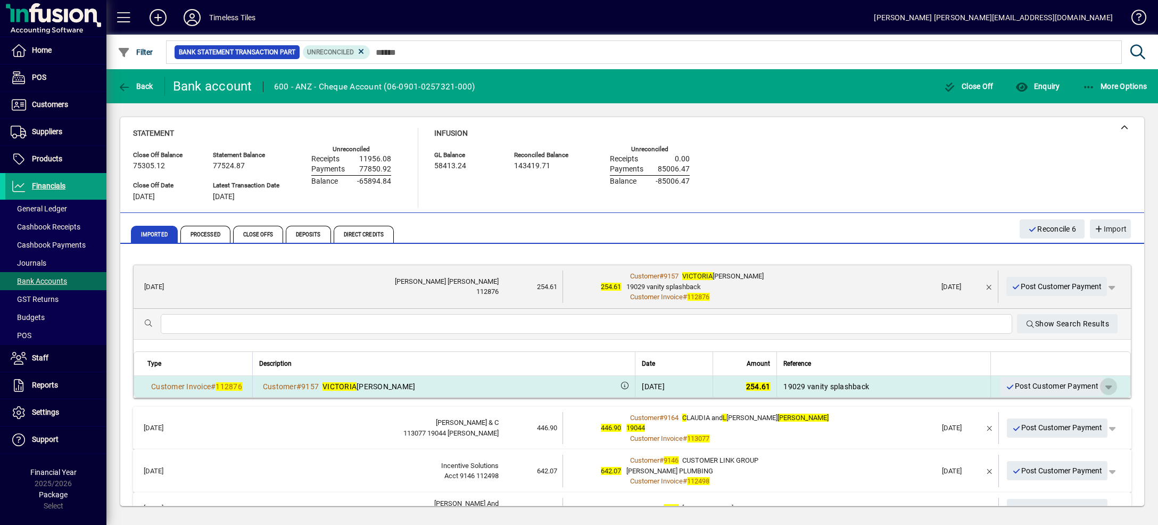
click at [1096, 386] on span "button" at bounding box center [1109, 387] width 26 height 26
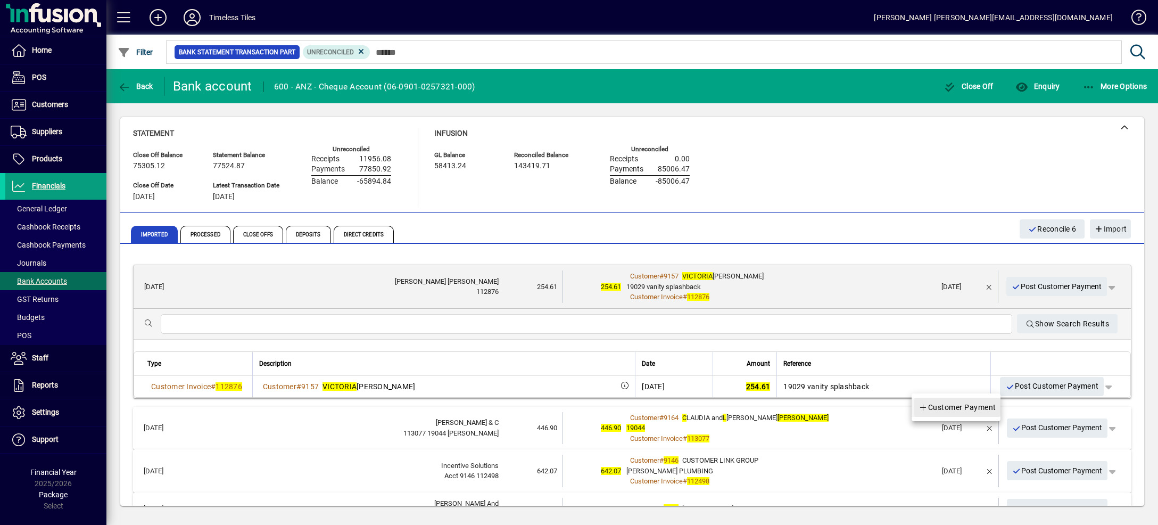
click at [969, 409] on span "Customer Payment" at bounding box center [958, 407] width 78 height 13
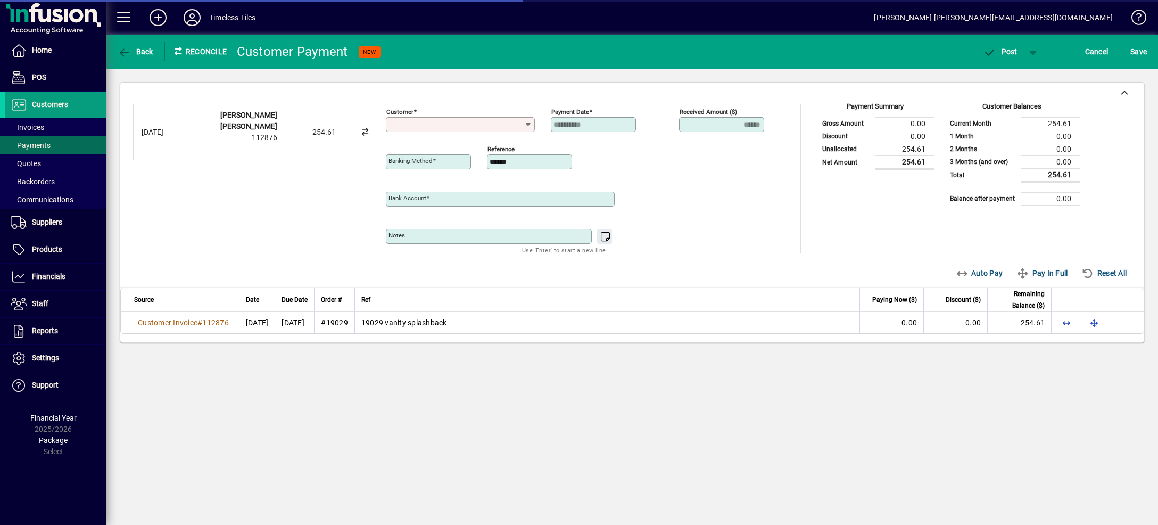
type input "**********"
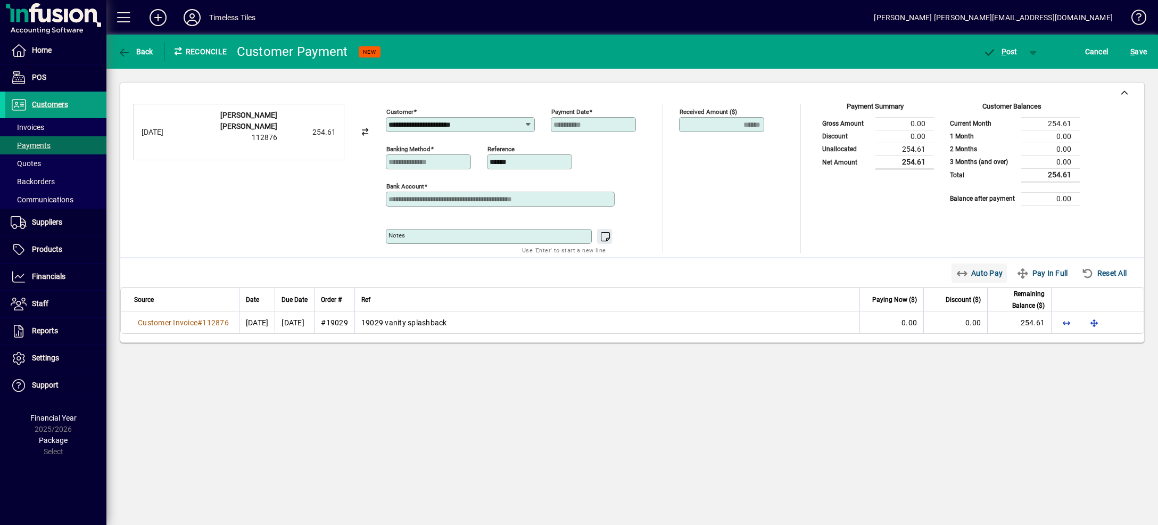
click at [962, 273] on span "Auto Pay" at bounding box center [979, 273] width 47 height 17
click at [1031, 50] on span "button" at bounding box center [1034, 52] width 26 height 26
click at [1010, 73] on span "P ost & Email" at bounding box center [995, 74] width 66 height 9
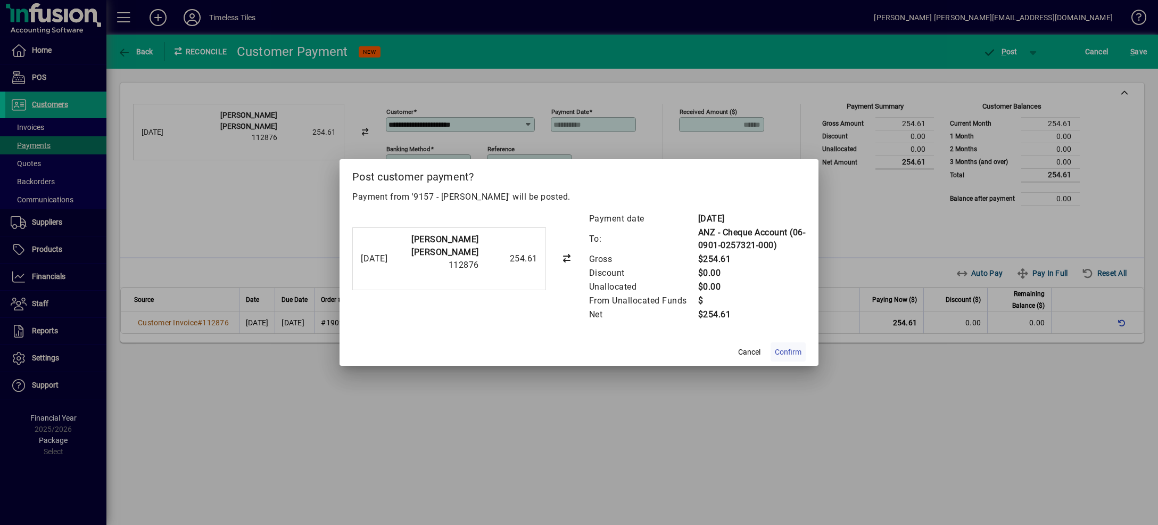
click at [792, 357] on span "Confirm" at bounding box center [788, 352] width 27 height 11
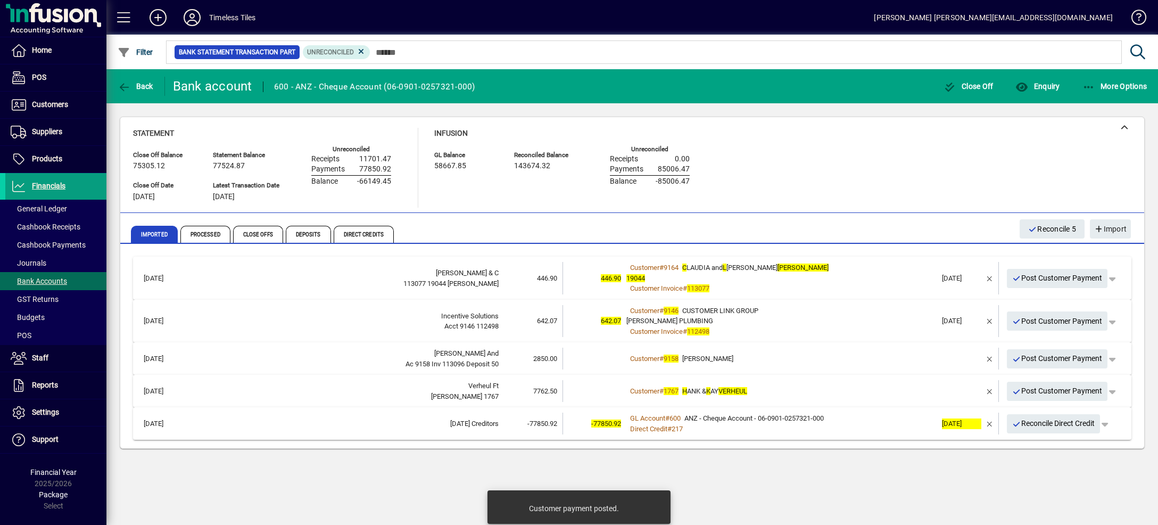
click at [851, 272] on div "Customer # 9164 C LAUDIA and L [PERSON_NAME] [PERSON_NAME]" at bounding box center [782, 267] width 310 height 11
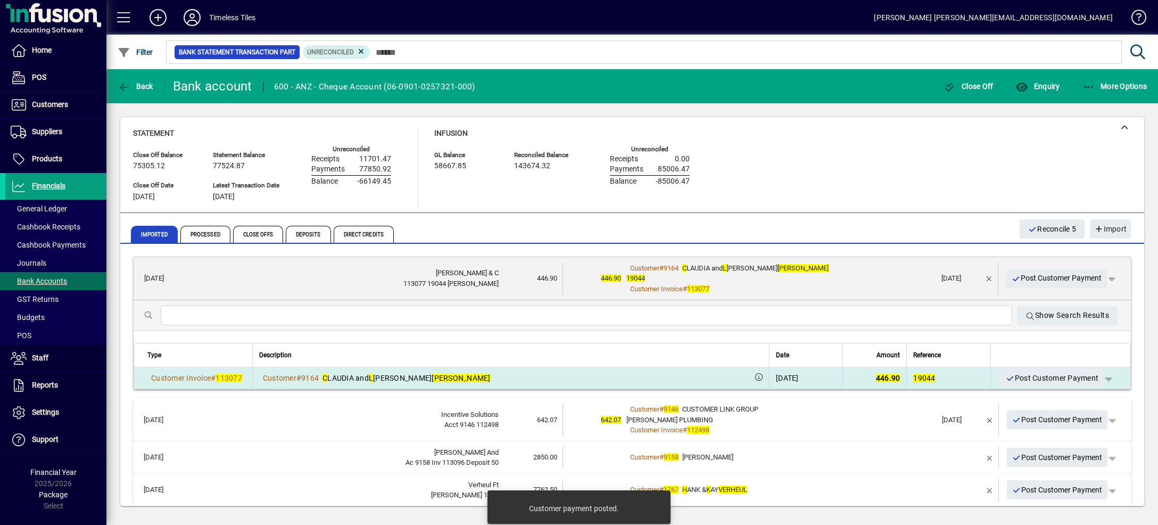
click at [1096, 377] on span "button" at bounding box center [1109, 378] width 26 height 26
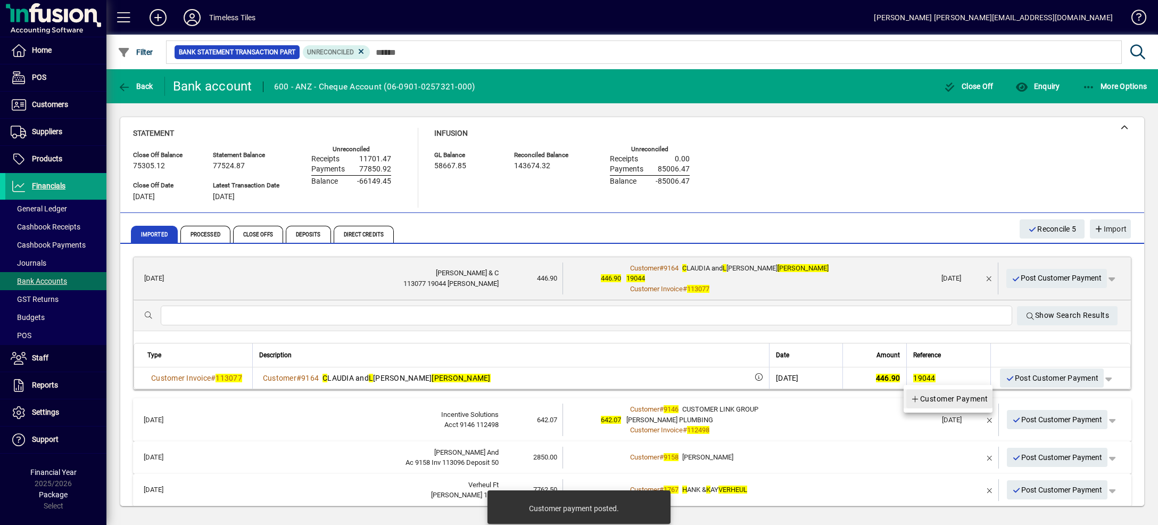
click at [980, 398] on span "Customer Payment" at bounding box center [950, 398] width 78 height 13
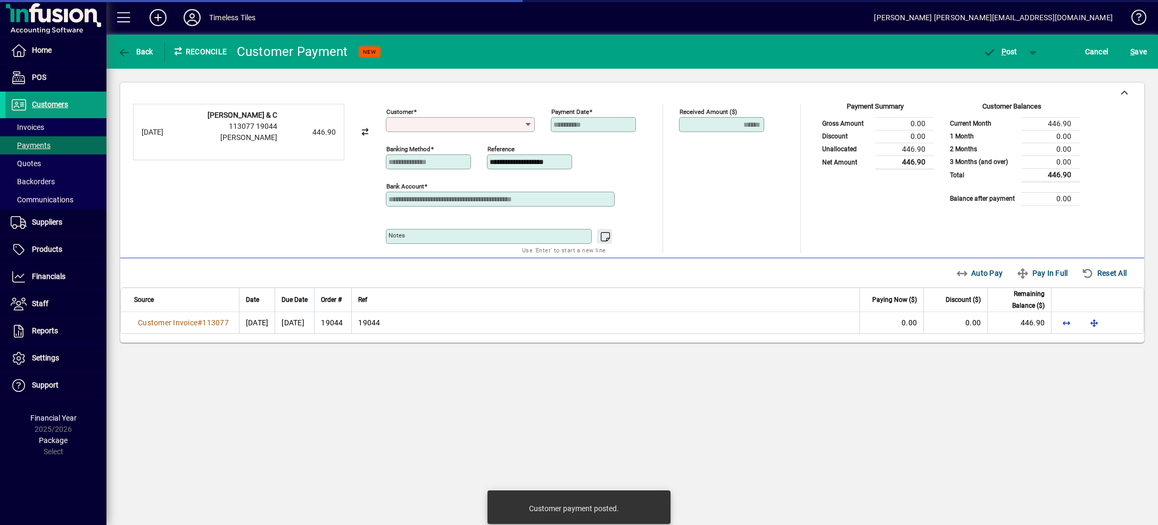
type input "**********"
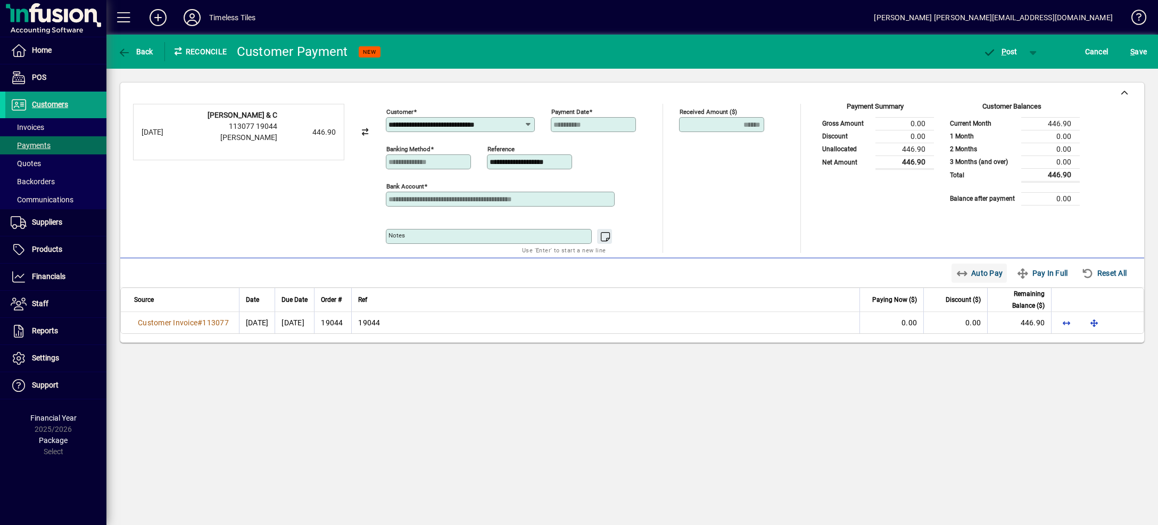
click at [970, 277] on span "Auto Pay" at bounding box center [979, 273] width 47 height 17
click at [1032, 48] on span "button" at bounding box center [1034, 52] width 26 height 26
click at [1016, 73] on span "P ost & Email" at bounding box center [995, 74] width 66 height 9
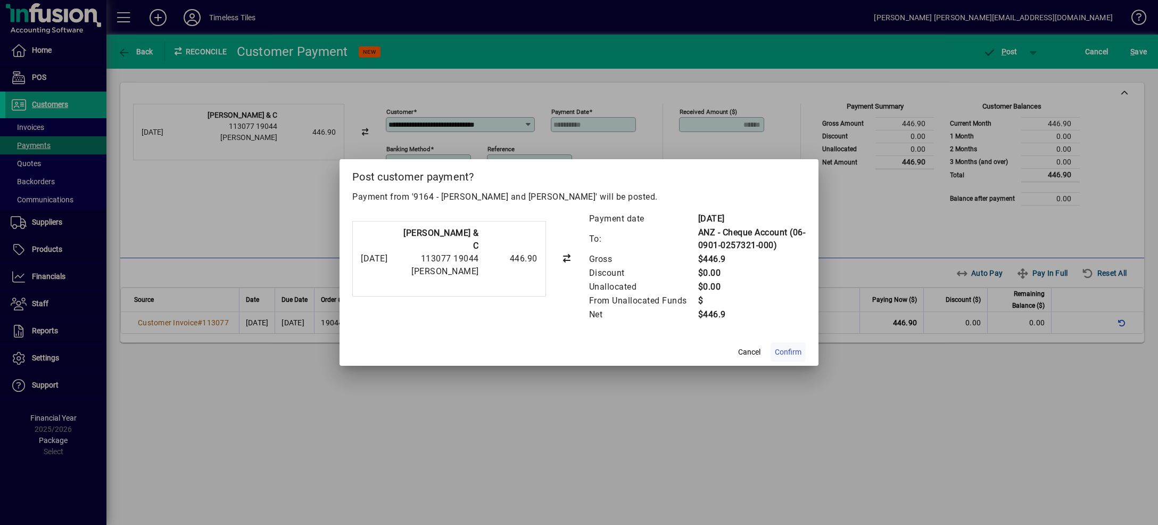
click at [796, 349] on span "Confirm" at bounding box center [788, 352] width 27 height 11
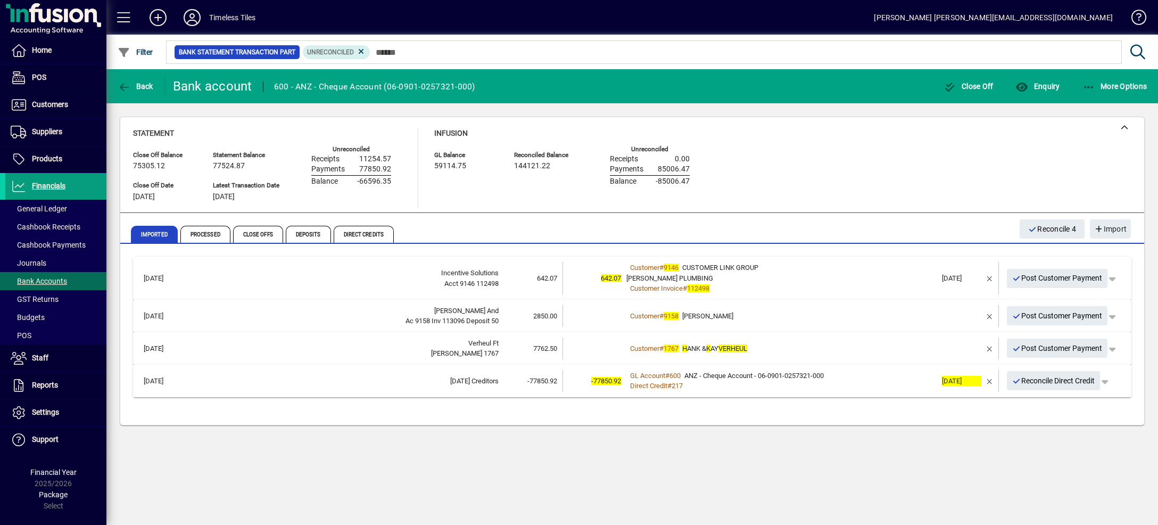
click at [839, 263] on div "Customer # 9146 CUSTOMER LINK GROUP" at bounding box center [782, 267] width 310 height 11
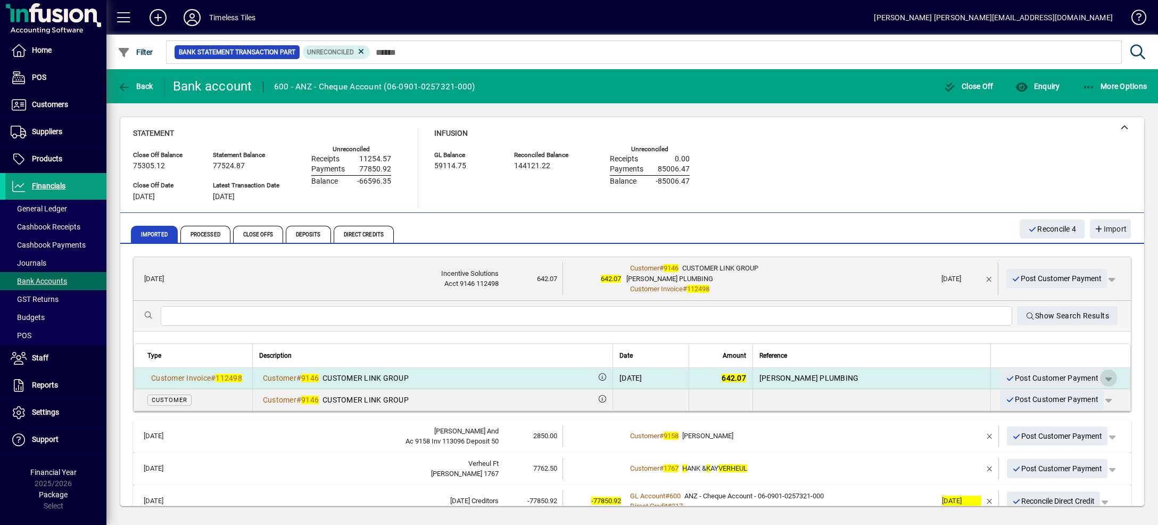
click at [1096, 377] on span "button" at bounding box center [1109, 378] width 26 height 26
click at [990, 396] on span "Customer Payment" at bounding box center [960, 399] width 78 height 13
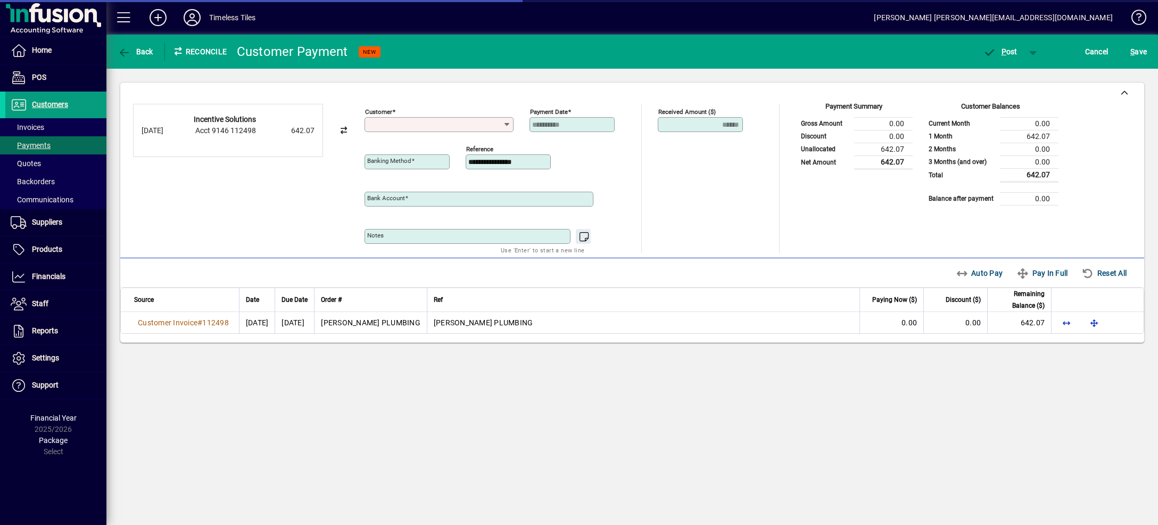
type input "**********"
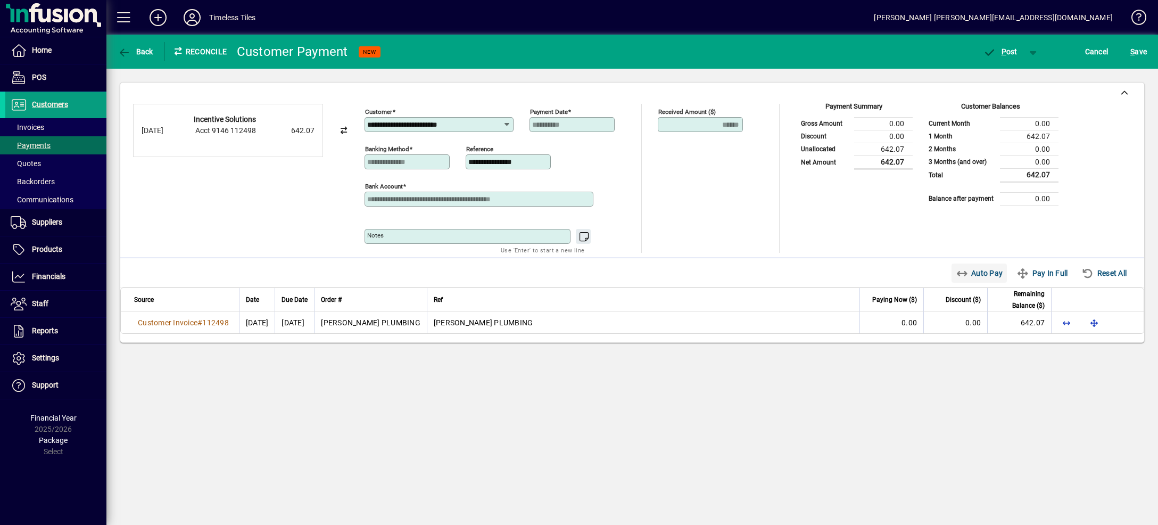
click at [964, 268] on span "Auto Pay" at bounding box center [979, 273] width 47 height 17
click at [1031, 54] on span "button" at bounding box center [1034, 52] width 26 height 26
click at [1017, 72] on span "P ost & Email" at bounding box center [995, 74] width 66 height 9
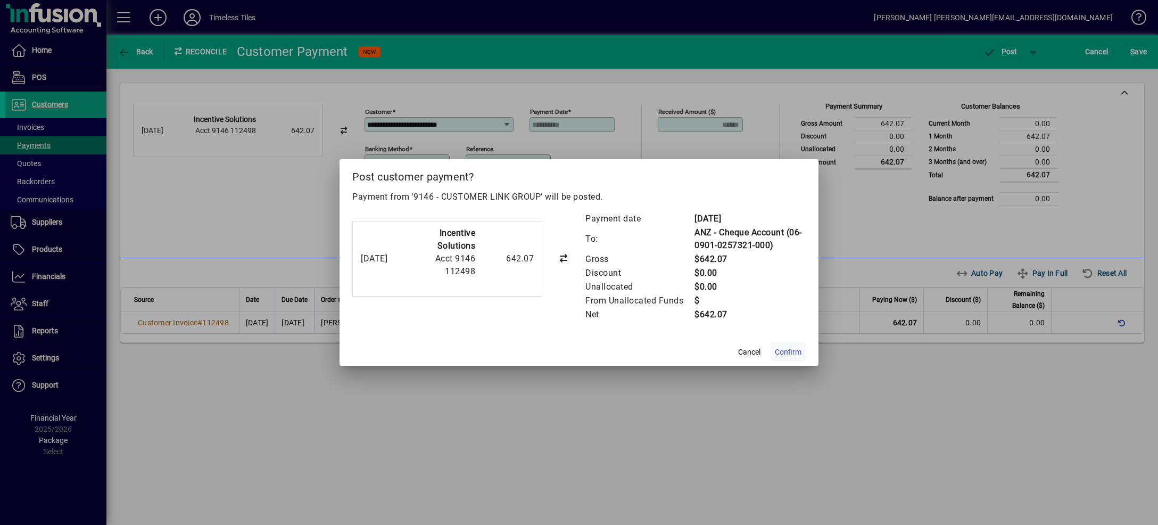
click at [786, 356] on span "Confirm" at bounding box center [788, 352] width 27 height 11
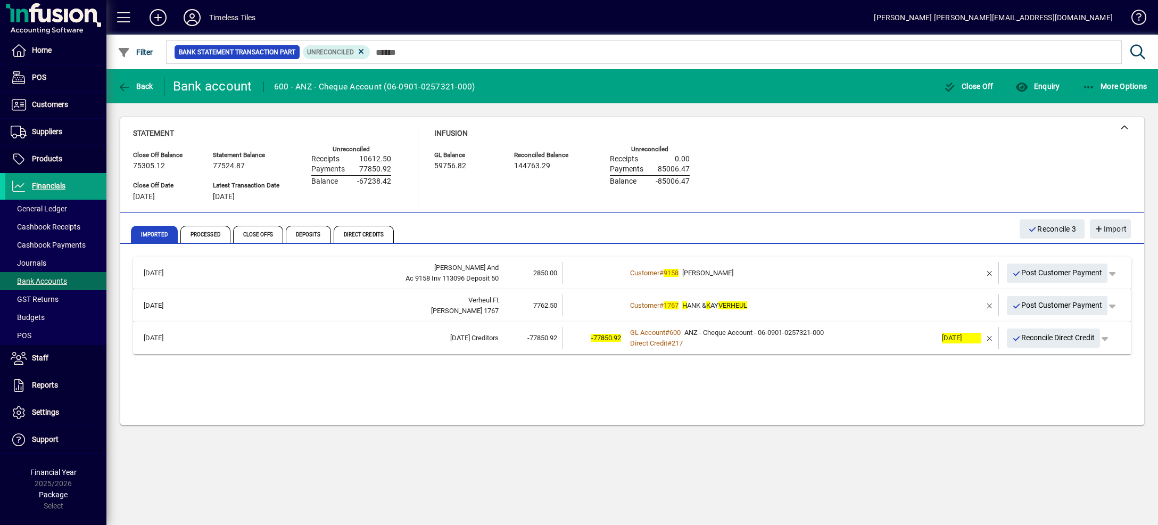
click at [778, 265] on td "Customer # 9158 [PERSON_NAME]" at bounding box center [782, 273] width 310 height 22
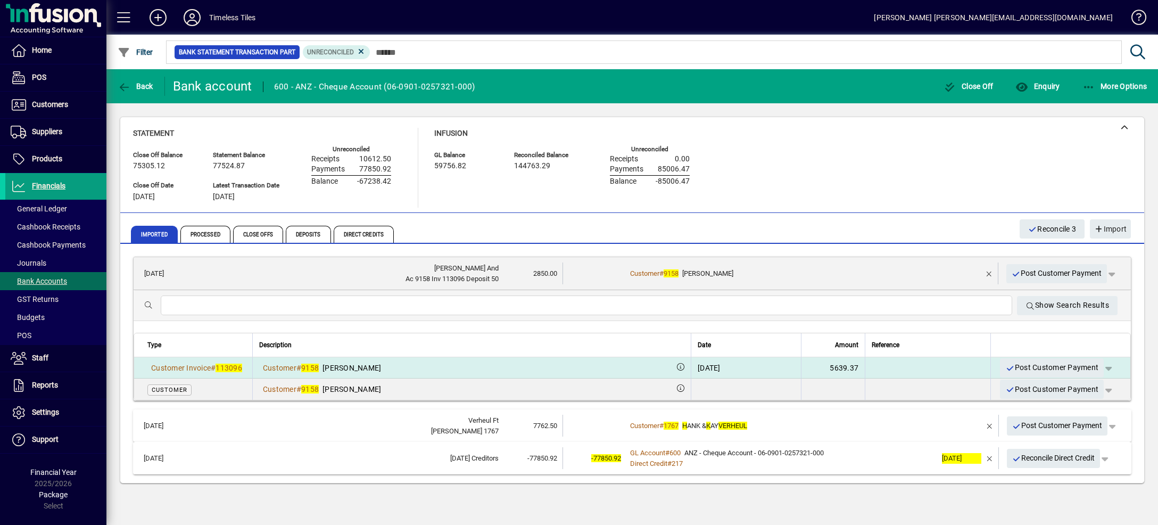
click at [1096, 367] on span "button" at bounding box center [1109, 368] width 26 height 26
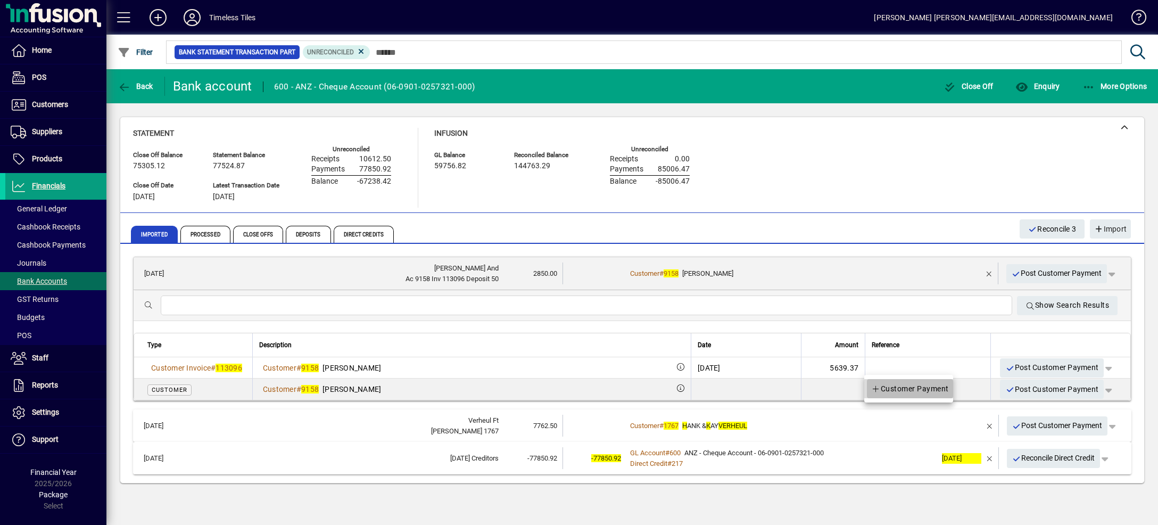
click at [935, 392] on span "Customer Payment" at bounding box center [911, 388] width 78 height 13
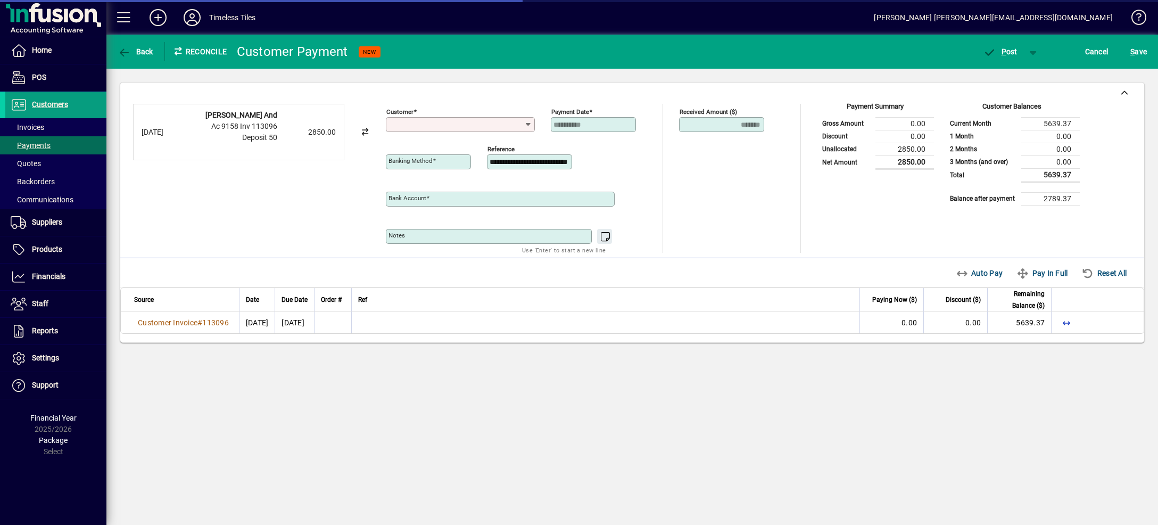
type input "**********"
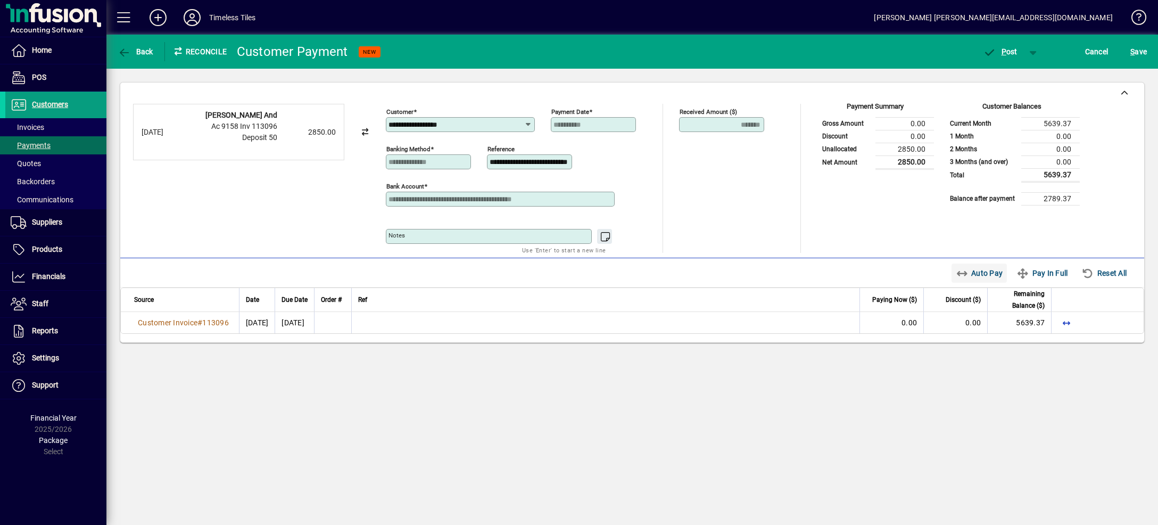
click at [967, 276] on span "Auto Pay" at bounding box center [979, 273] width 47 height 17
click at [1028, 48] on span "button" at bounding box center [1034, 52] width 26 height 26
click at [1014, 78] on span "P ost & Email" at bounding box center [995, 74] width 66 height 9
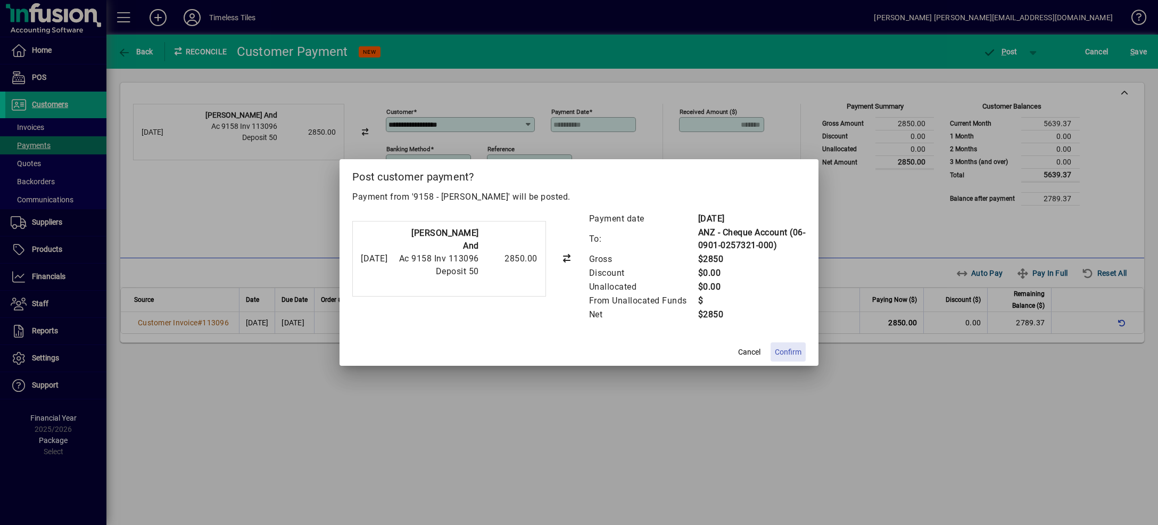
click at [792, 347] on span "Confirm" at bounding box center [788, 352] width 27 height 11
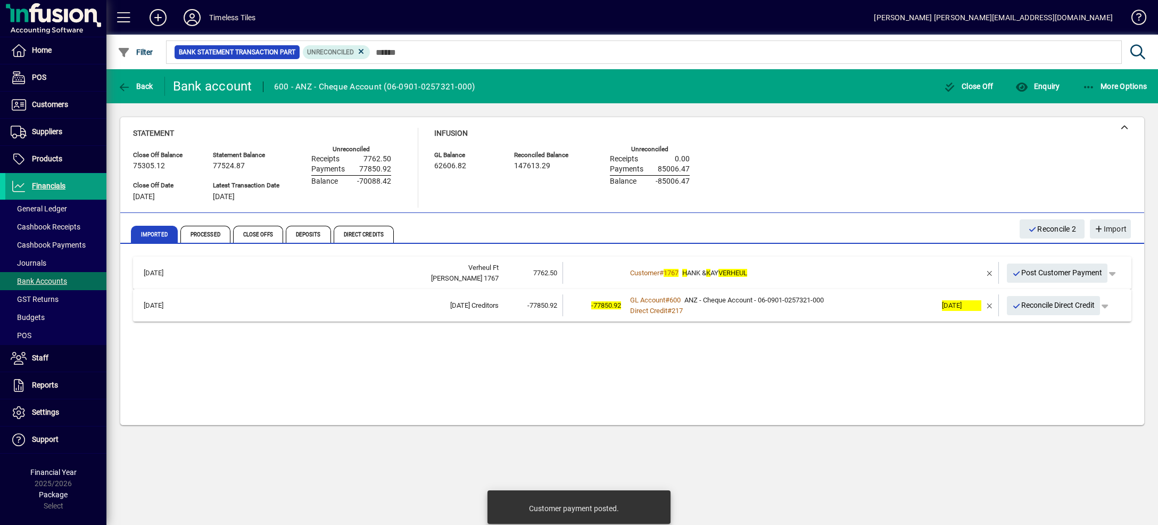
click at [836, 266] on td "Customer # 1767 H ANK & K [PERSON_NAME]" at bounding box center [782, 273] width 310 height 22
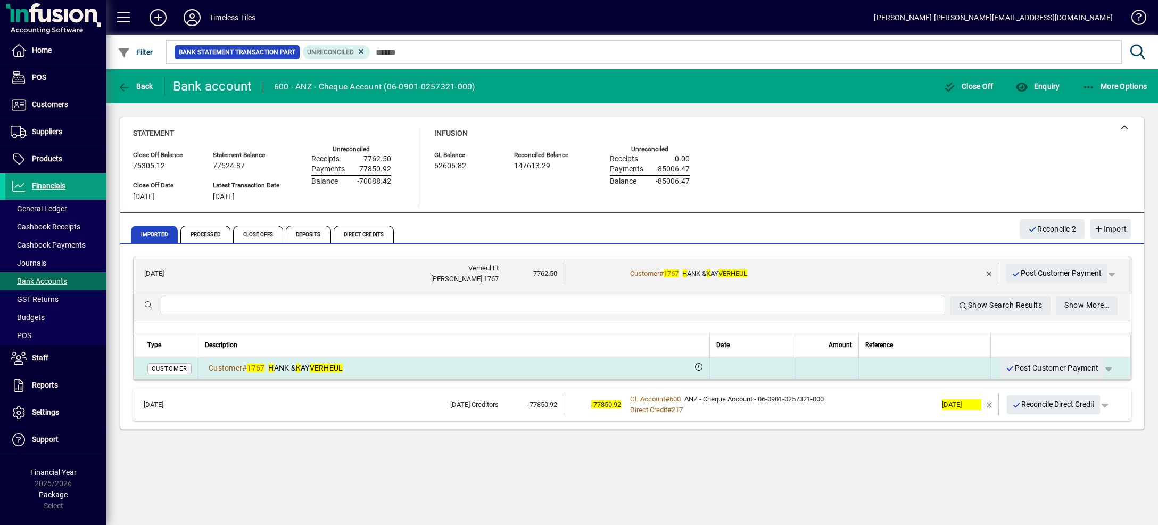
click at [1096, 368] on span "button" at bounding box center [1109, 368] width 26 height 26
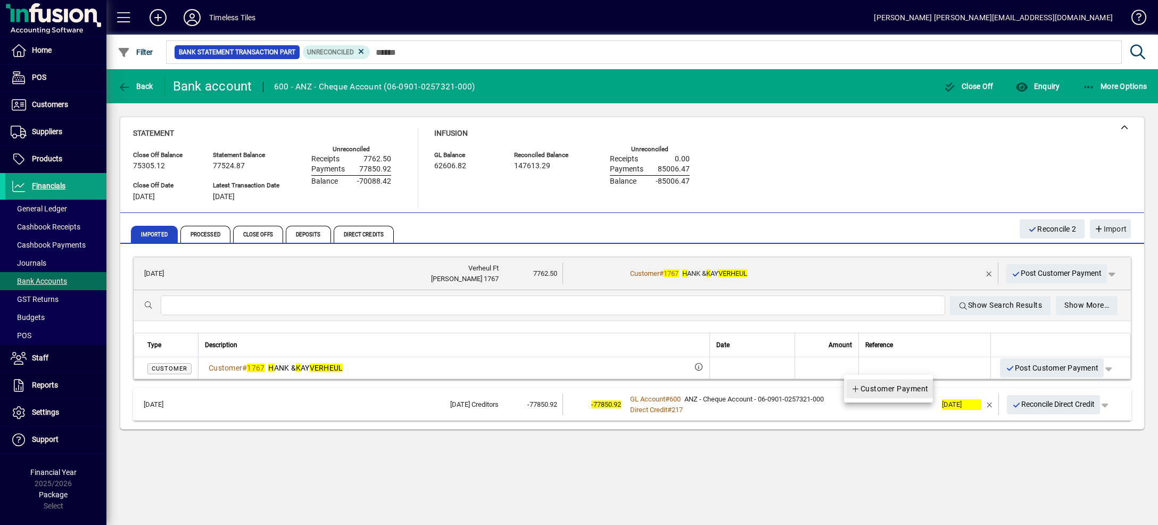
click at [914, 389] on span "Customer Payment" at bounding box center [890, 388] width 78 height 13
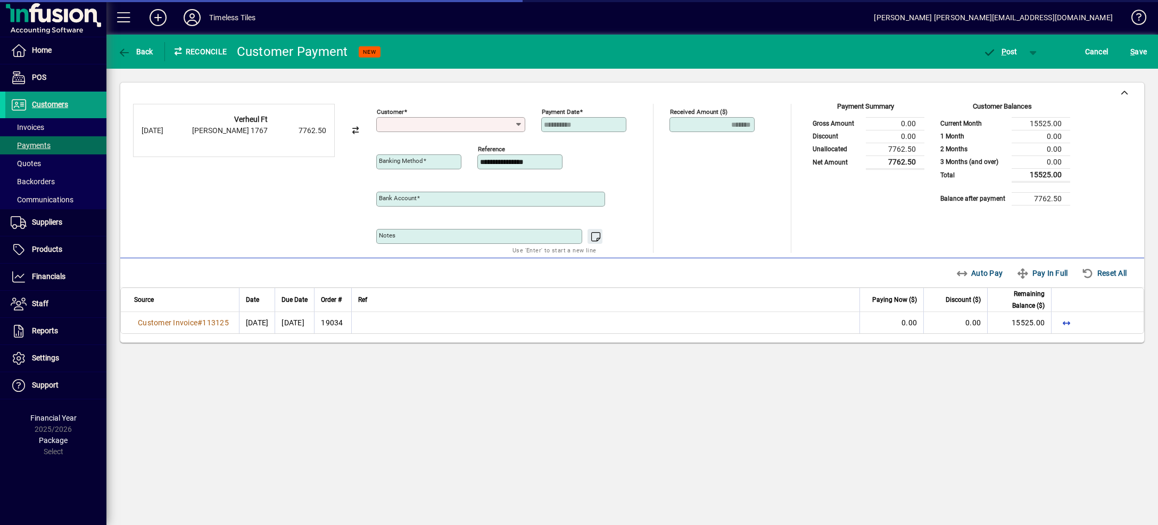
type input "**********"
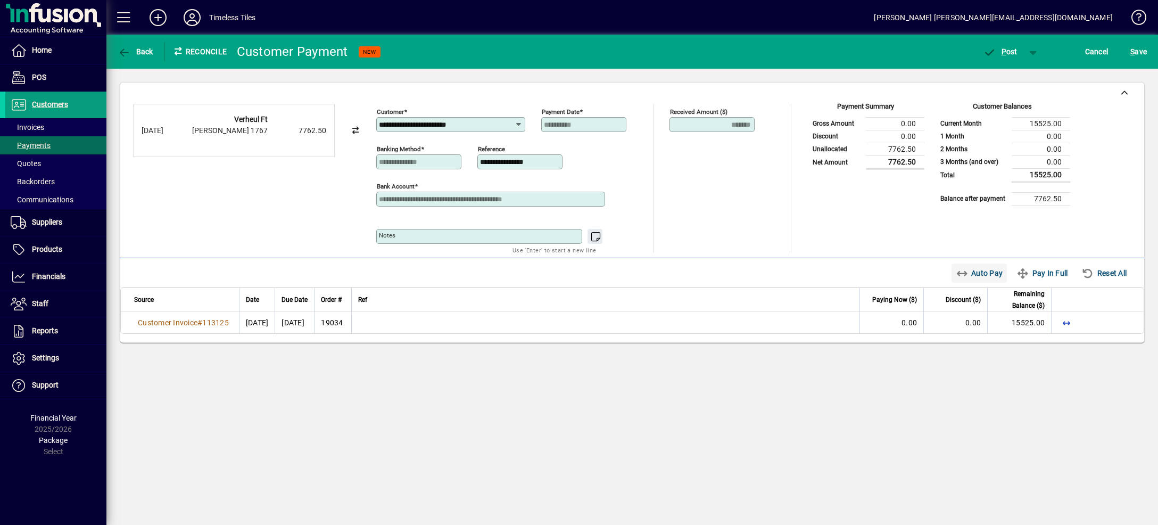
click at [957, 277] on span "Auto Pay" at bounding box center [979, 273] width 47 height 17
click at [1027, 46] on span "button" at bounding box center [1034, 52] width 26 height 26
click at [1017, 78] on span "P ost & Email" at bounding box center [995, 74] width 66 height 9
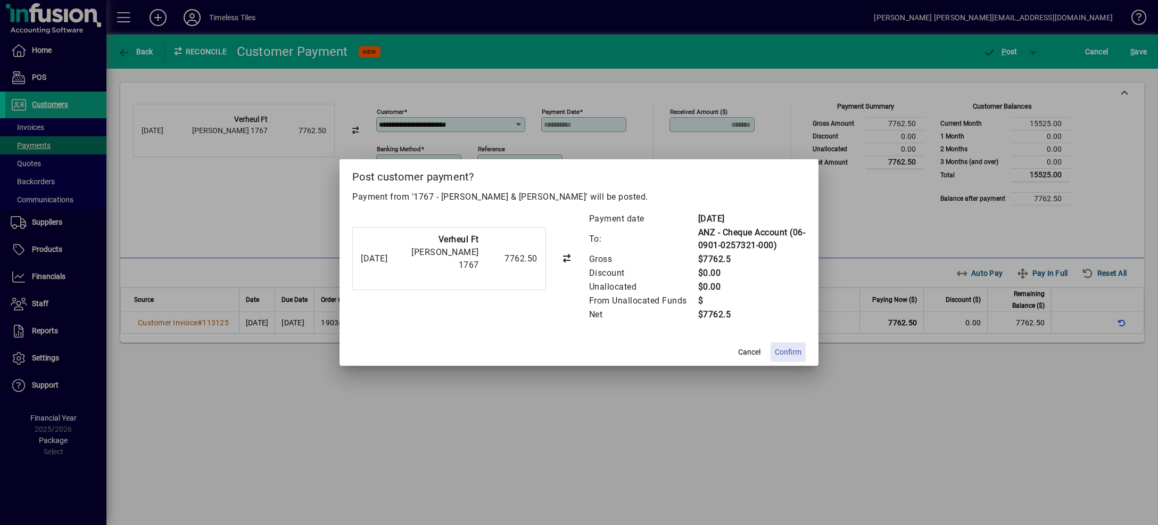
click at [781, 352] on span "Confirm" at bounding box center [788, 352] width 27 height 11
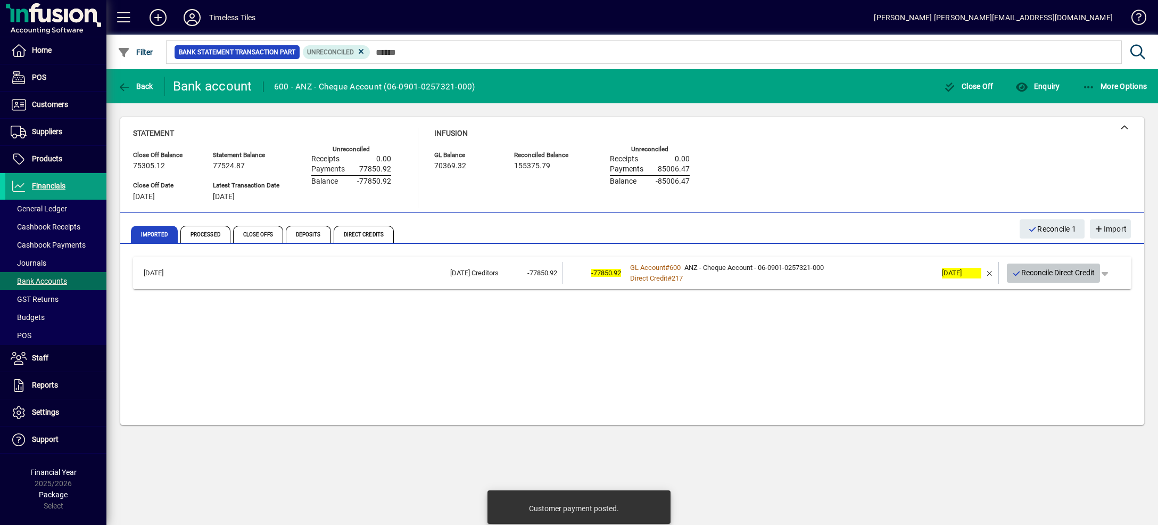
click at [1025, 275] on span "Reconcile Direct Credit" at bounding box center [1054, 273] width 83 height 18
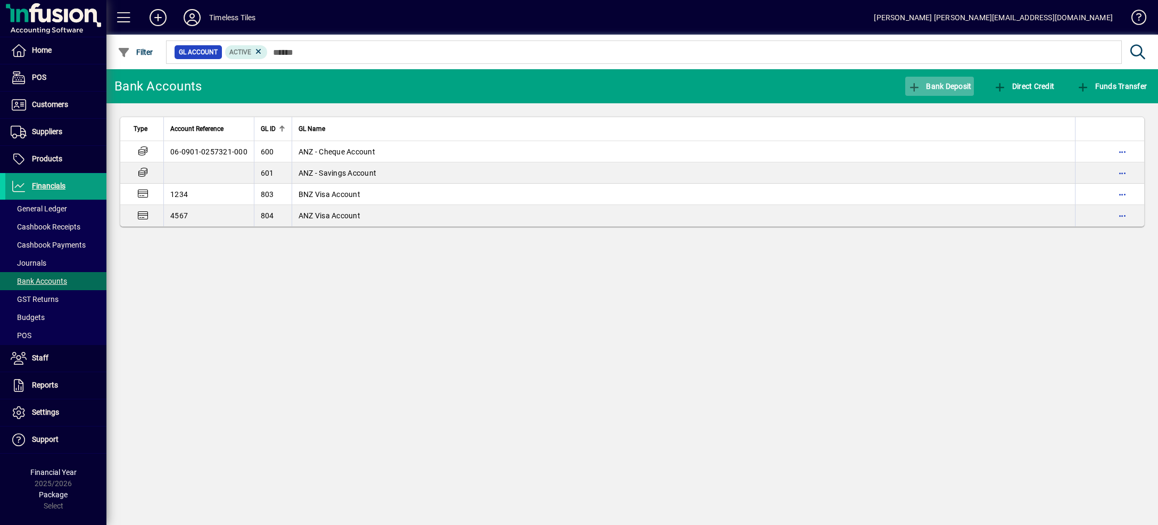
click at [947, 89] on span "Bank Deposit" at bounding box center [940, 86] width 64 height 9
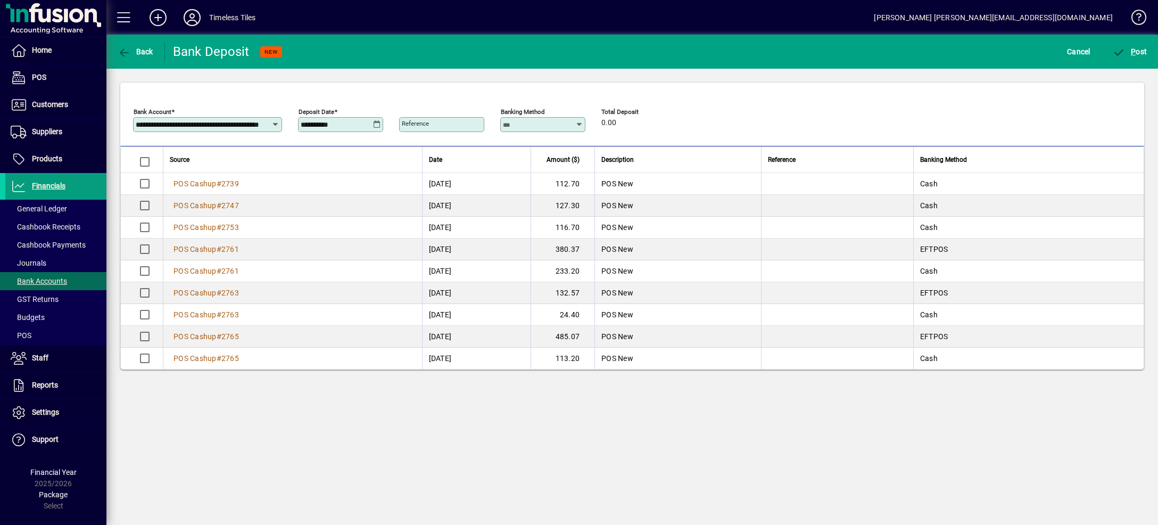
click at [379, 125] on icon at bounding box center [377, 124] width 8 height 9
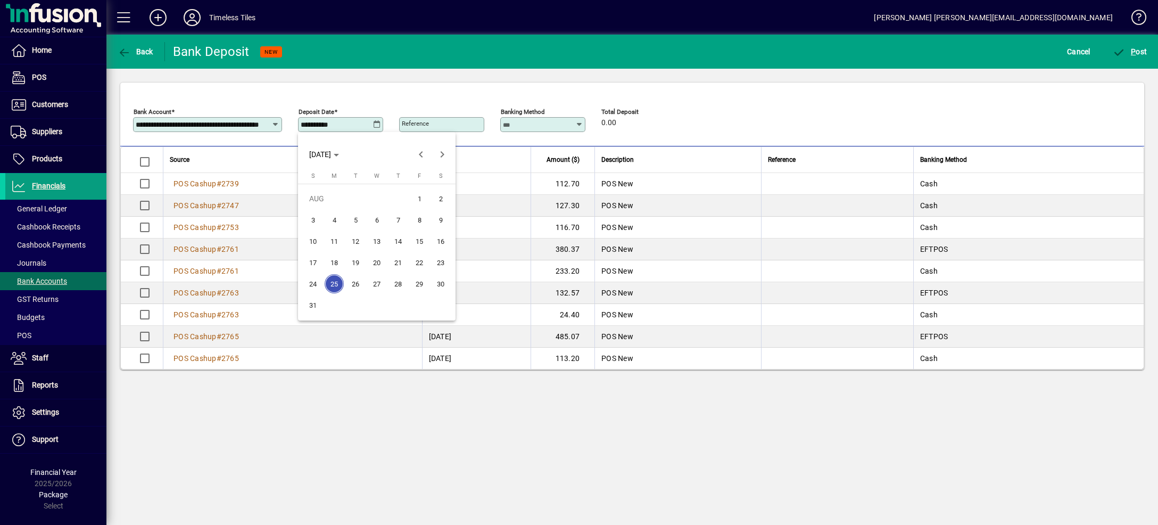
click at [399, 264] on span "21" at bounding box center [398, 262] width 19 height 19
type input "**********"
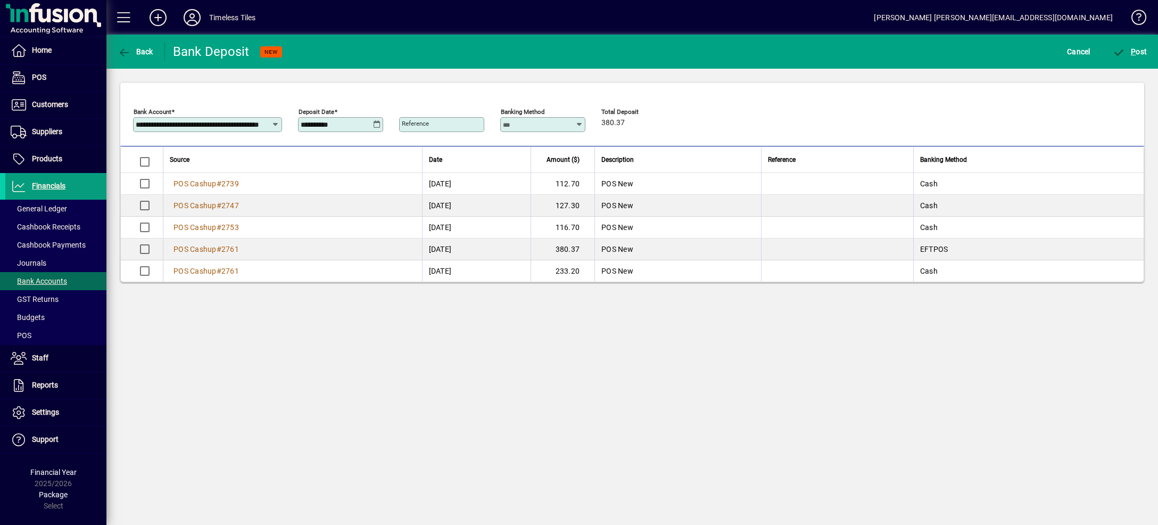
click at [448, 124] on input "Reference" at bounding box center [443, 124] width 82 height 9
type input "***"
click at [1130, 47] on span "submit" at bounding box center [1131, 52] width 40 height 26
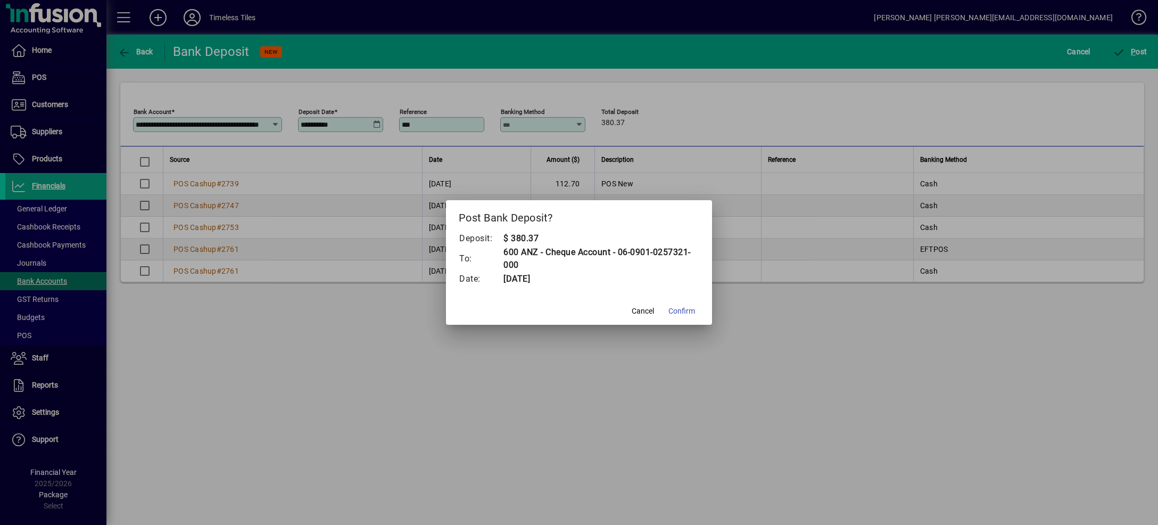
click at [680, 314] on span "Confirm" at bounding box center [682, 311] width 27 height 11
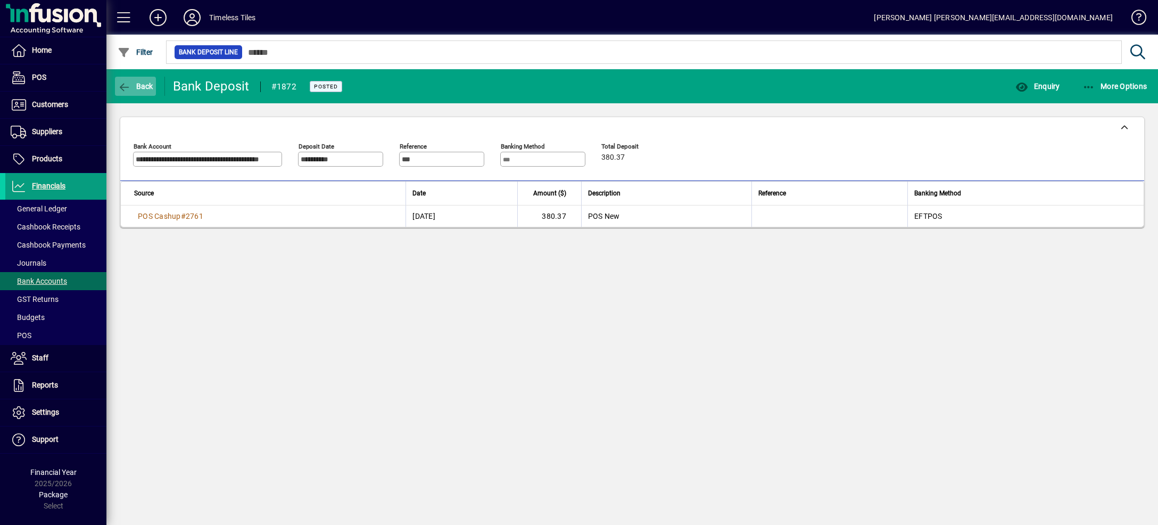
click at [145, 86] on span "Back" at bounding box center [136, 86] width 36 height 9
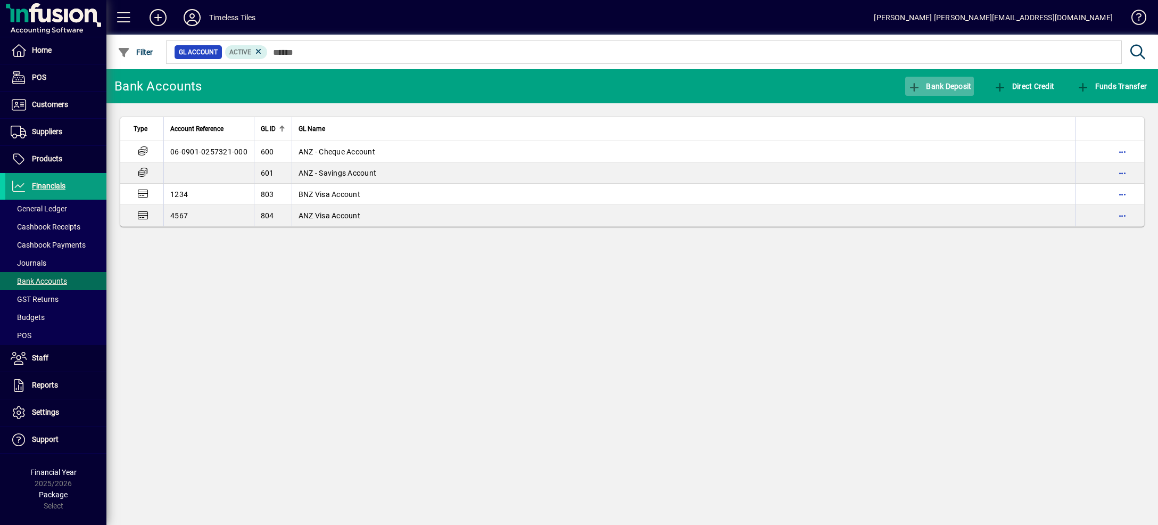
click at [924, 87] on span "Bank Deposit" at bounding box center [940, 86] width 64 height 9
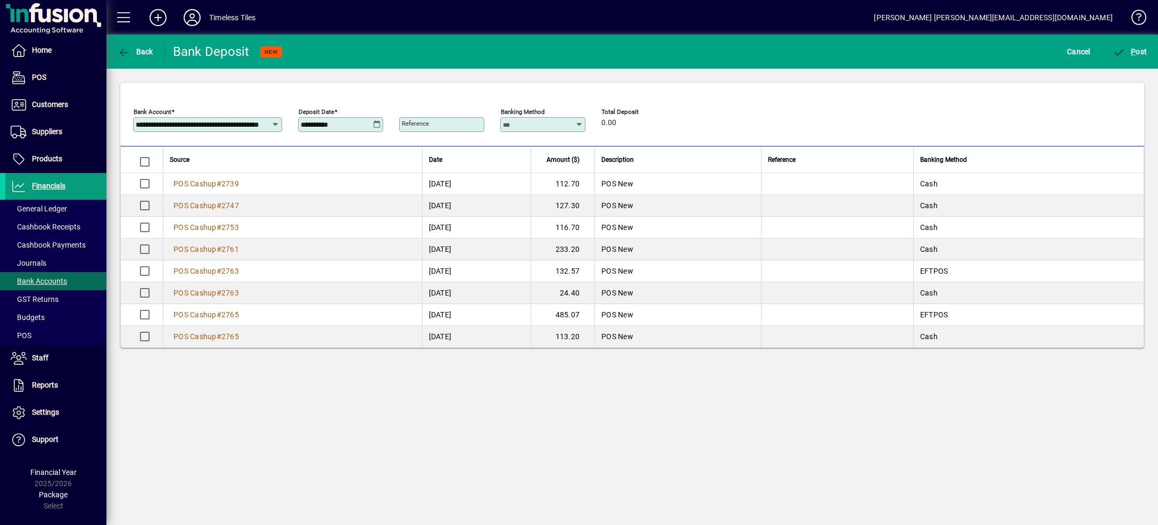
click at [380, 124] on icon at bounding box center [377, 124] width 8 height 9
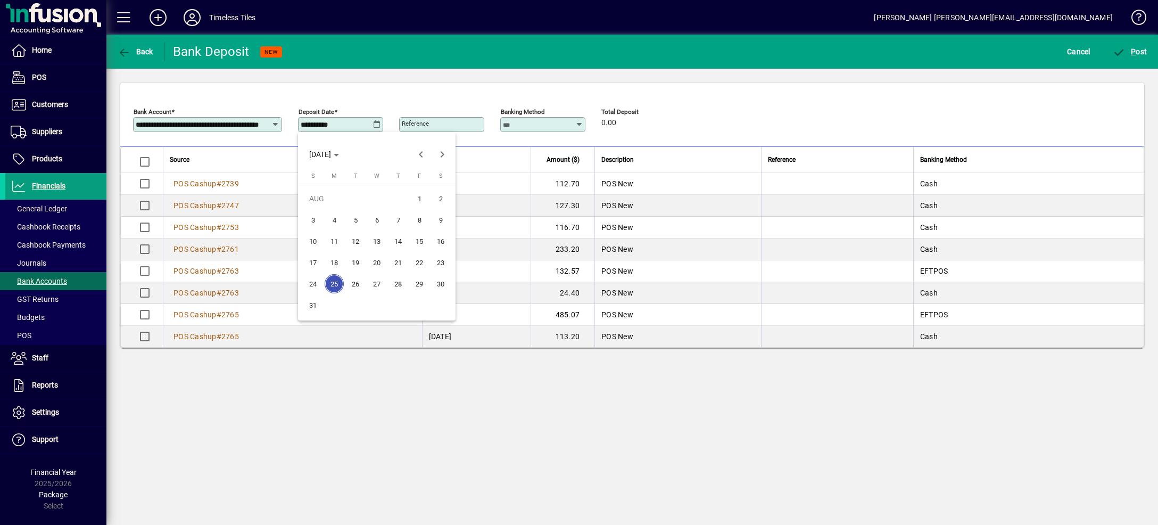
click at [416, 264] on span "22" at bounding box center [419, 262] width 19 height 19
type input "**********"
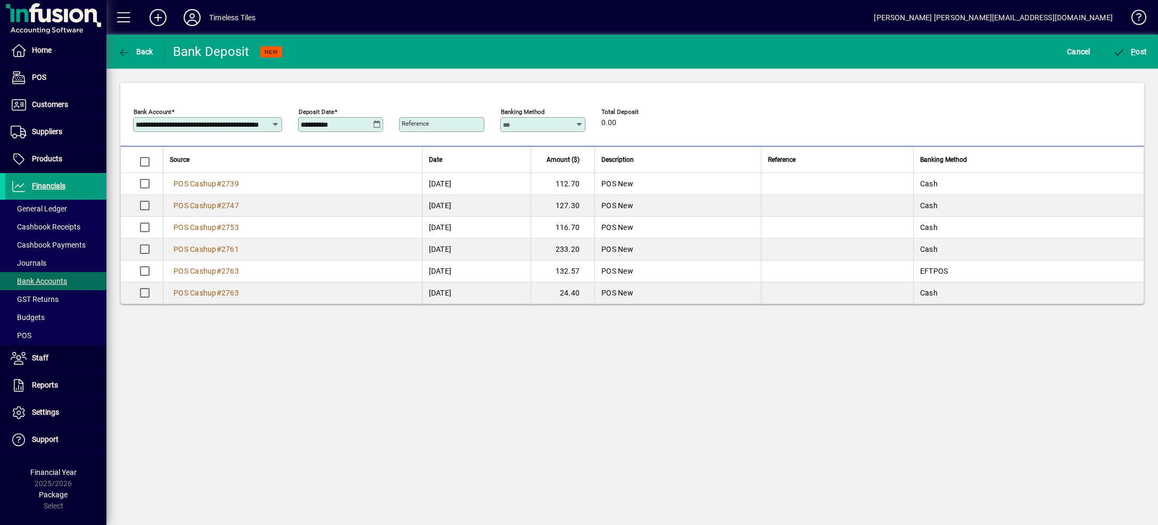
click at [430, 123] on input "Reference" at bounding box center [443, 124] width 82 height 9
type input "***"
click at [420, 126] on input "***" at bounding box center [443, 124] width 82 height 9
click at [1135, 54] on span "P" at bounding box center [1133, 51] width 5 height 9
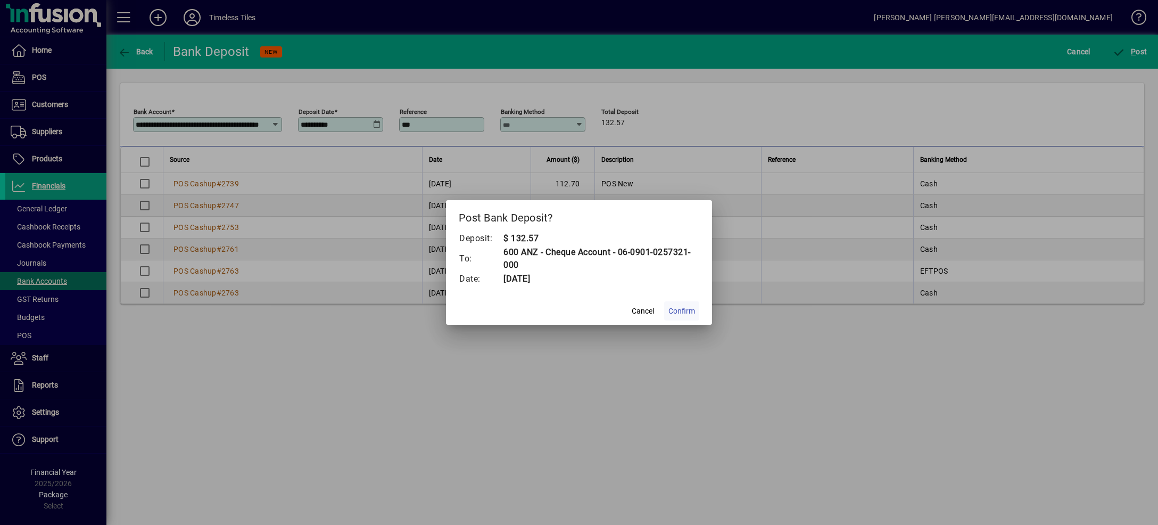
click at [688, 309] on span "Confirm" at bounding box center [682, 311] width 27 height 11
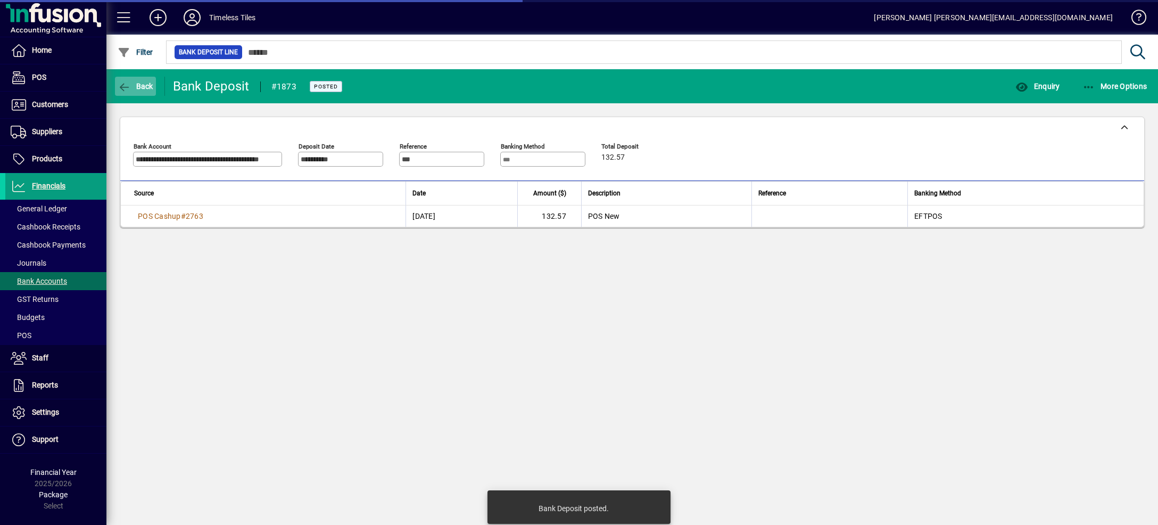
click at [131, 80] on span "button" at bounding box center [135, 86] width 41 height 26
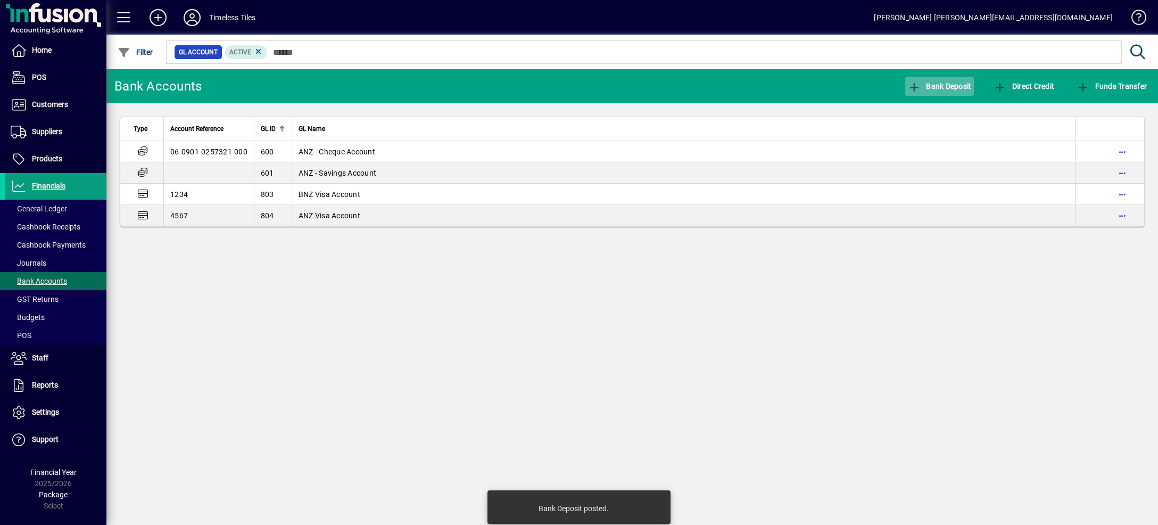
click at [934, 90] on span "Bank Deposit" at bounding box center [940, 86] width 64 height 9
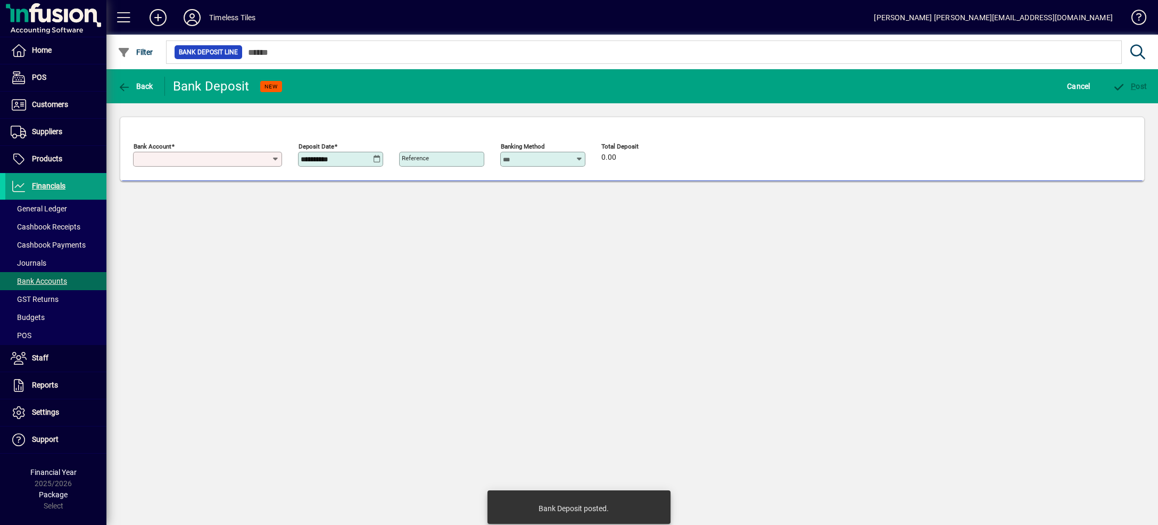
type input "**********"
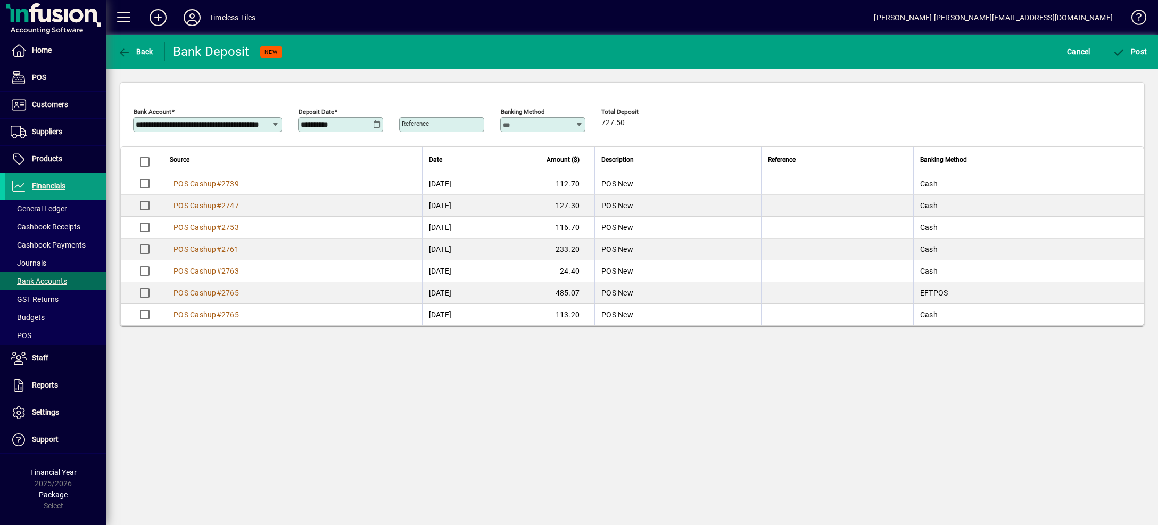
click at [583, 121] on icon at bounding box center [580, 124] width 8 height 9
click at [542, 186] on mat-option "Cash" at bounding box center [537, 179] width 74 height 28
type input "****"
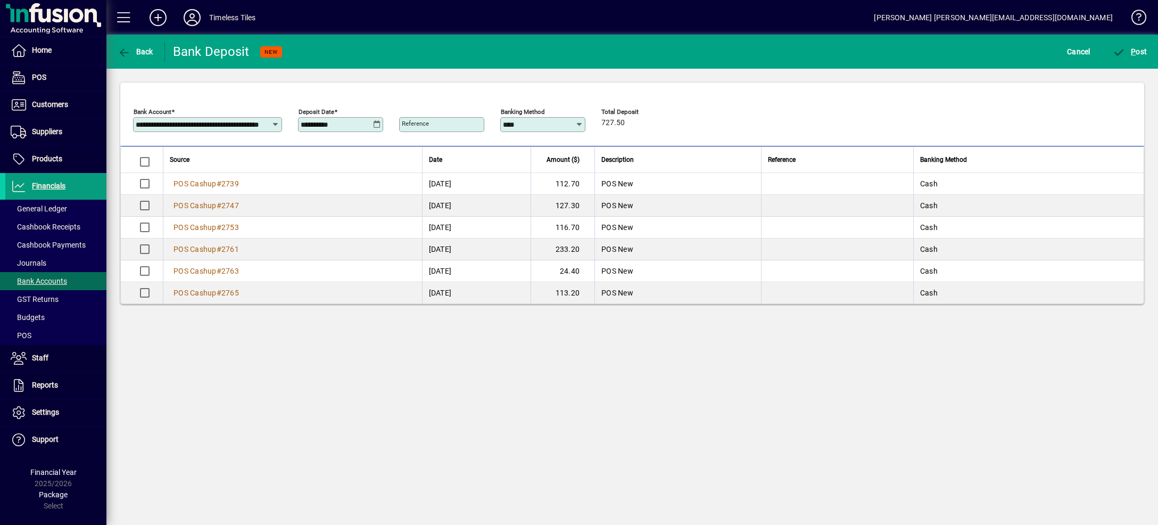
click at [428, 122] on mat-label "Reference" at bounding box center [415, 123] width 27 height 7
click at [428, 122] on input "Reference" at bounding box center [443, 124] width 82 height 9
type input "****"
drag, startPoint x: 189, startPoint y: 54, endPoint x: 182, endPoint y: 54, distance: 7.5
click at [188, 54] on div "Bank Deposit" at bounding box center [211, 51] width 77 height 17
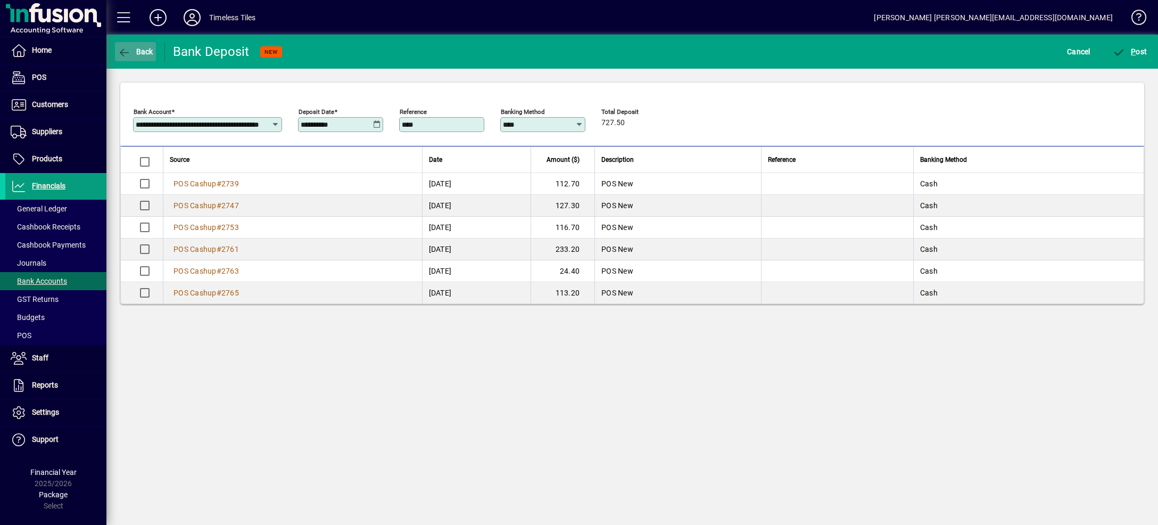
click at [123, 50] on icon "button" at bounding box center [124, 52] width 13 height 11
